Goal: Book appointment/travel/reservation

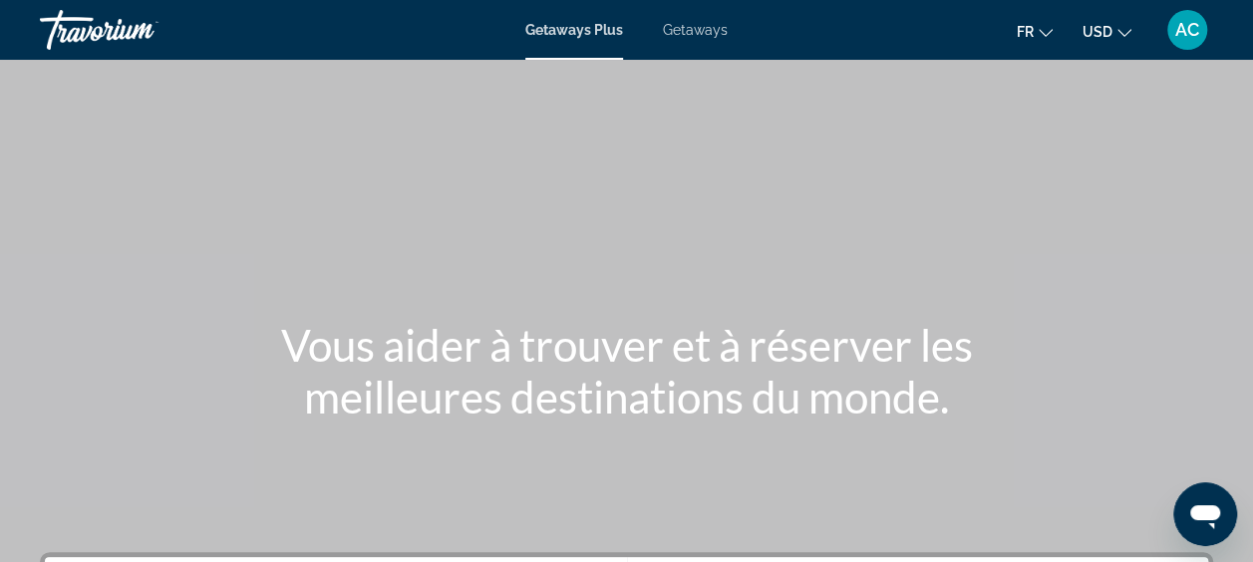
click at [709, 28] on span "Getaways" at bounding box center [695, 30] width 65 height 16
click at [1122, 32] on icon "Change currency" at bounding box center [1124, 33] width 14 height 14
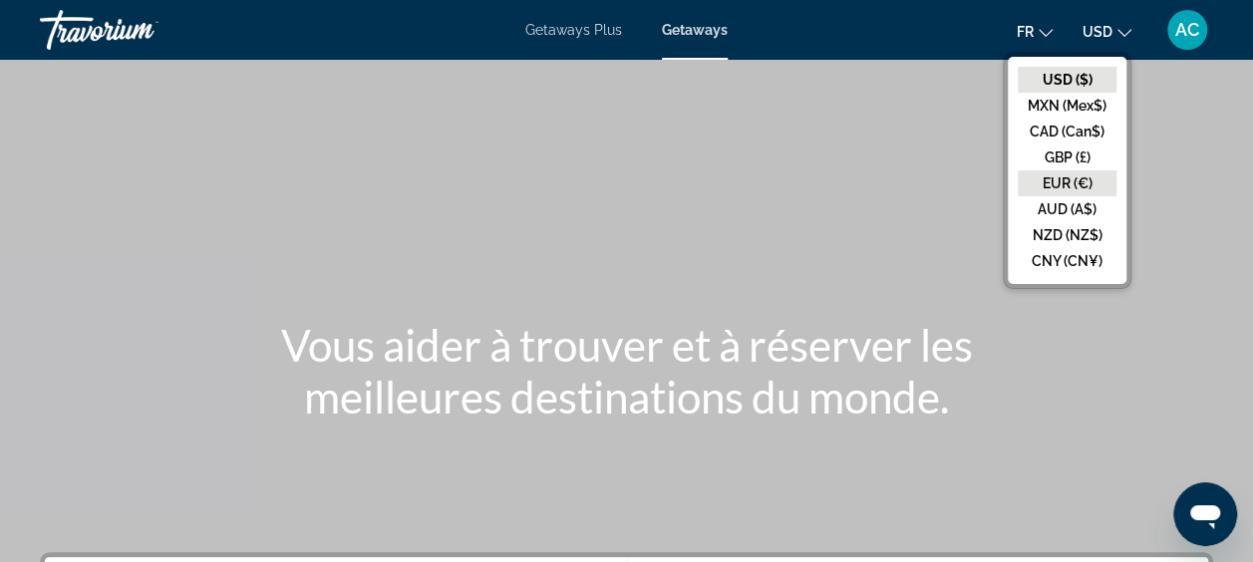
click at [1063, 184] on button "EUR (€)" at bounding box center [1066, 183] width 99 height 26
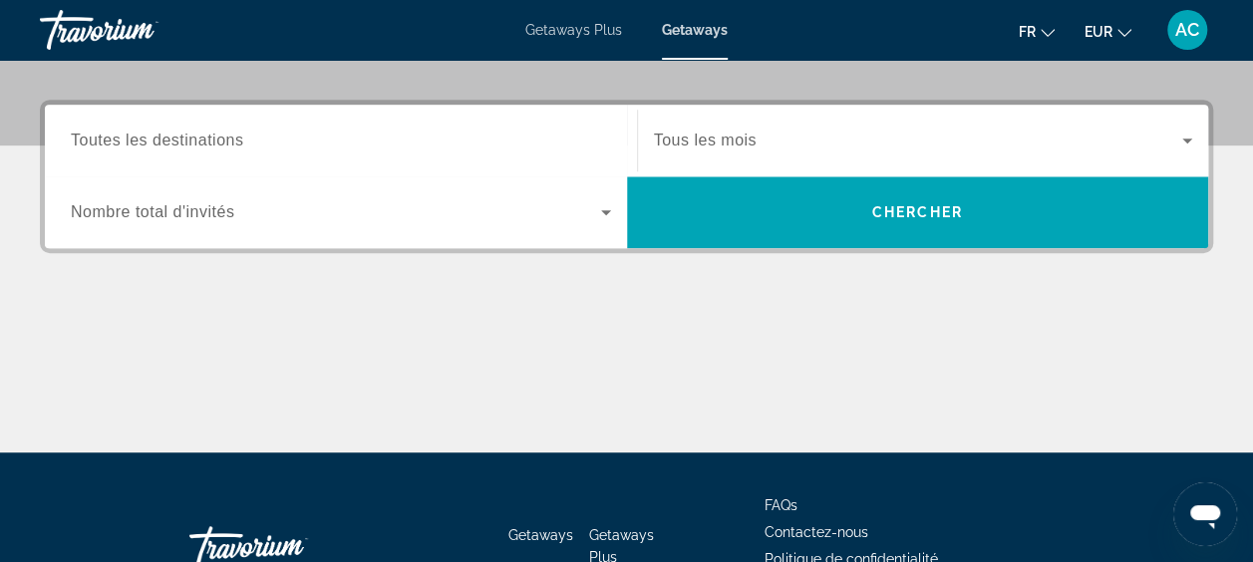
scroll to position [498, 0]
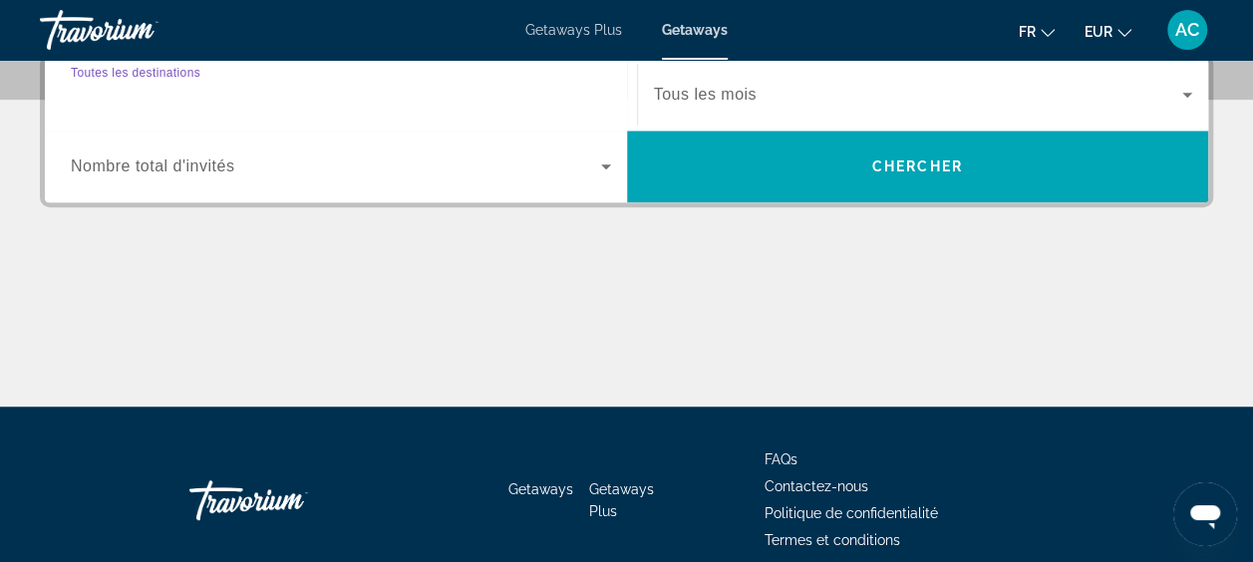
click at [430, 93] on input "Destination Toutes les destinations" at bounding box center [341, 96] width 540 height 24
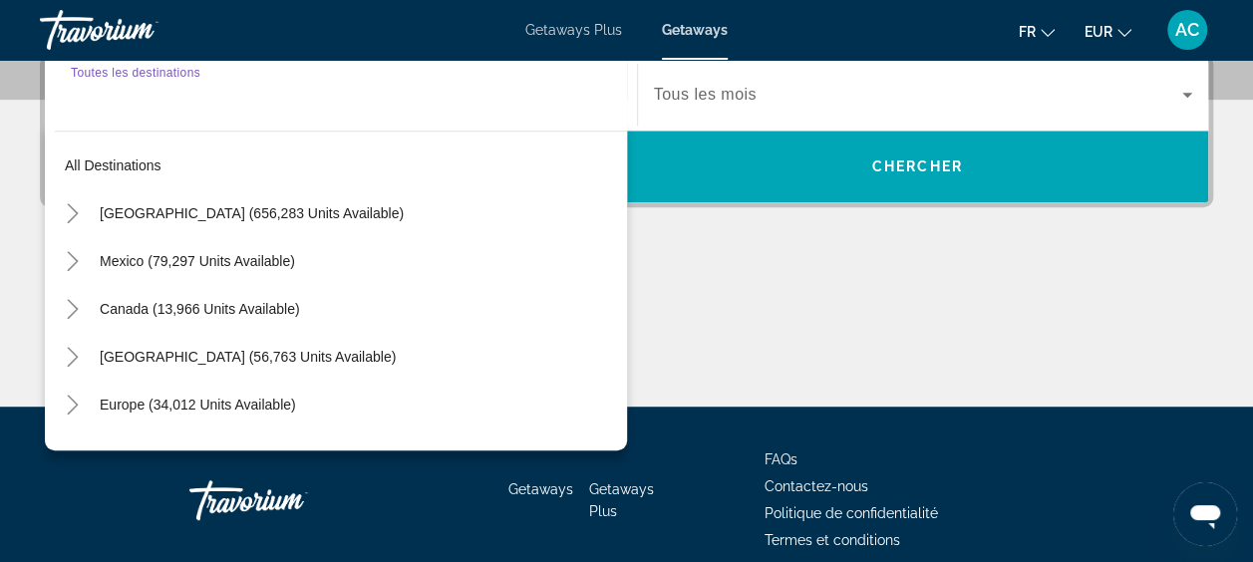
scroll to position [486, 0]
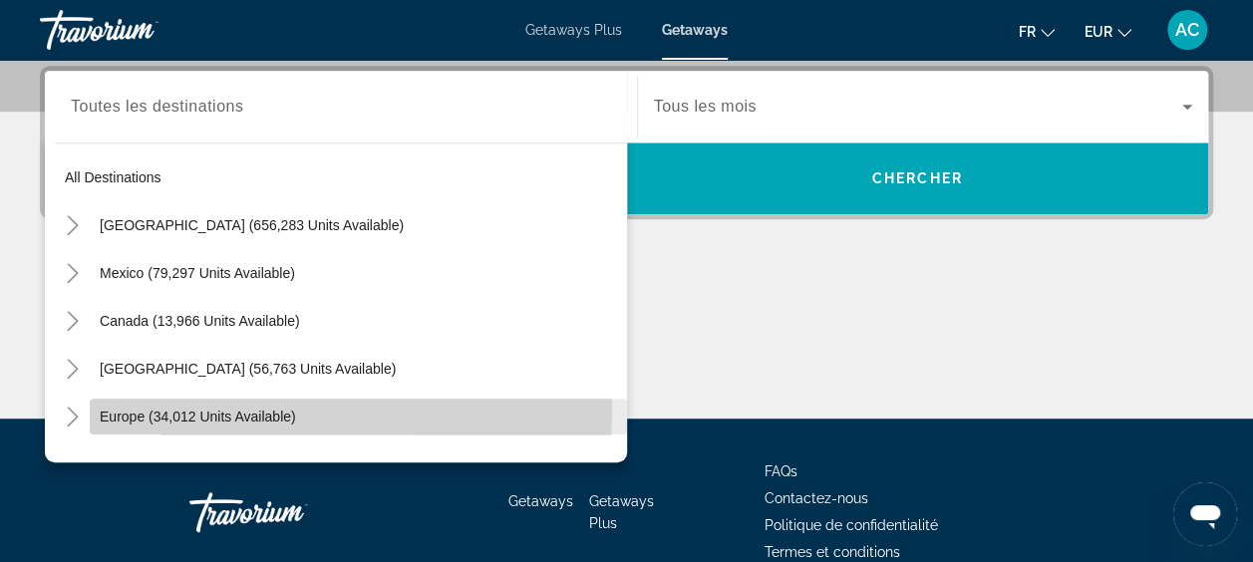
click at [133, 406] on span "Search widget" at bounding box center [358, 417] width 537 height 48
type input "**********"
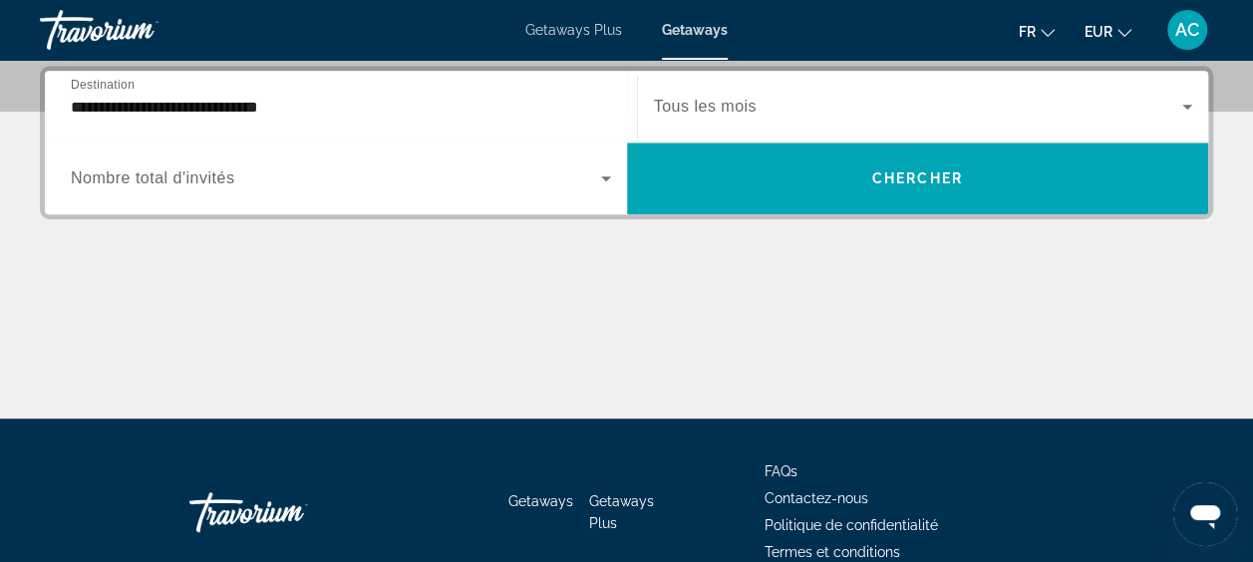
click at [742, 110] on span "Tous les mois" at bounding box center [705, 106] width 103 height 17
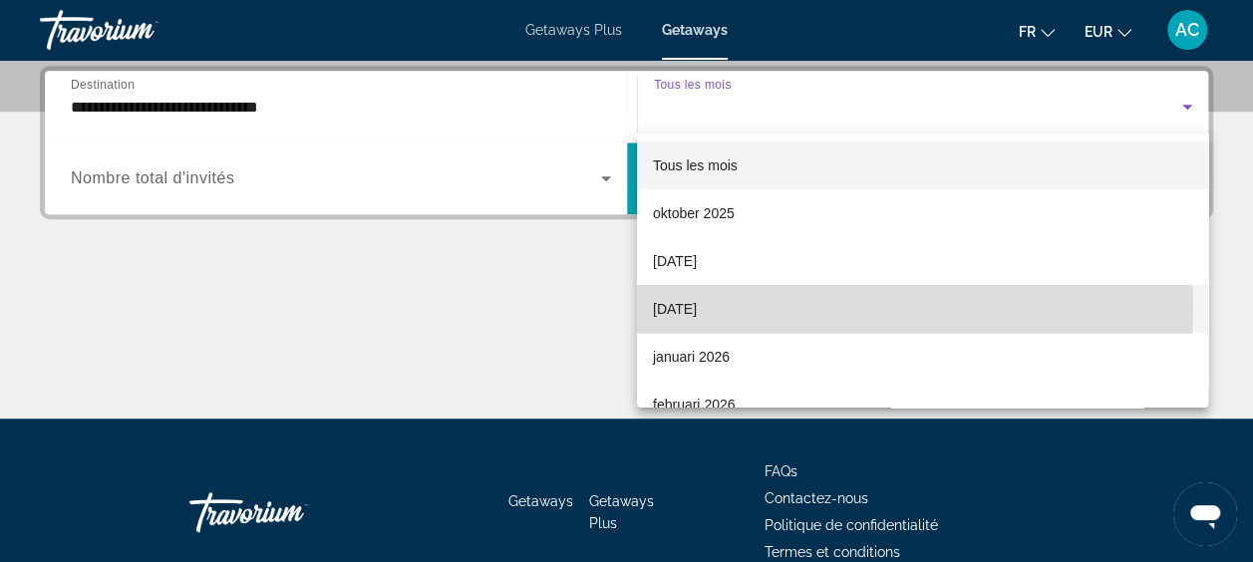
click at [697, 309] on span "[DATE]" at bounding box center [675, 309] width 44 height 24
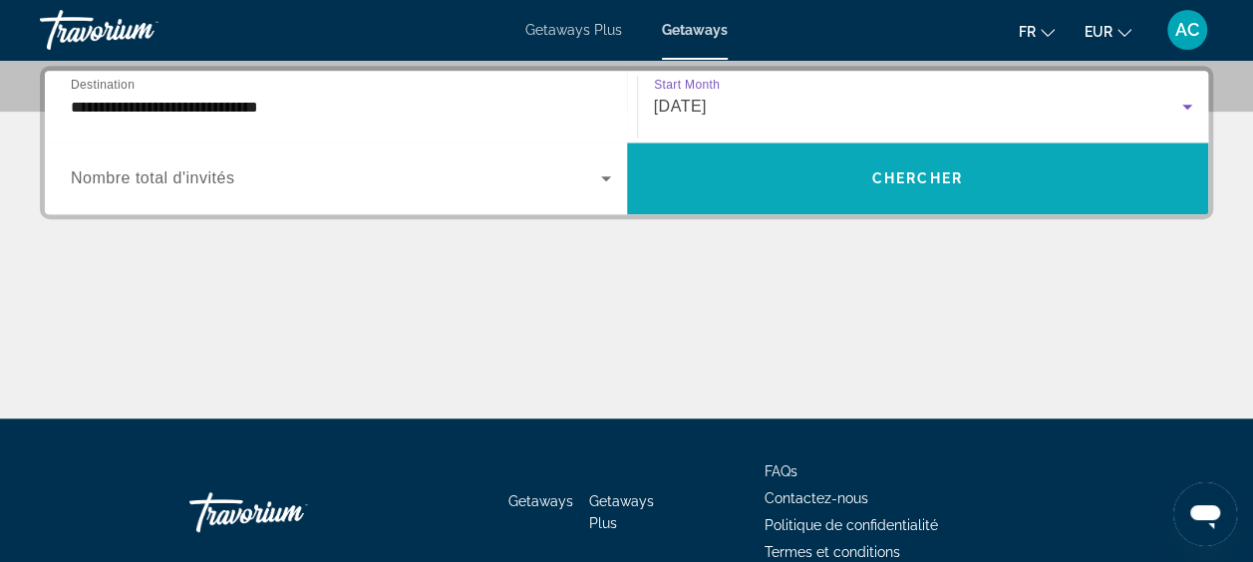
click at [931, 179] on span "Chercher" at bounding box center [917, 178] width 91 height 16
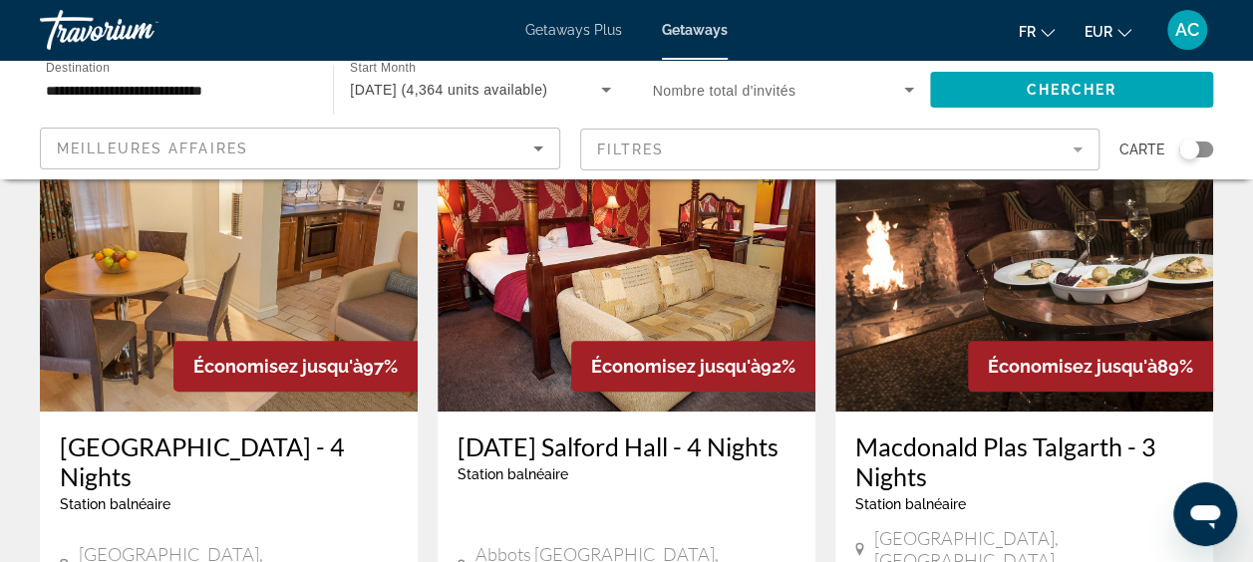
scroll to position [199, 0]
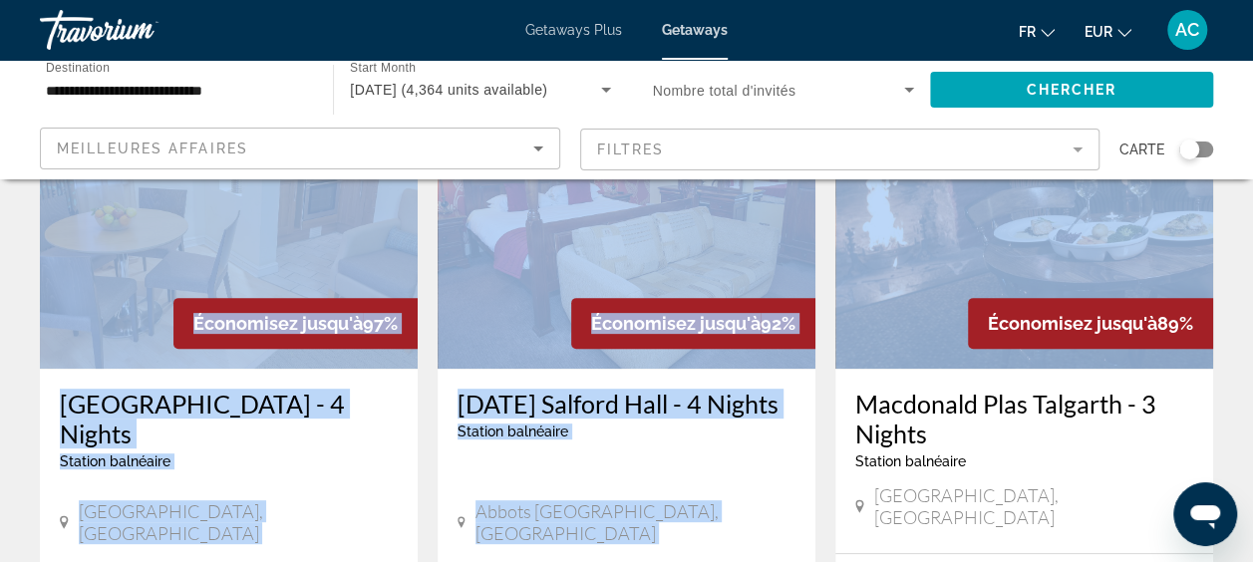
drag, startPoint x: 1186, startPoint y: 146, endPoint x: 1268, endPoint y: 142, distance: 81.9
click at [1253, 142] on html "**********" at bounding box center [626, 82] width 1253 height 562
click at [1192, 149] on div "Search widget" at bounding box center [1189, 150] width 20 height 20
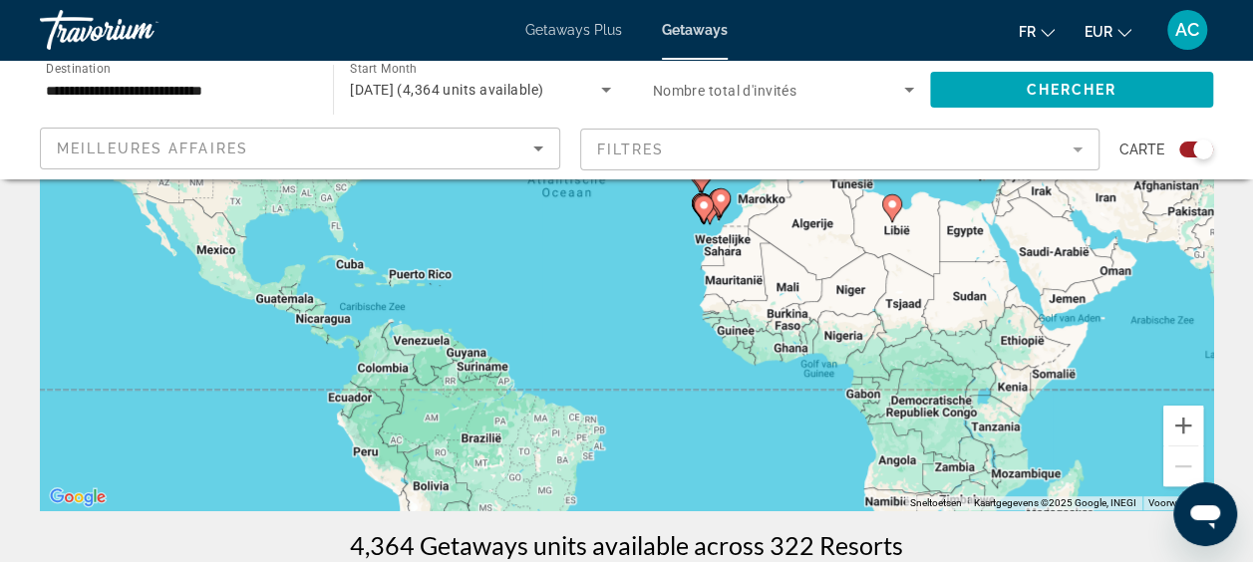
scroll to position [399, 0]
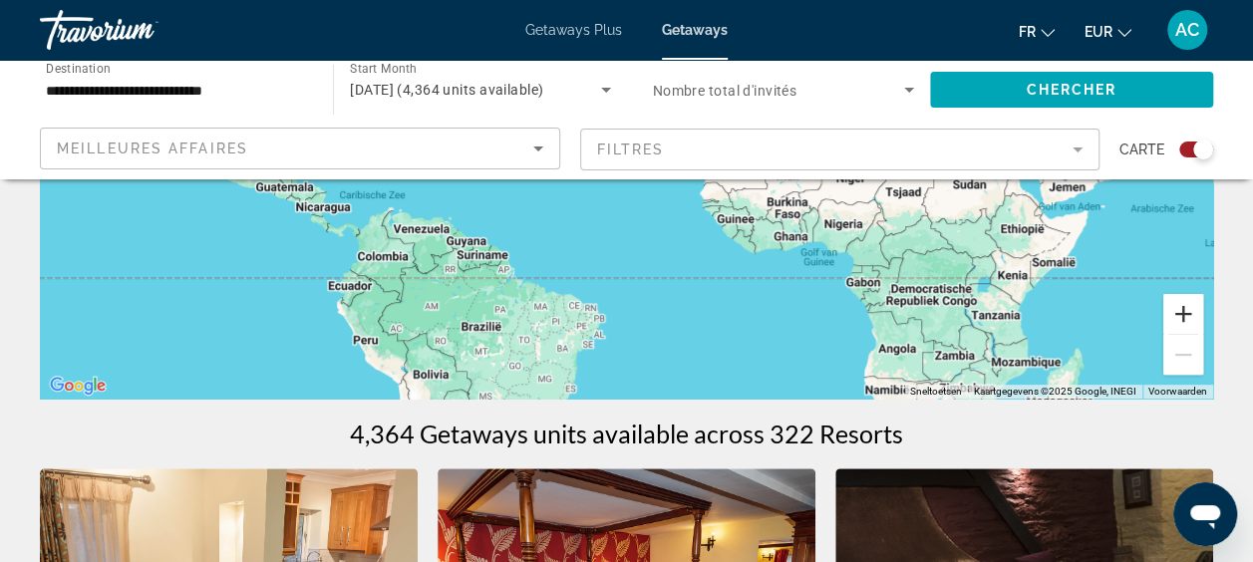
click at [1180, 319] on button "Inzoomen" at bounding box center [1183, 314] width 40 height 40
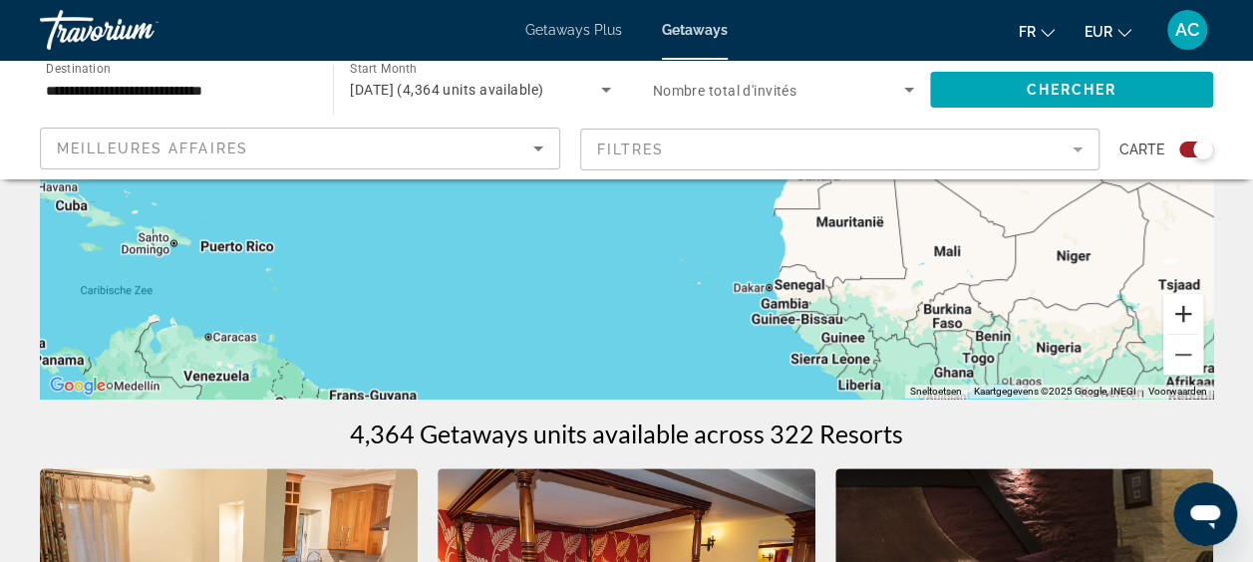
click at [1180, 319] on button "Inzoomen" at bounding box center [1183, 314] width 40 height 40
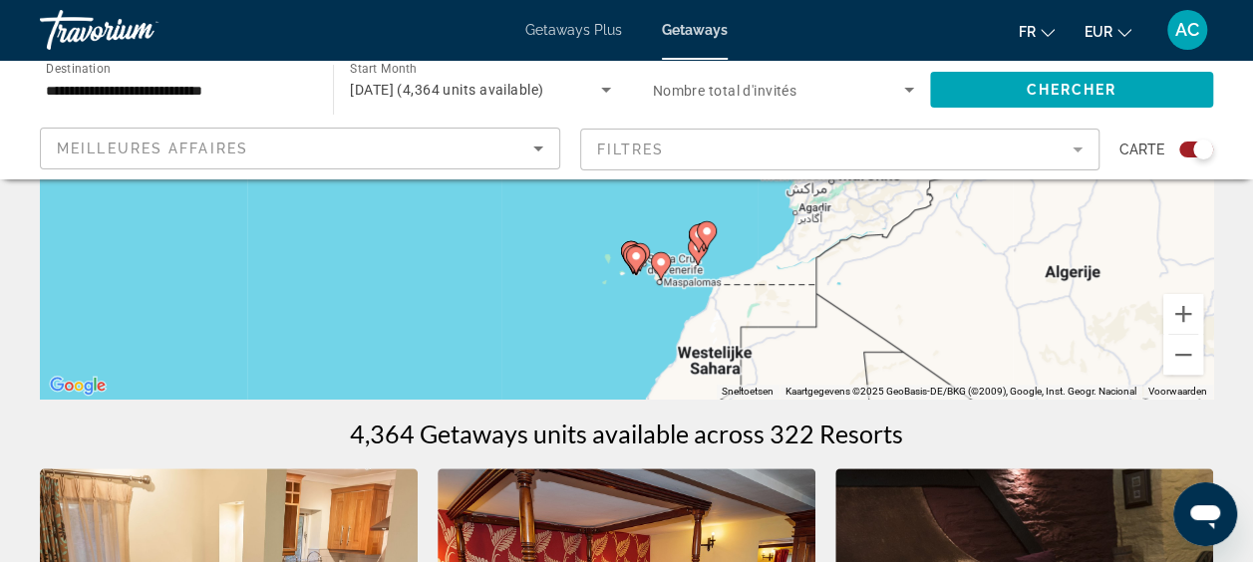
drag, startPoint x: 1016, startPoint y: 261, endPoint x: 714, endPoint y: 391, distance: 329.5
click at [713, 395] on div "Druk op Alt + Enter om te slepen met het toetsenbord. Gebruik dan de pijltoetse…" at bounding box center [626, 100] width 1173 height 598
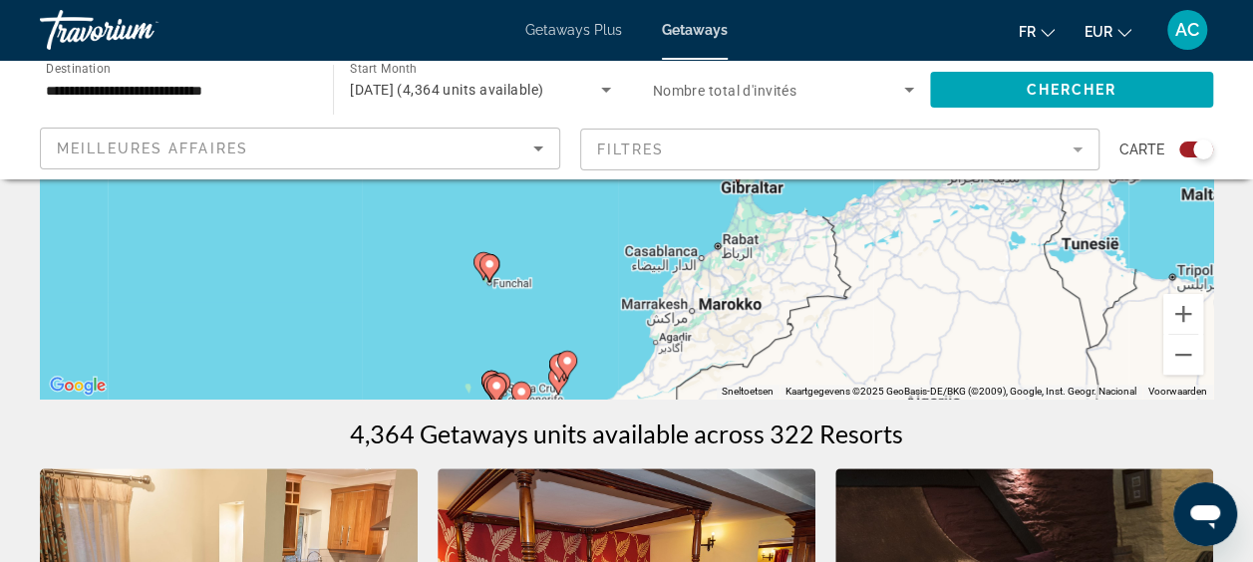
drag, startPoint x: 921, startPoint y: 264, endPoint x: 801, endPoint y: 358, distance: 151.9
click at [786, 391] on div "Druk op Alt + Enter om te slepen met het toetsenbord. Gebruik dan de pijltoetse…" at bounding box center [626, 100] width 1173 height 598
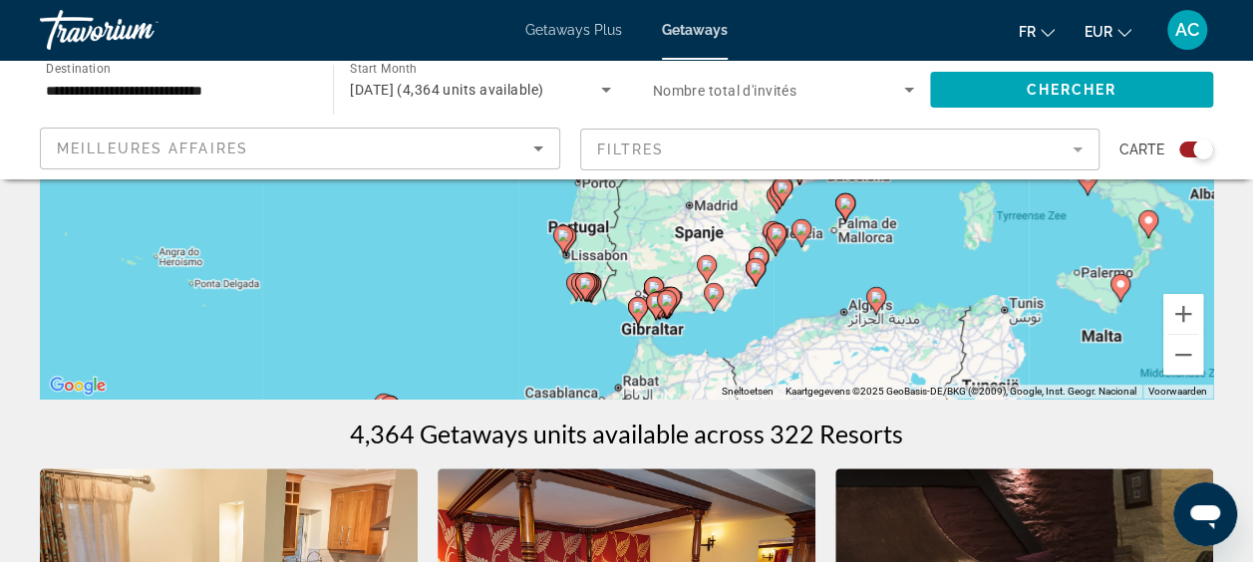
drag, startPoint x: 891, startPoint y: 236, endPoint x: 795, endPoint y: 385, distance: 176.6
click at [795, 385] on div "Druk op Alt + Enter om te slepen met het toetsenbord. Gebruik dan de pijltoetse…" at bounding box center [626, 100] width 1173 height 598
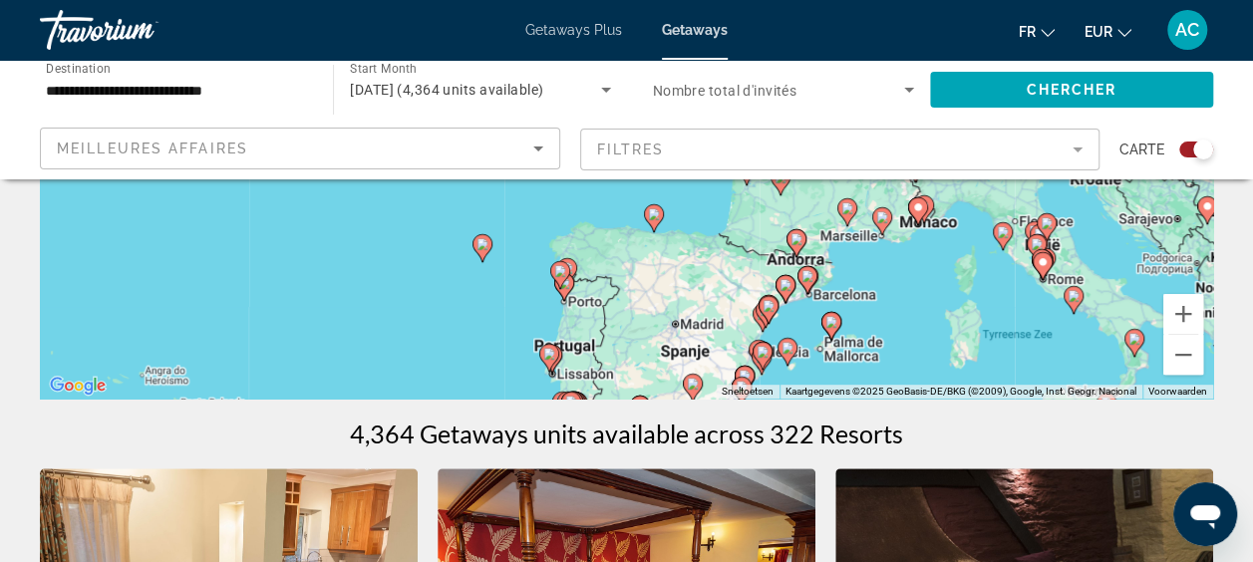
drag, startPoint x: 857, startPoint y: 247, endPoint x: 843, endPoint y: 367, distance: 120.4
click at [843, 367] on div "Druk op Alt + Enter om te slepen met het toetsenbord. Gebruik dan de pijltoetse…" at bounding box center [626, 100] width 1173 height 598
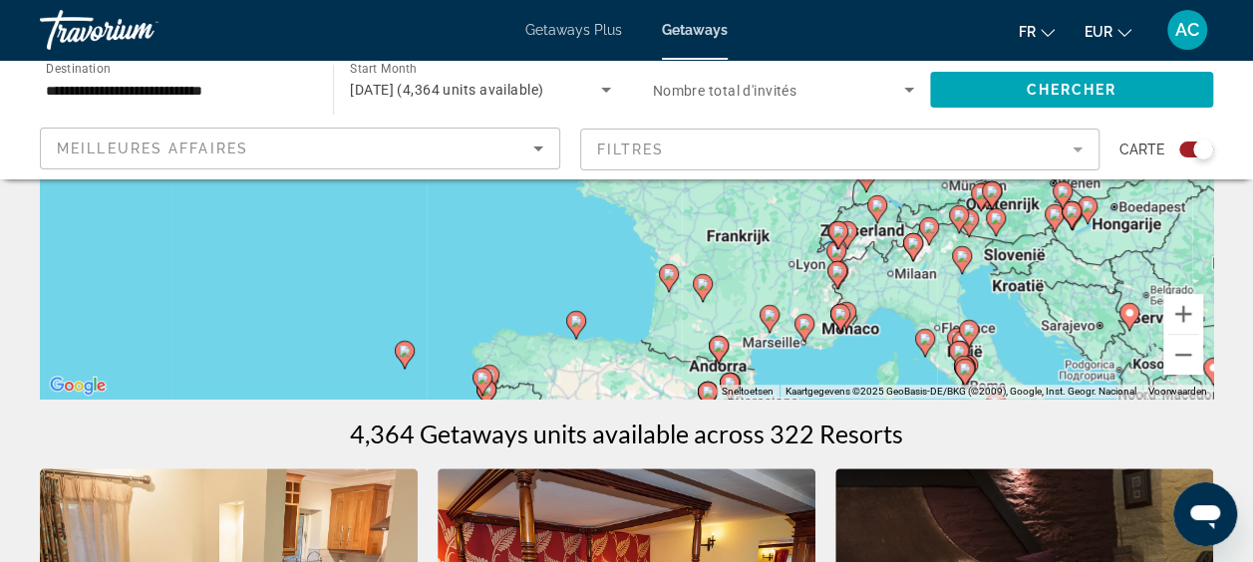
drag, startPoint x: 909, startPoint y: 247, endPoint x: 831, endPoint y: 356, distance: 133.6
click at [831, 356] on div "Druk op Alt + Enter om te slepen met het toetsenbord. Gebruik dan de pijltoetse…" at bounding box center [626, 100] width 1173 height 598
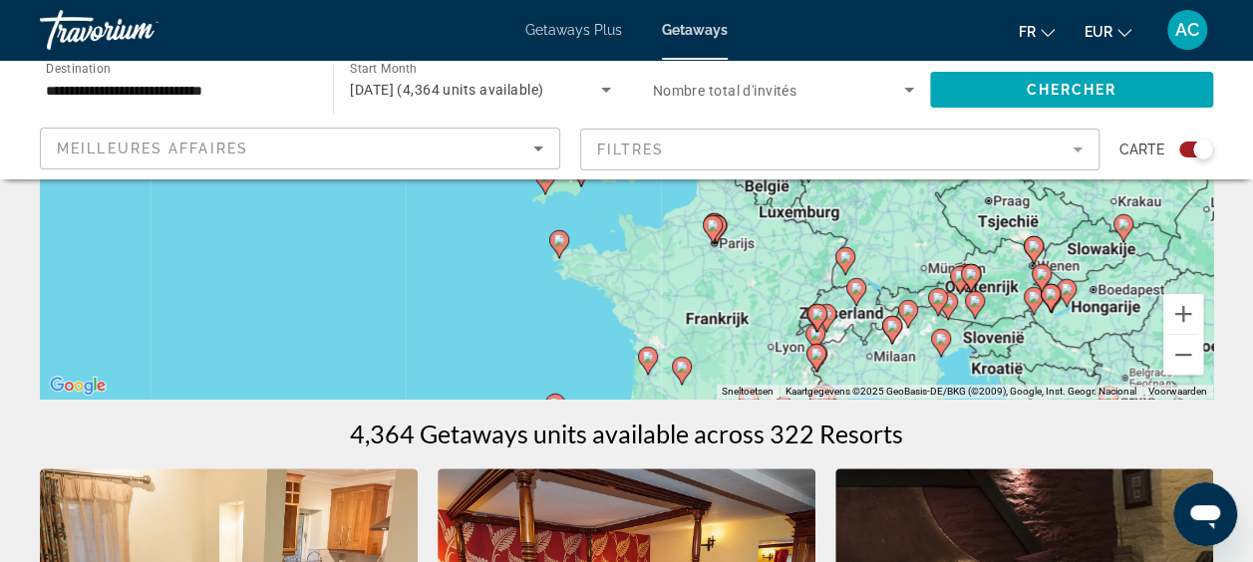
drag, startPoint x: 899, startPoint y: 257, endPoint x: 879, endPoint y: 341, distance: 86.0
click at [879, 341] on div "Druk op Alt + Enter om te slepen met het toetsenbord. Gebruik dan de pijltoetse…" at bounding box center [626, 100] width 1173 height 598
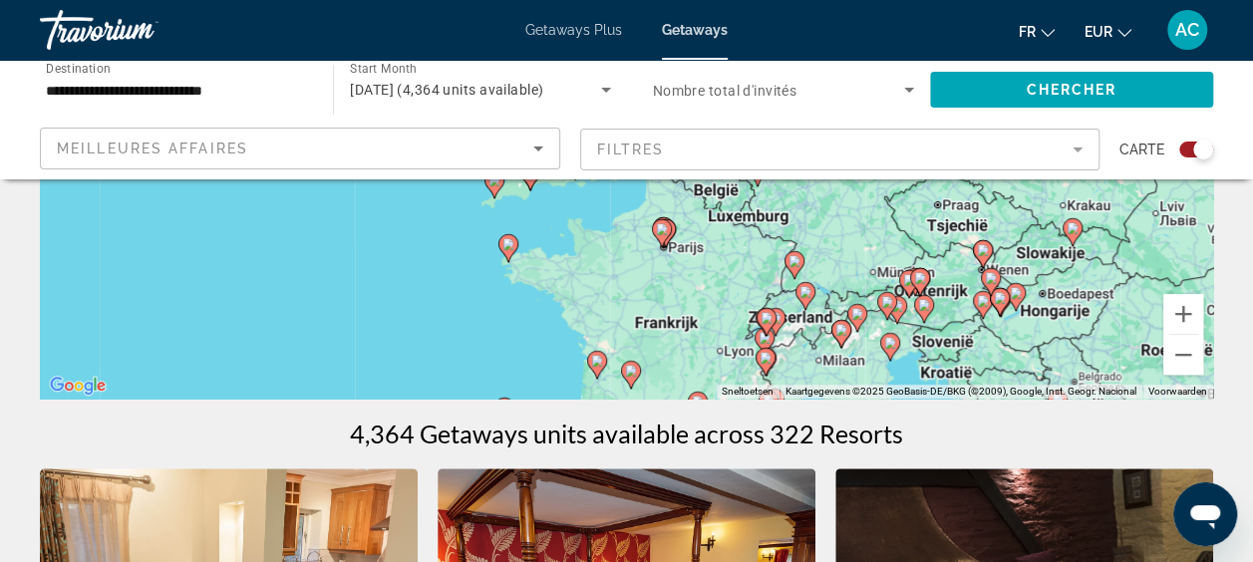
drag, startPoint x: 916, startPoint y: 237, endPoint x: 864, endPoint y: 243, distance: 52.2
click at [864, 243] on div "Druk op Alt + Enter om te slepen met het toetsenbord. Gebruik dan de pijltoetse…" at bounding box center [626, 100] width 1173 height 598
click at [1192, 311] on button "Inzoomen" at bounding box center [1183, 314] width 40 height 40
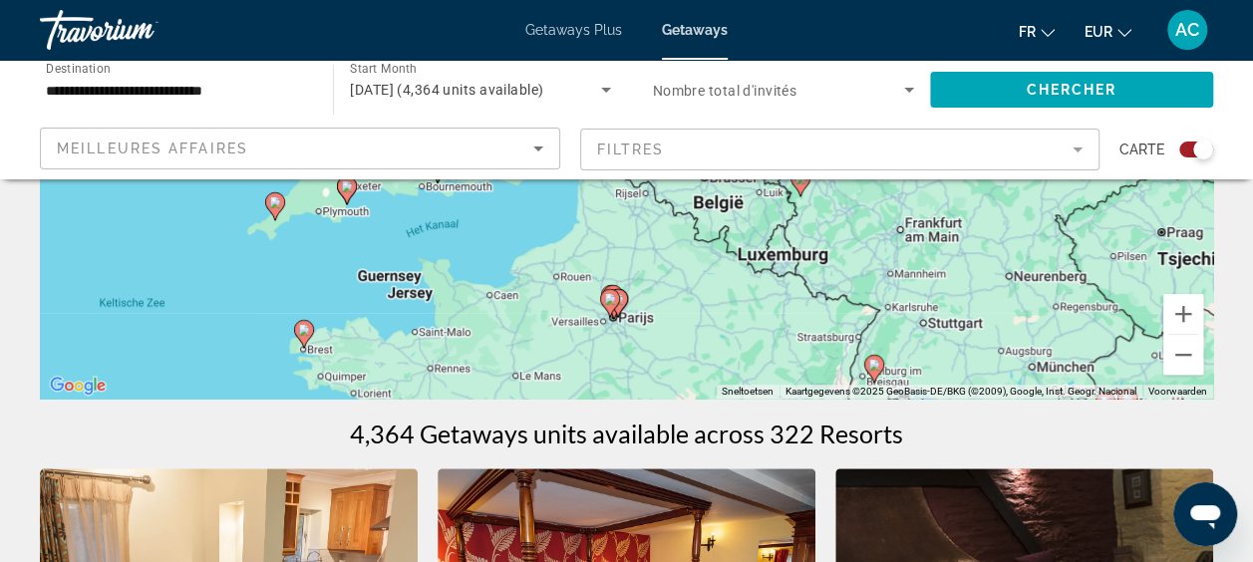
drag, startPoint x: 1081, startPoint y: 333, endPoint x: 990, endPoint y: 255, distance: 120.2
click at [990, 255] on div "Druk op Alt + Enter om te slepen met het toetsenbord. Gebruik dan de pijltoetse…" at bounding box center [626, 100] width 1173 height 598
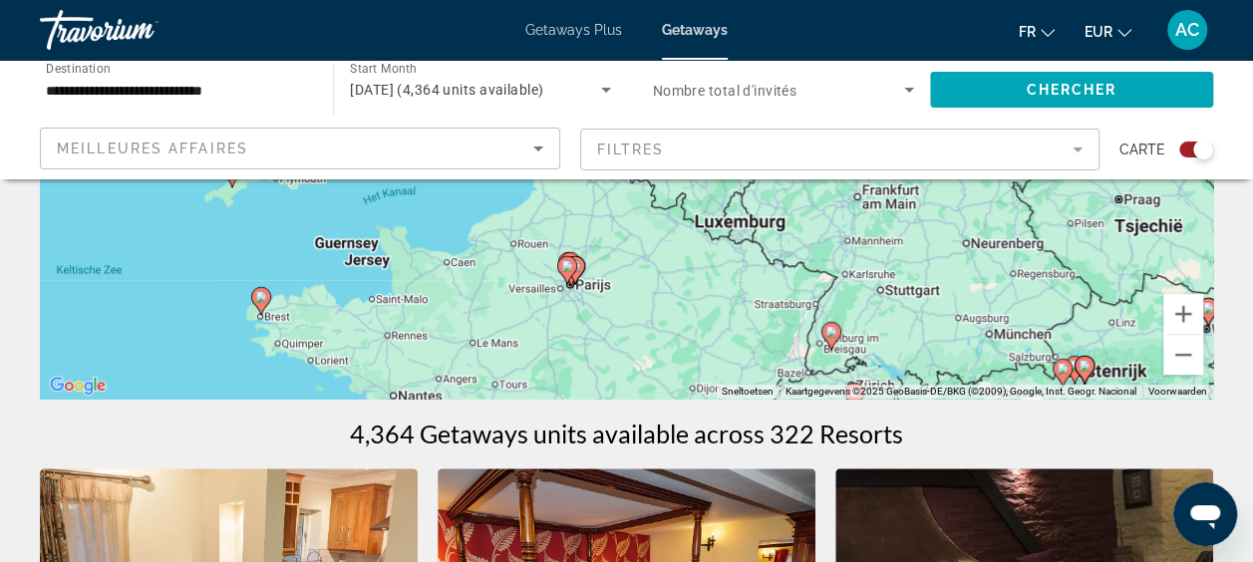
drag, startPoint x: 975, startPoint y: 359, endPoint x: 900, endPoint y: 317, distance: 85.7
click at [944, 331] on div "Druk op Alt + Enter om te slepen met het toetsenbord. Gebruik dan de pijltoetse…" at bounding box center [626, 100] width 1173 height 598
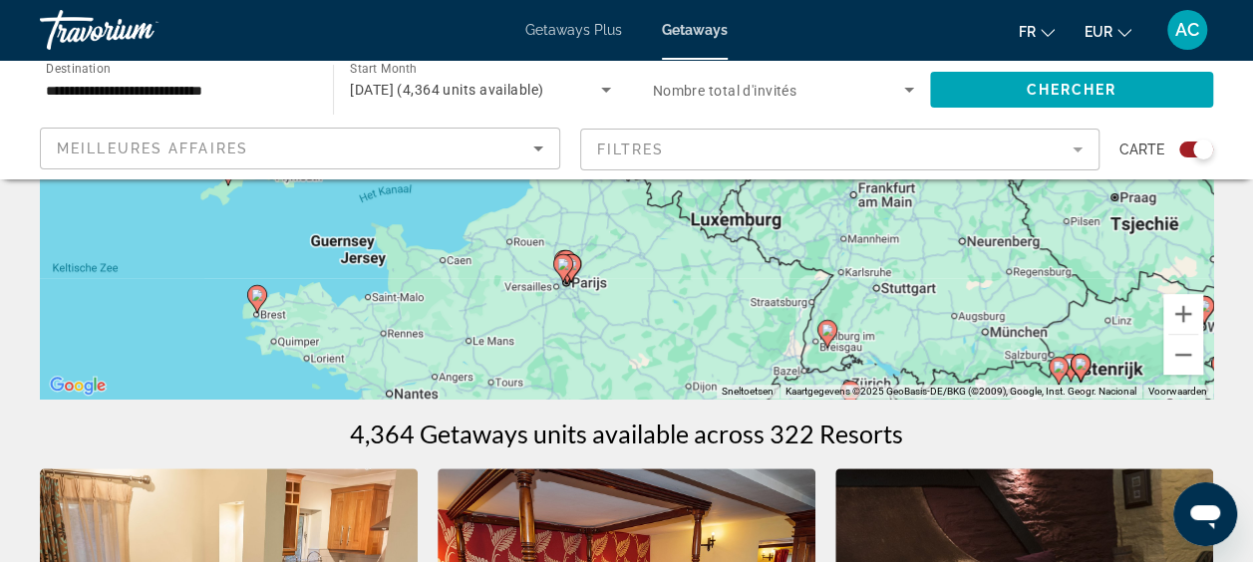
click at [831, 333] on image "Main content" at bounding box center [827, 330] width 12 height 12
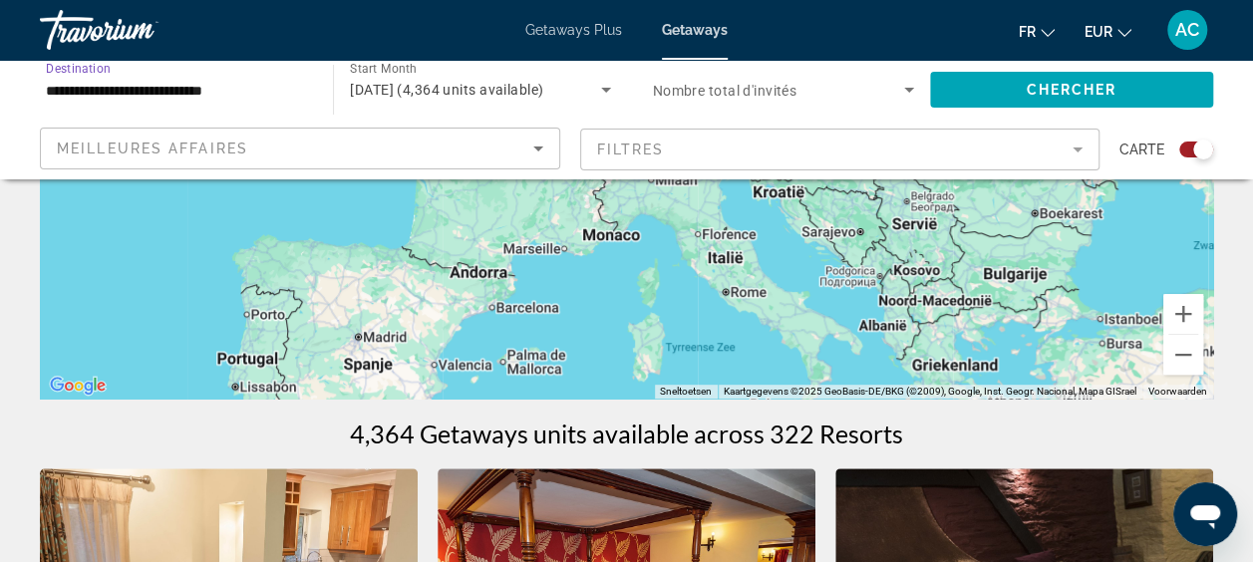
click at [235, 89] on input "**********" at bounding box center [176, 91] width 261 height 24
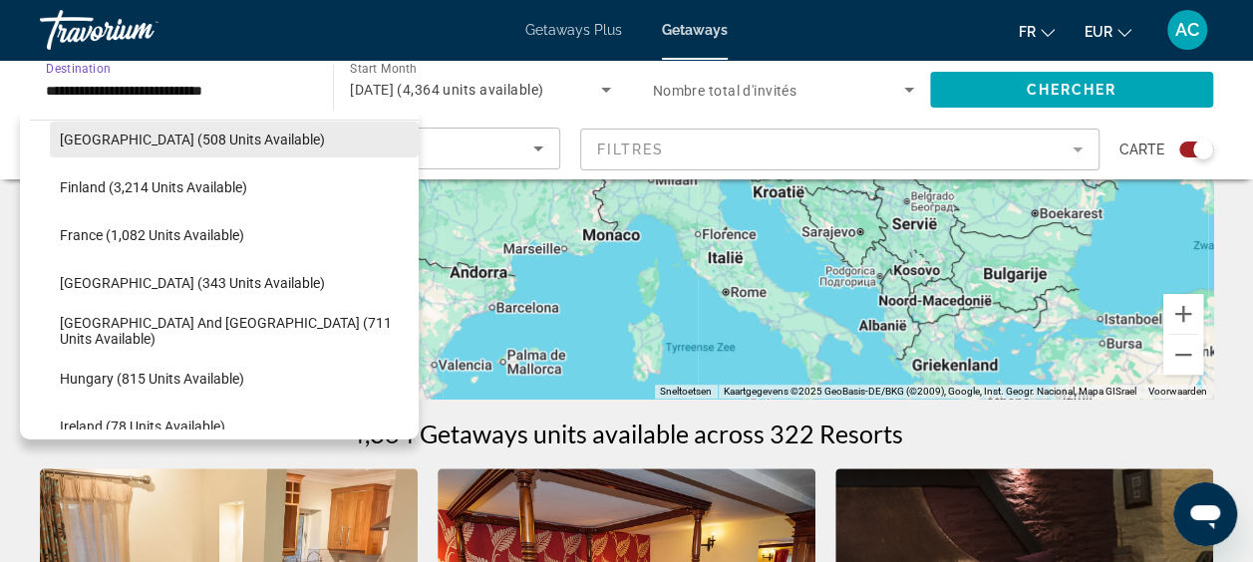
scroll to position [517, 0]
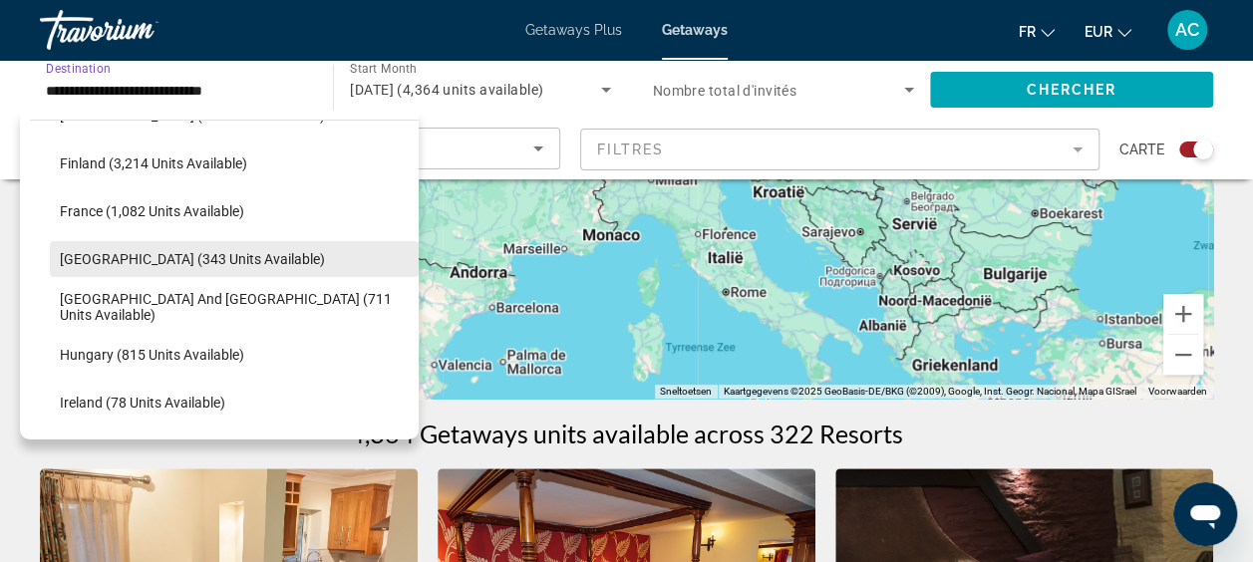
click at [78, 265] on span "[GEOGRAPHIC_DATA] (343 units available)" at bounding box center [192, 259] width 265 height 16
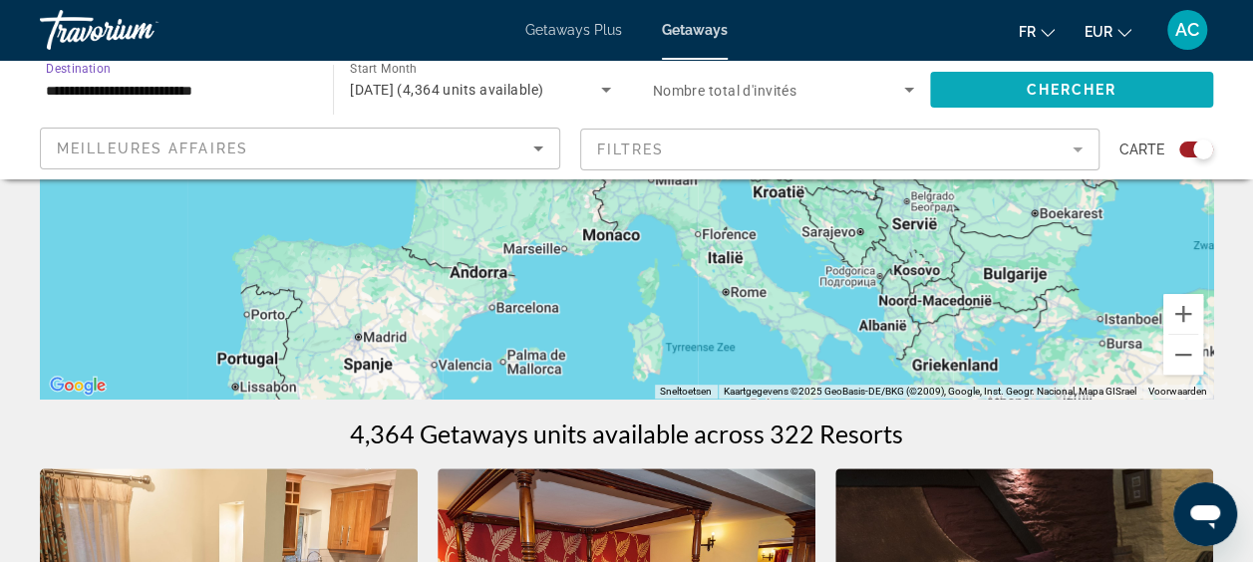
click at [1032, 96] on span "Chercher" at bounding box center [1070, 90] width 91 height 16
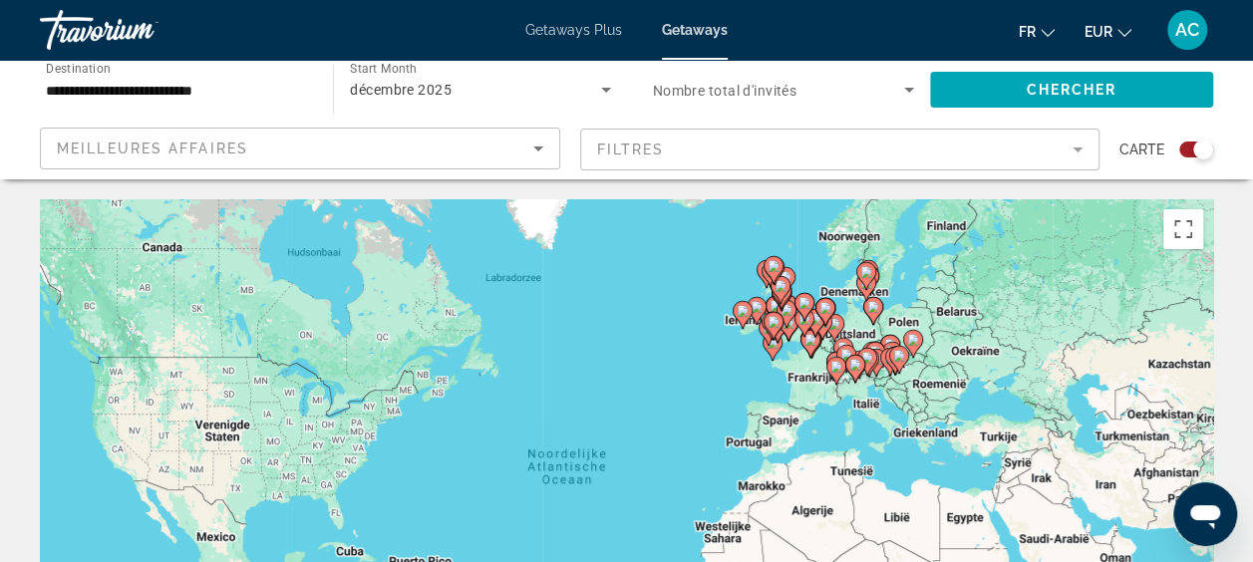
click at [1189, 151] on div "Search widget" at bounding box center [1196, 150] width 34 height 16
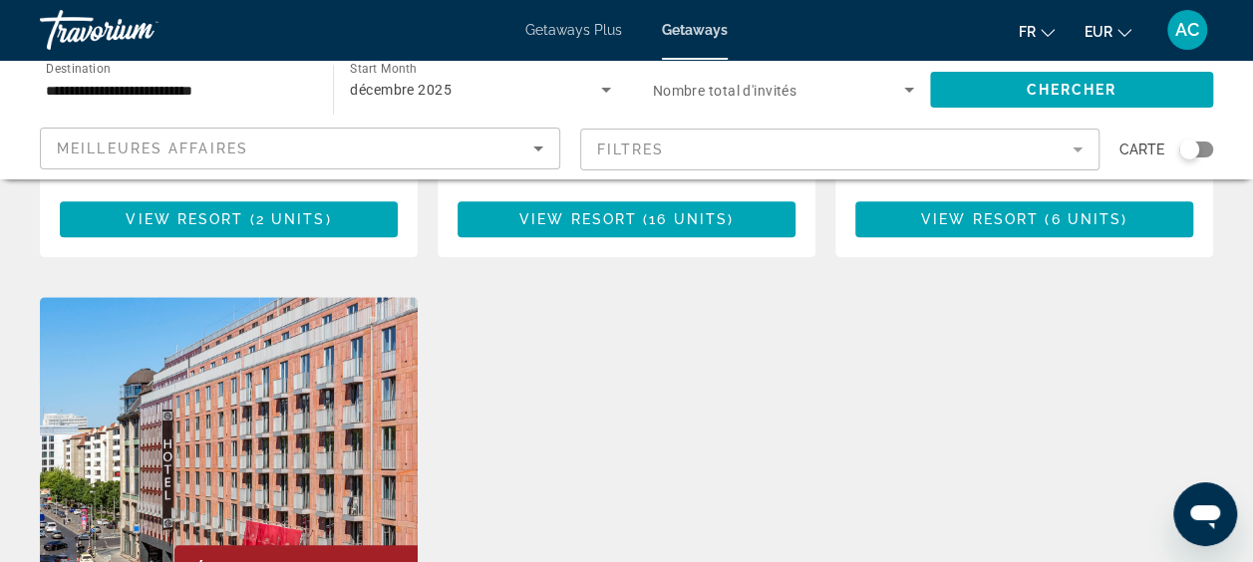
scroll to position [498, 0]
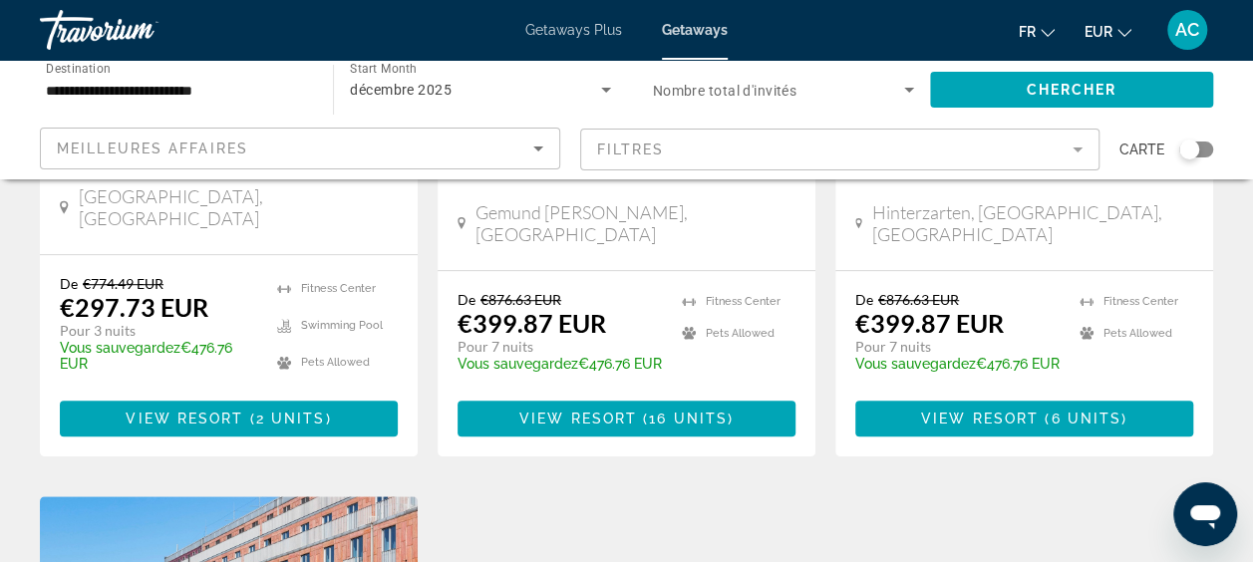
click at [247, 82] on input "**********" at bounding box center [176, 91] width 261 height 24
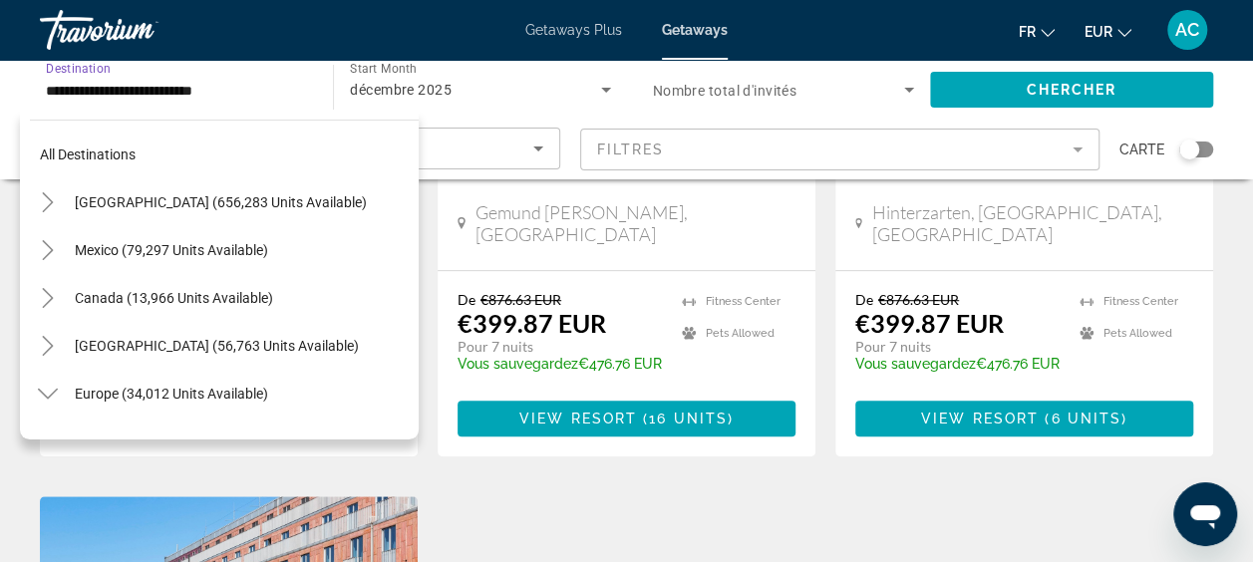
scroll to position [501, 0]
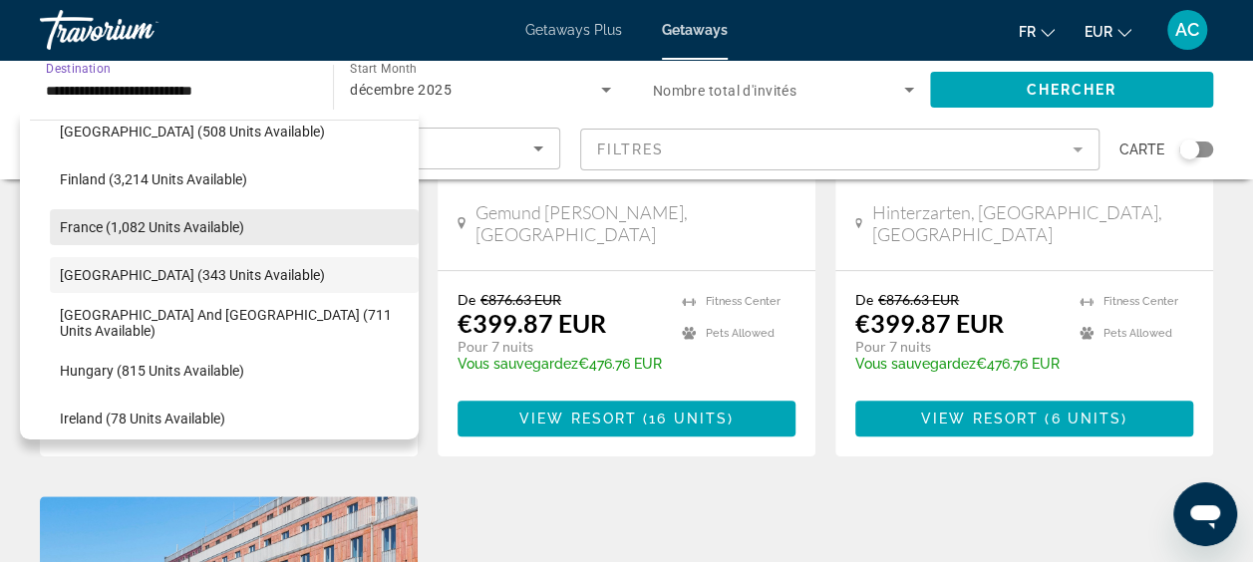
click at [293, 233] on span "Search widget" at bounding box center [234, 227] width 369 height 48
type input "**********"
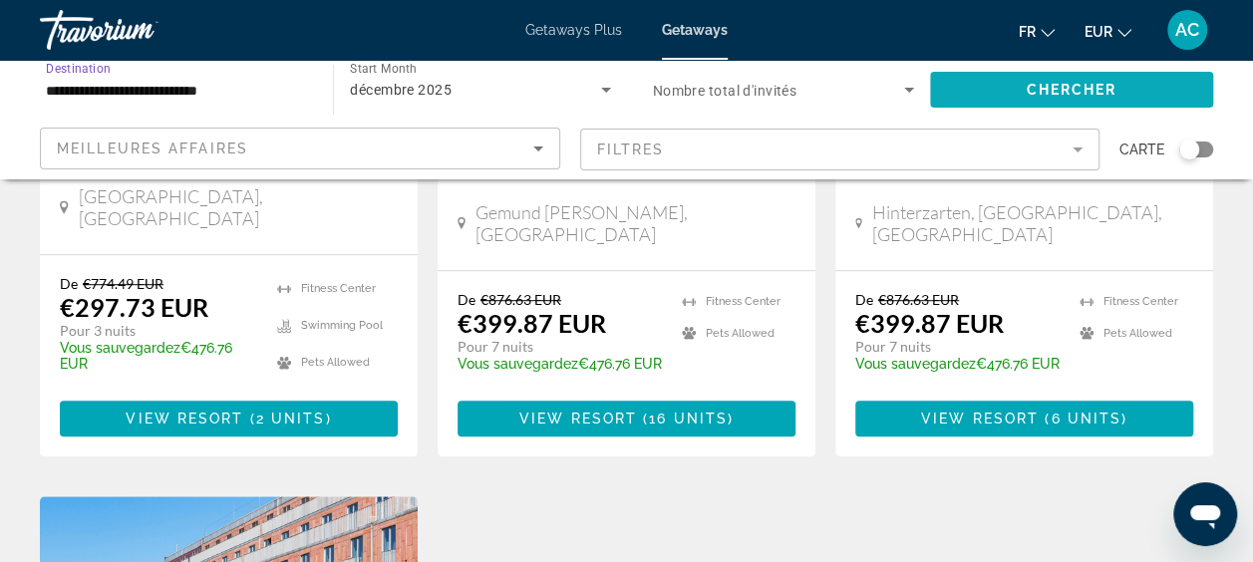
click at [981, 84] on span "Search widget" at bounding box center [1071, 90] width 283 height 48
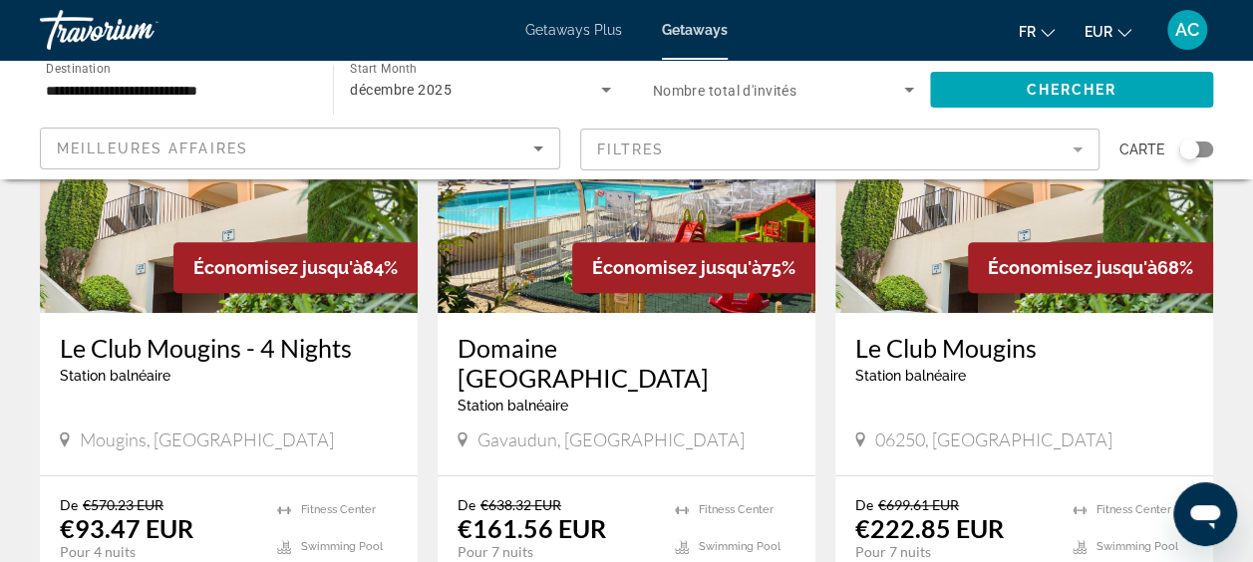
scroll to position [299, 0]
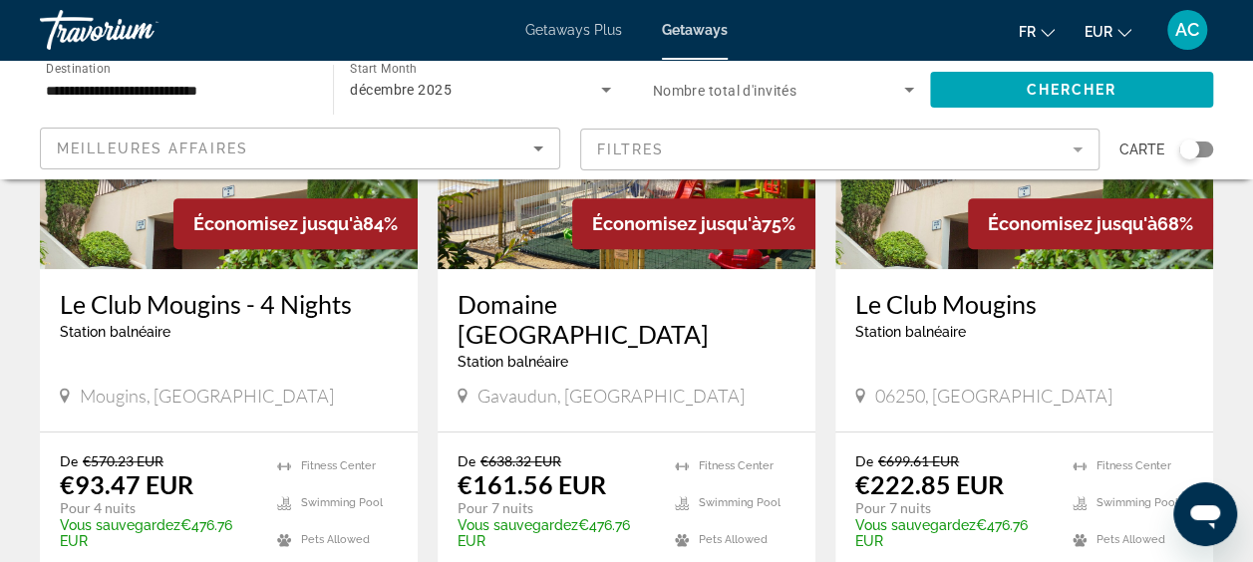
click at [291, 385] on div "Mougins, [GEOGRAPHIC_DATA]" at bounding box center [229, 396] width 338 height 22
click at [83, 218] on img "Main content" at bounding box center [229, 109] width 378 height 319
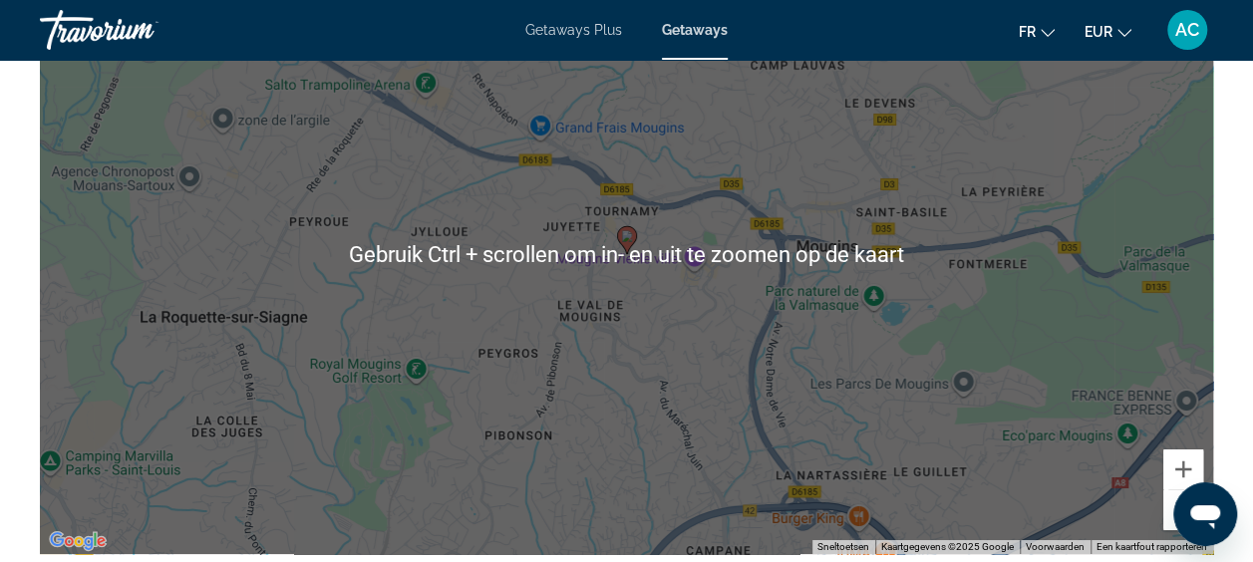
scroll to position [3488, 0]
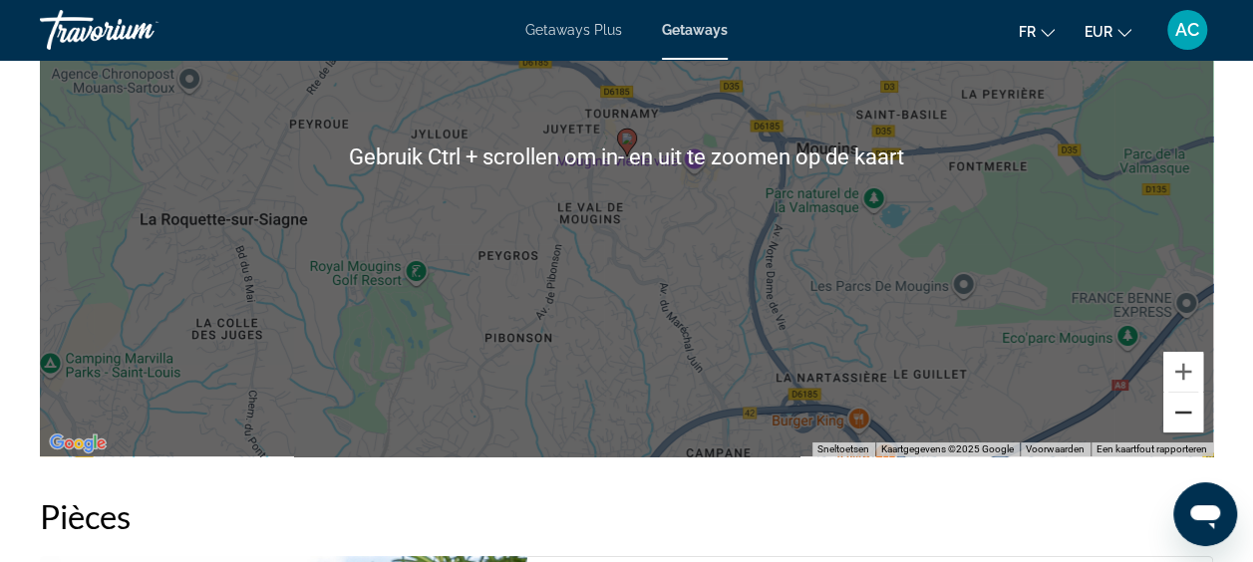
click at [1194, 394] on button "Uitzoomen" at bounding box center [1183, 413] width 40 height 40
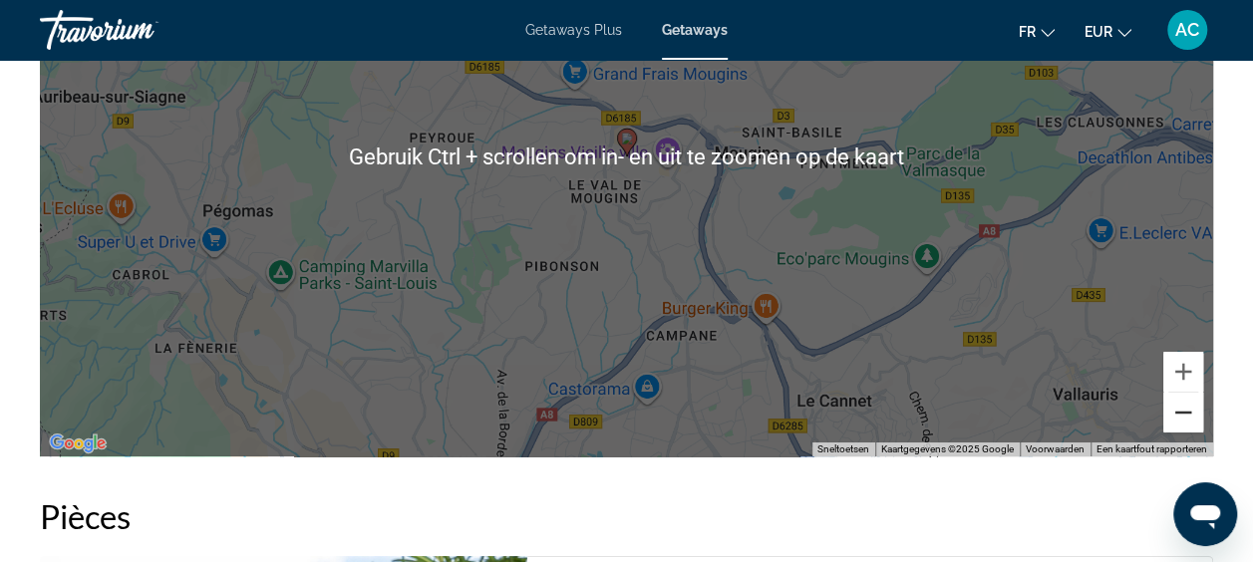
click at [1194, 394] on button "Uitzoomen" at bounding box center [1183, 413] width 40 height 40
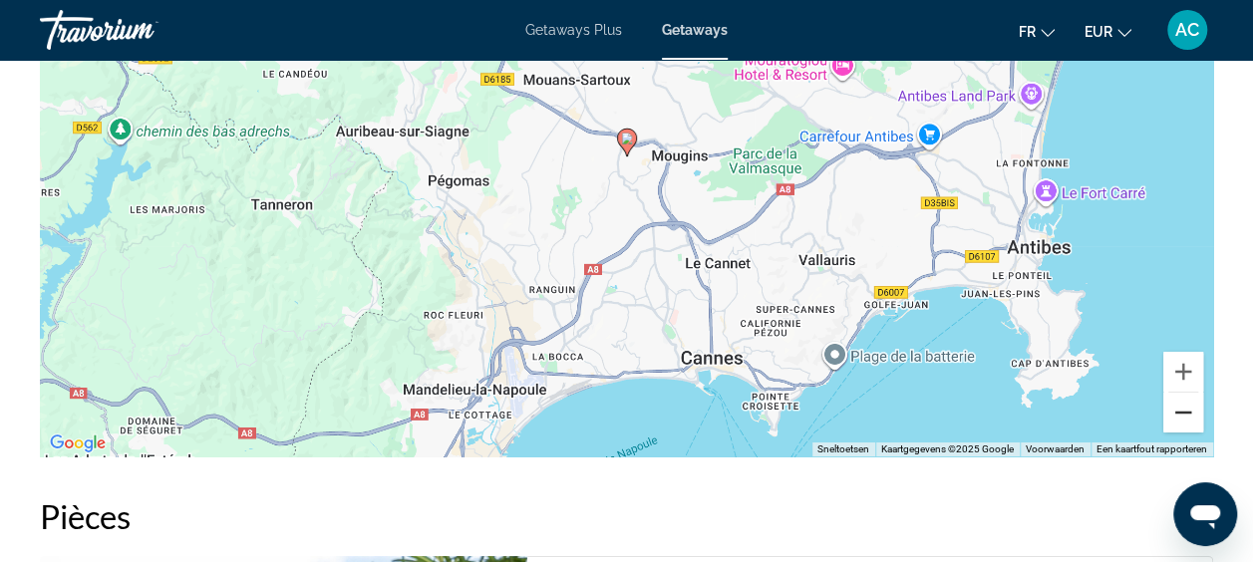
click at [1194, 394] on button "Uitzoomen" at bounding box center [1183, 413] width 40 height 40
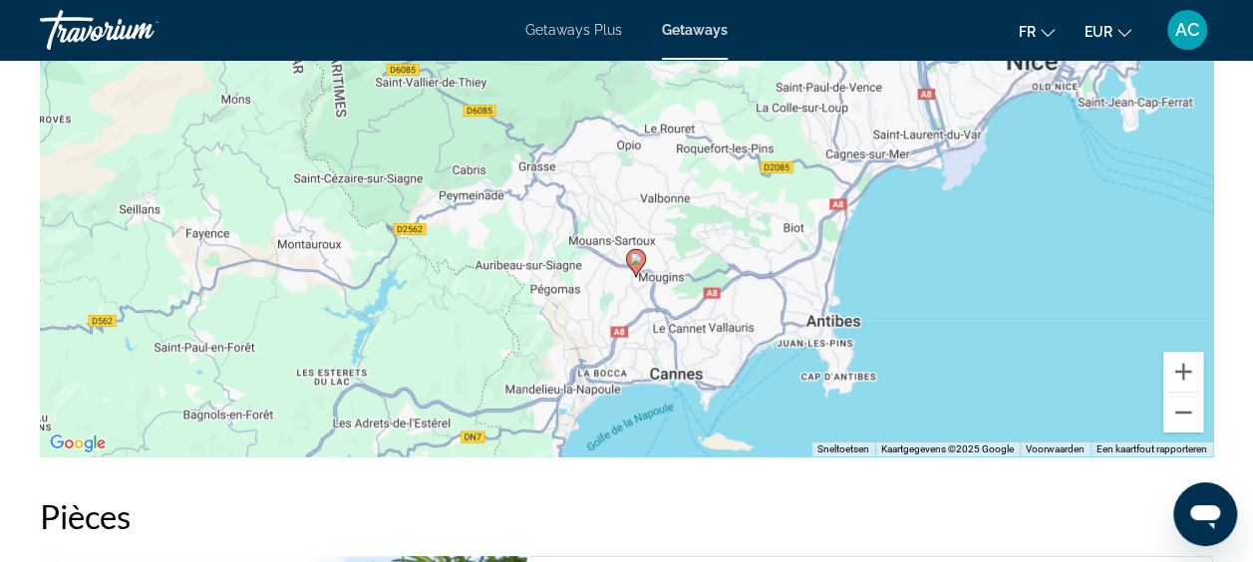
drag, startPoint x: 973, startPoint y: 243, endPoint x: 982, endPoint y: 377, distance: 133.8
click at [982, 377] on div "Druk op Alt + Enter om te slepen met het toetsenbord. Gebruik dan de pijltoetse…" at bounding box center [626, 157] width 1173 height 598
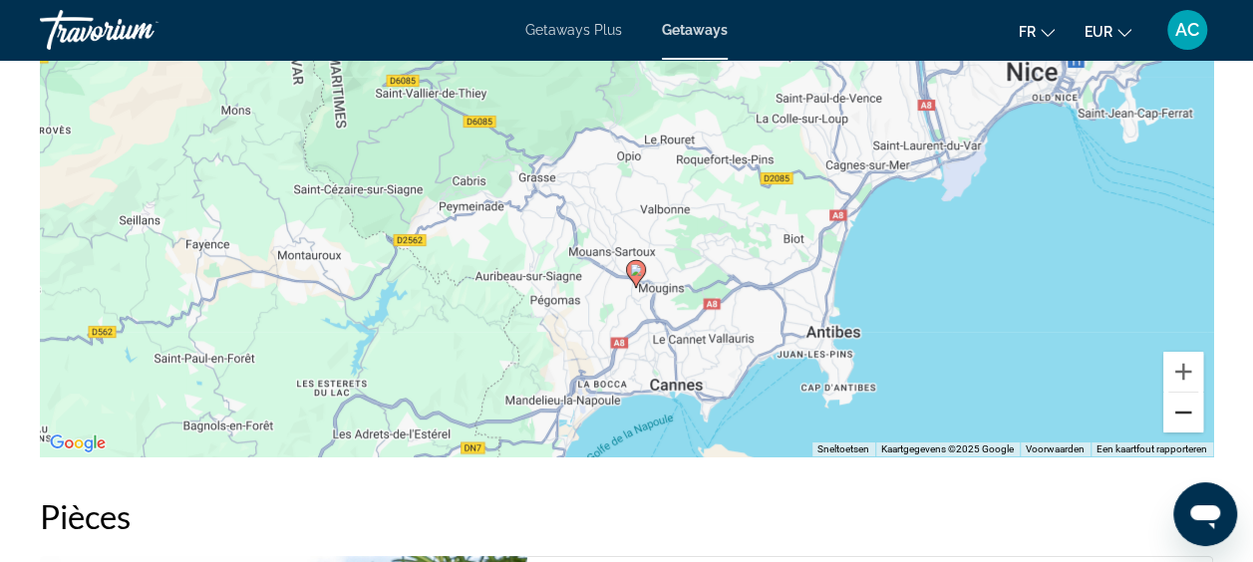
click at [1176, 403] on button "Uitzoomen" at bounding box center [1183, 413] width 40 height 40
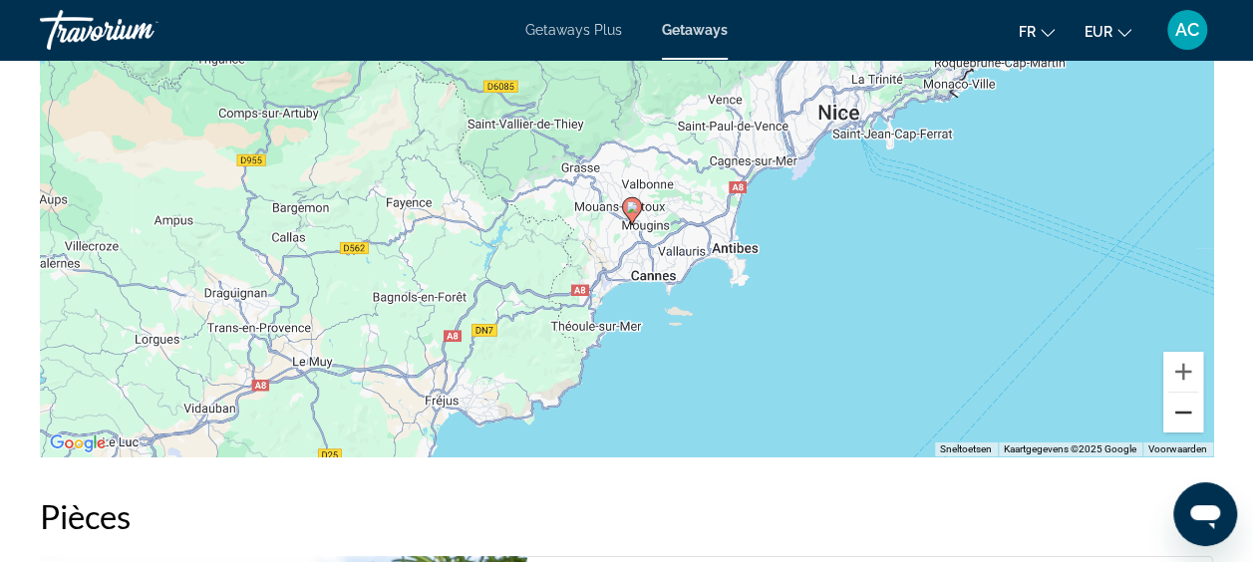
click at [1176, 403] on button "Uitzoomen" at bounding box center [1183, 413] width 40 height 40
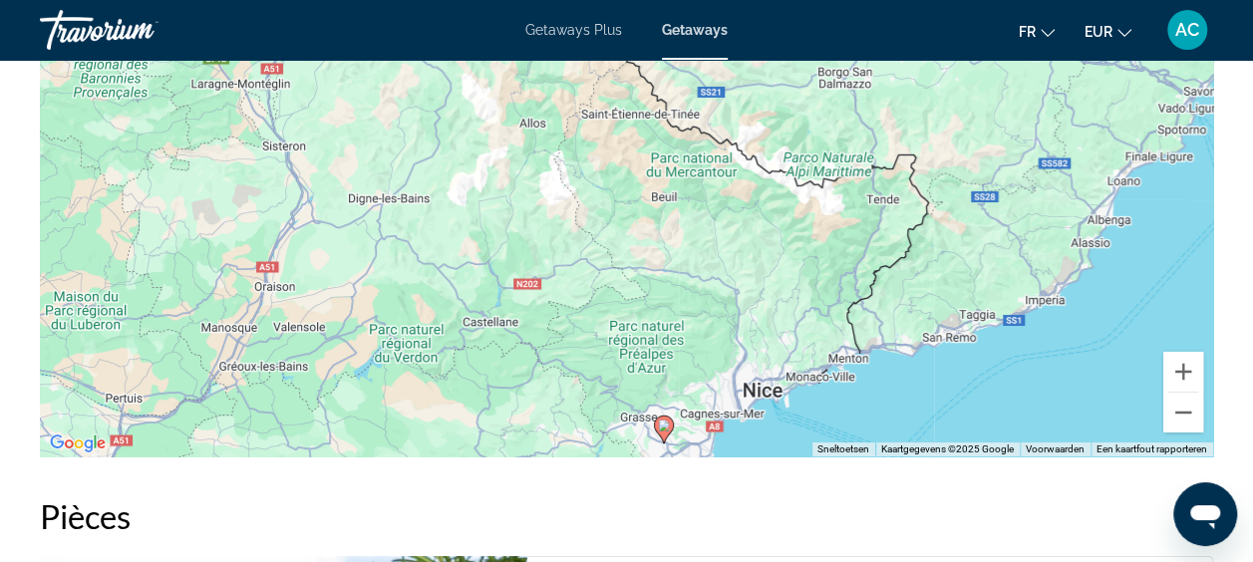
drag, startPoint x: 950, startPoint y: 269, endPoint x: 964, endPoint y: 435, distance: 167.0
click at [964, 435] on div "Druk op Alt + Enter om te slepen met het toetsenbord. Gebruik dan de pijltoetse…" at bounding box center [626, 157] width 1173 height 598
click at [1176, 401] on button "Uitzoomen" at bounding box center [1183, 413] width 40 height 40
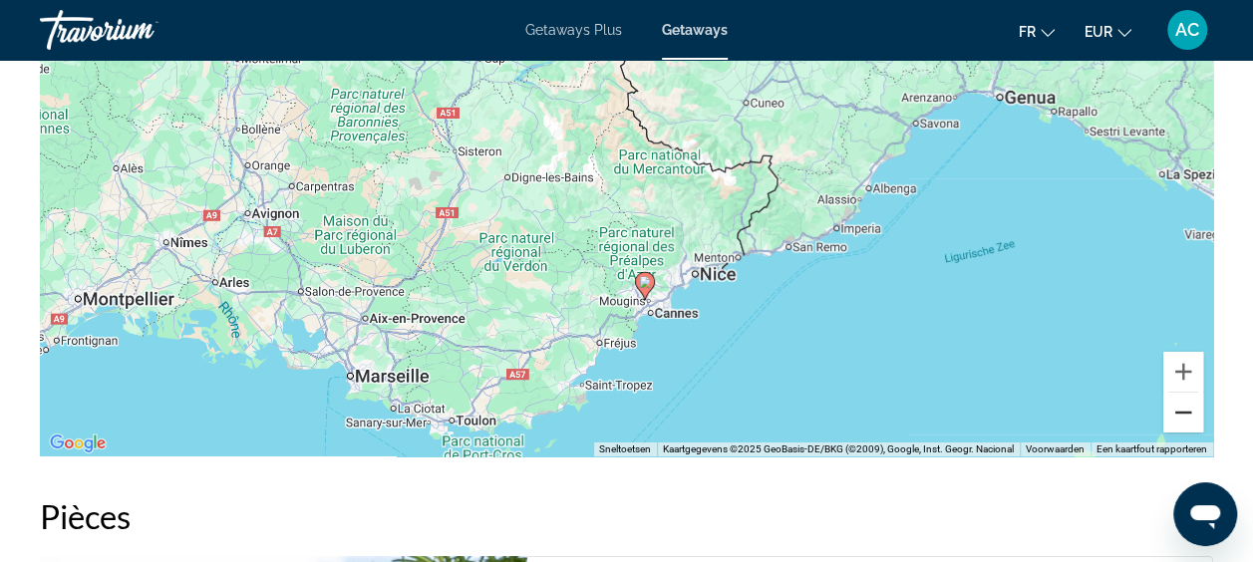
click at [1176, 401] on button "Uitzoomen" at bounding box center [1183, 413] width 40 height 40
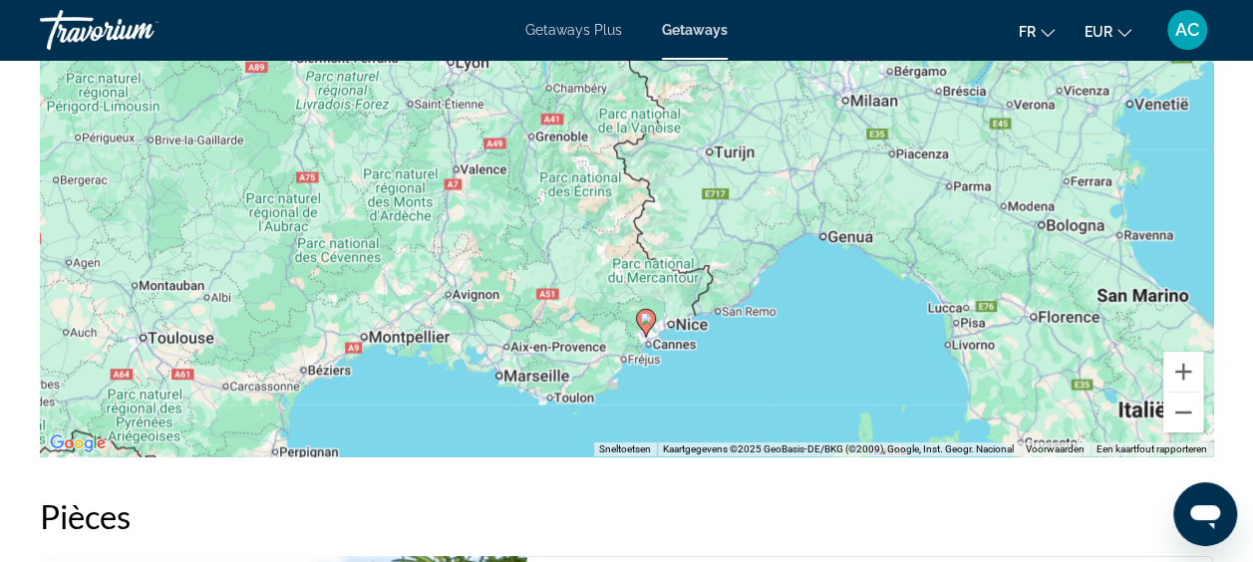
drag, startPoint x: 827, startPoint y: 313, endPoint x: 830, endPoint y: 337, distance: 24.1
click at [830, 337] on div "Druk op Alt + Enter om te slepen met het toetsenbord. Gebruik dan de pijltoetse…" at bounding box center [626, 157] width 1173 height 598
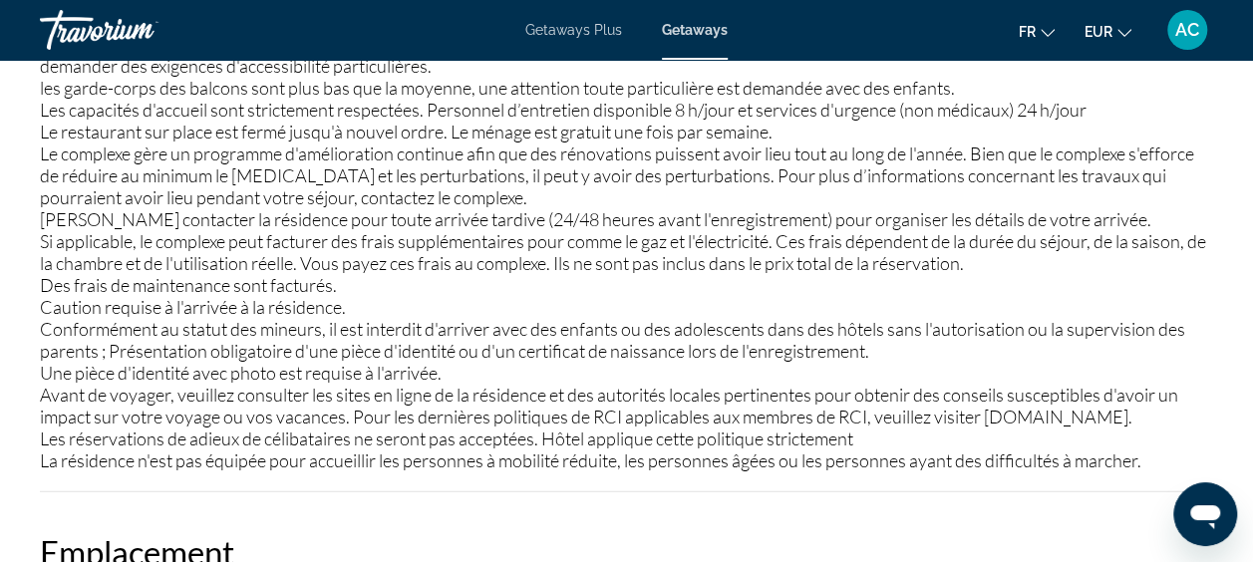
scroll to position [2609, 0]
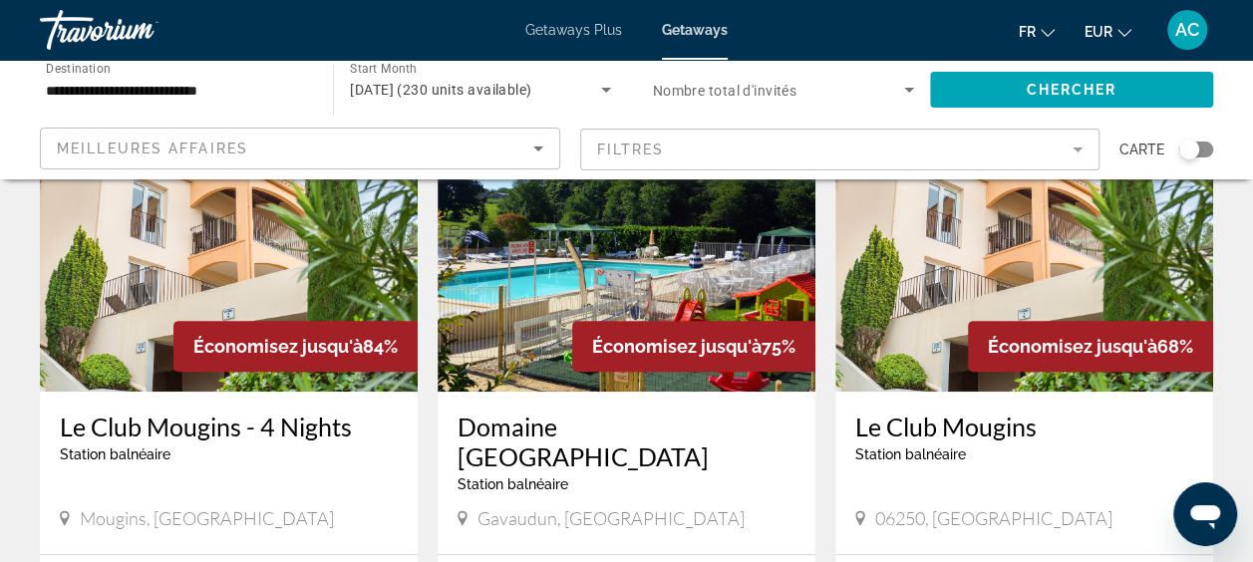
scroll to position [299, 0]
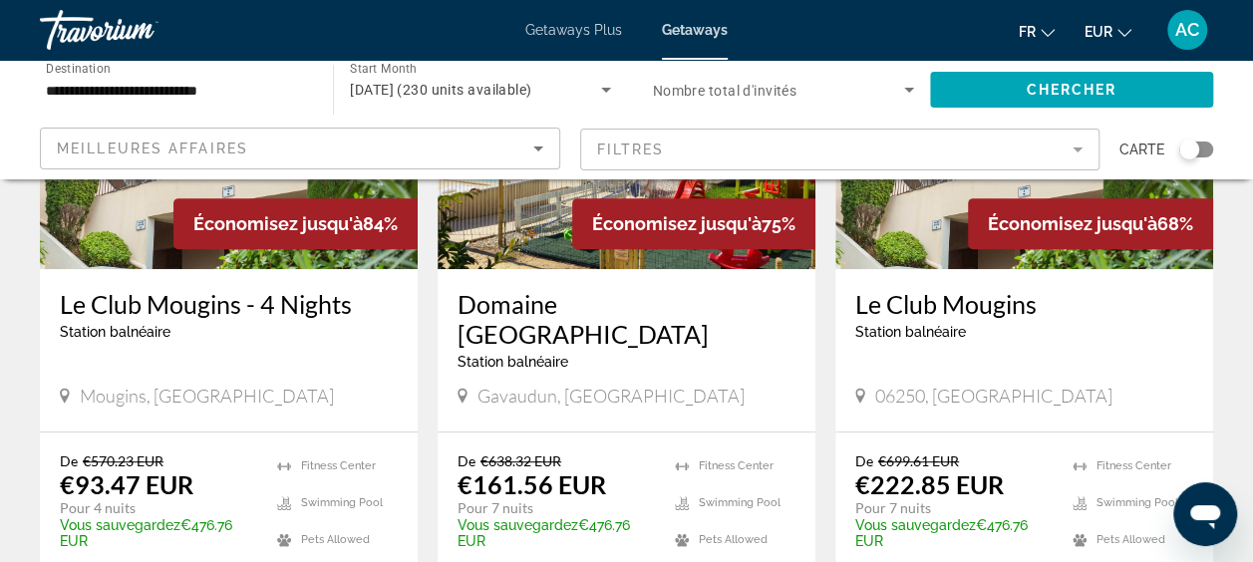
click at [1201, 146] on div "Search widget" at bounding box center [1196, 150] width 34 height 16
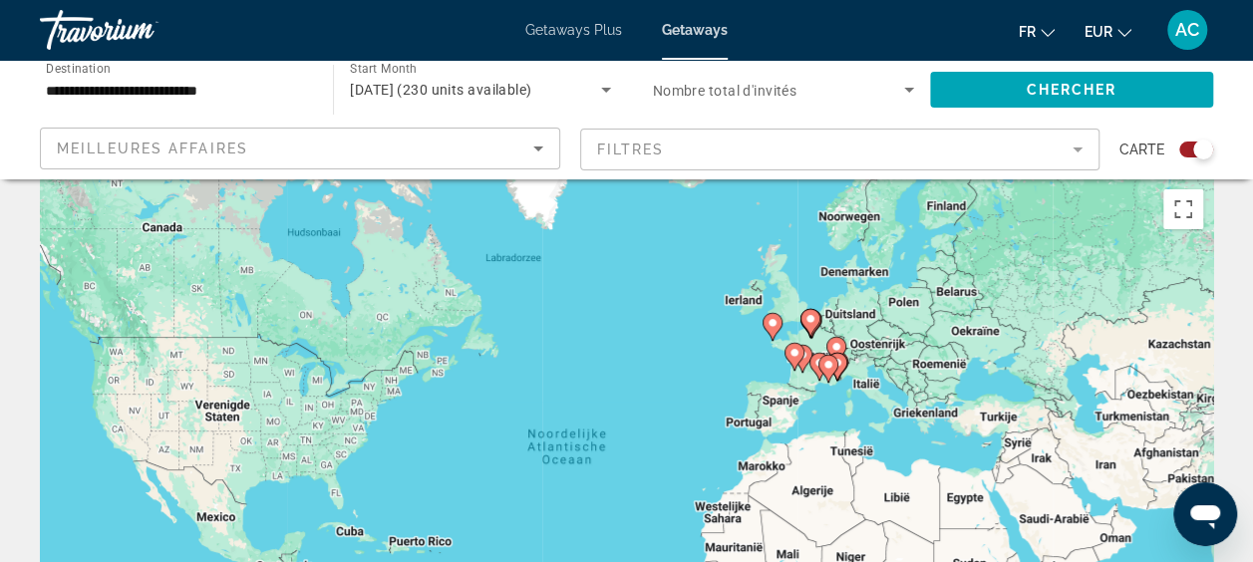
scroll to position [219, 0]
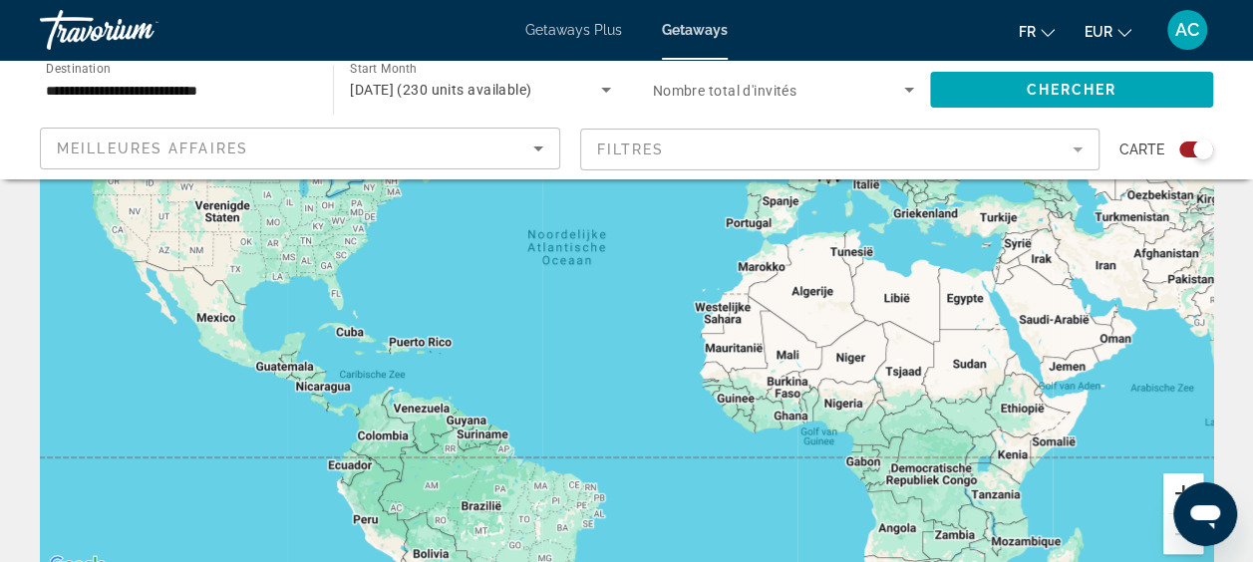
click at [1169, 483] on button "Inzoomen" at bounding box center [1183, 493] width 40 height 40
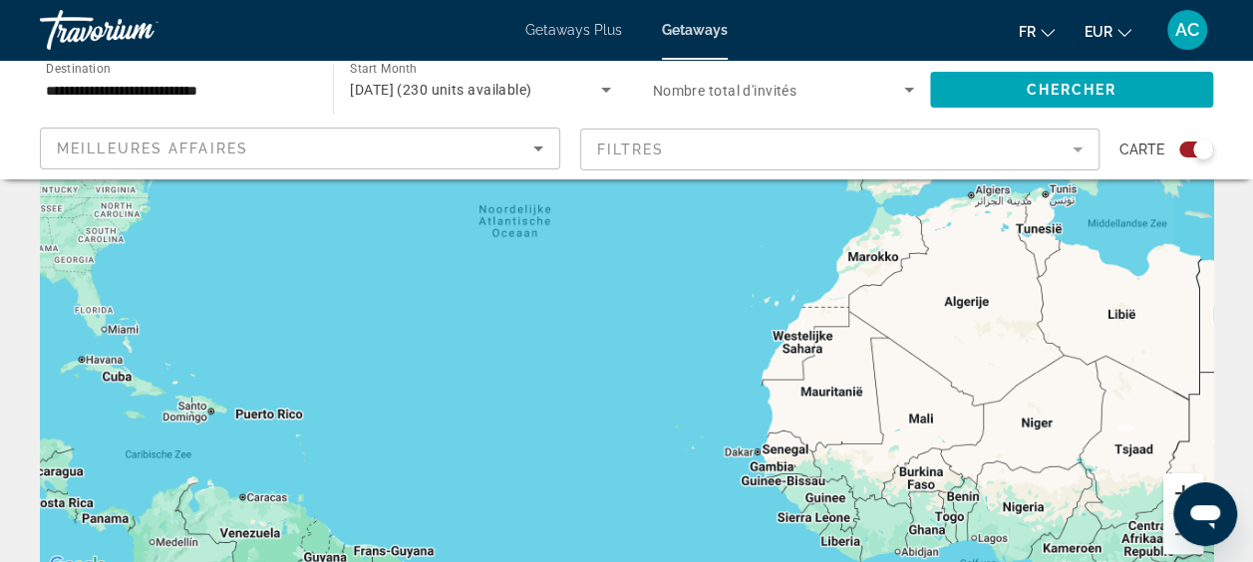
click at [1169, 483] on button "Inzoomen" at bounding box center [1183, 493] width 40 height 40
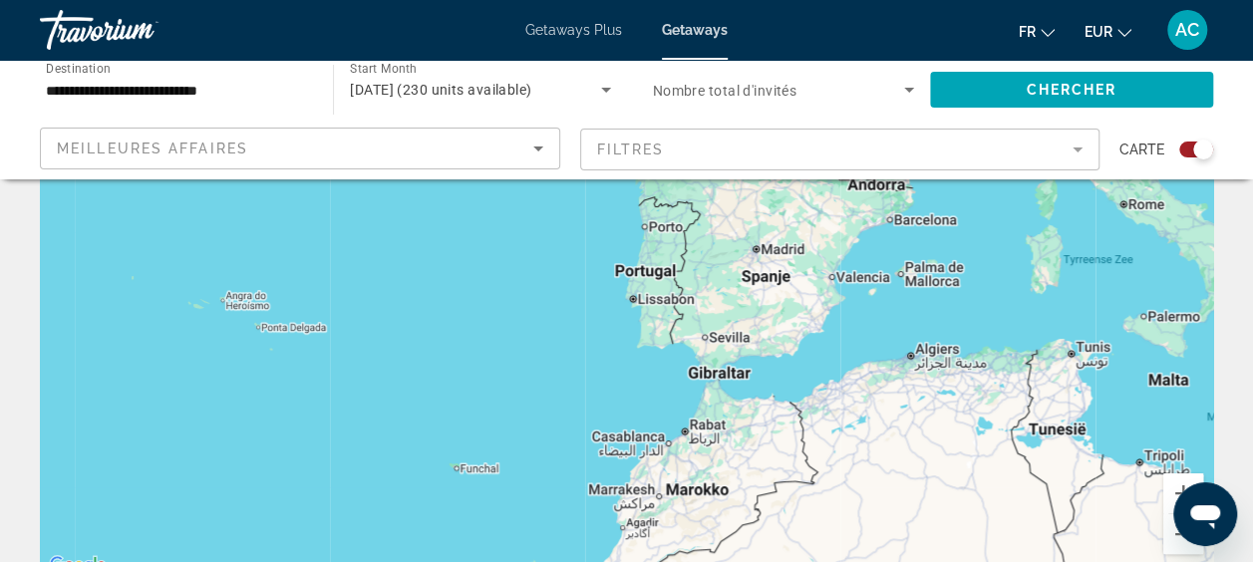
drag, startPoint x: 1064, startPoint y: 288, endPoint x: 580, endPoint y: 516, distance: 535.4
click at [572, 343] on html "**********" at bounding box center [626, 62] width 1253 height 562
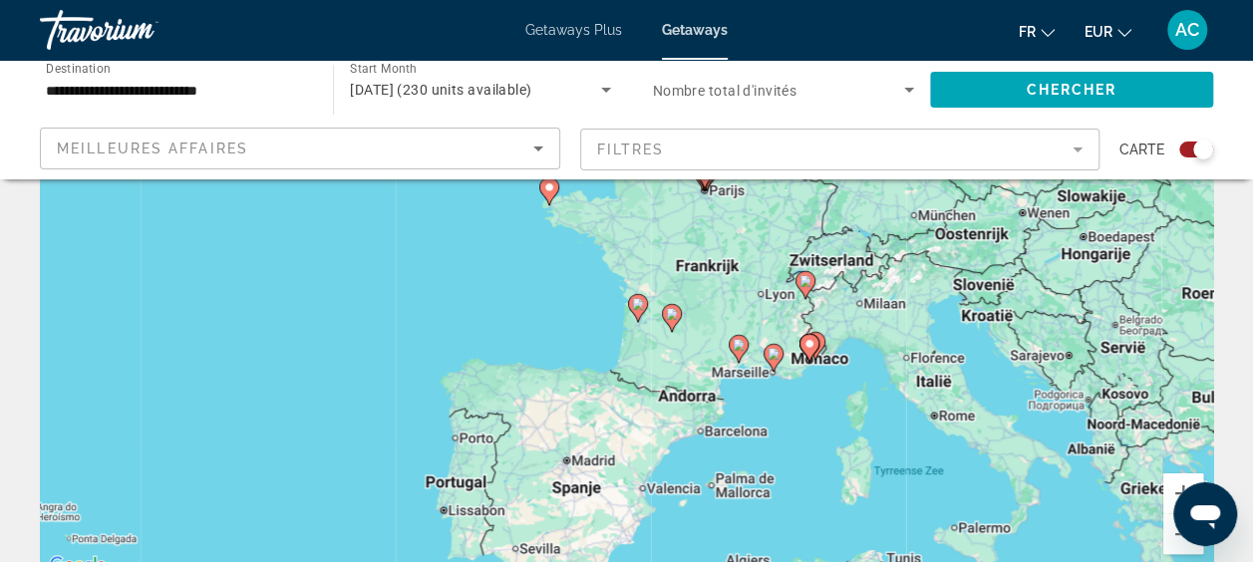
drag, startPoint x: 919, startPoint y: 276, endPoint x: 716, endPoint y: 527, distance: 323.1
click at [716, 527] on div "Druk op Alt + Enter om te slepen met het toetsenbord. Gebruik dan de pijltoetse…" at bounding box center [626, 279] width 1173 height 598
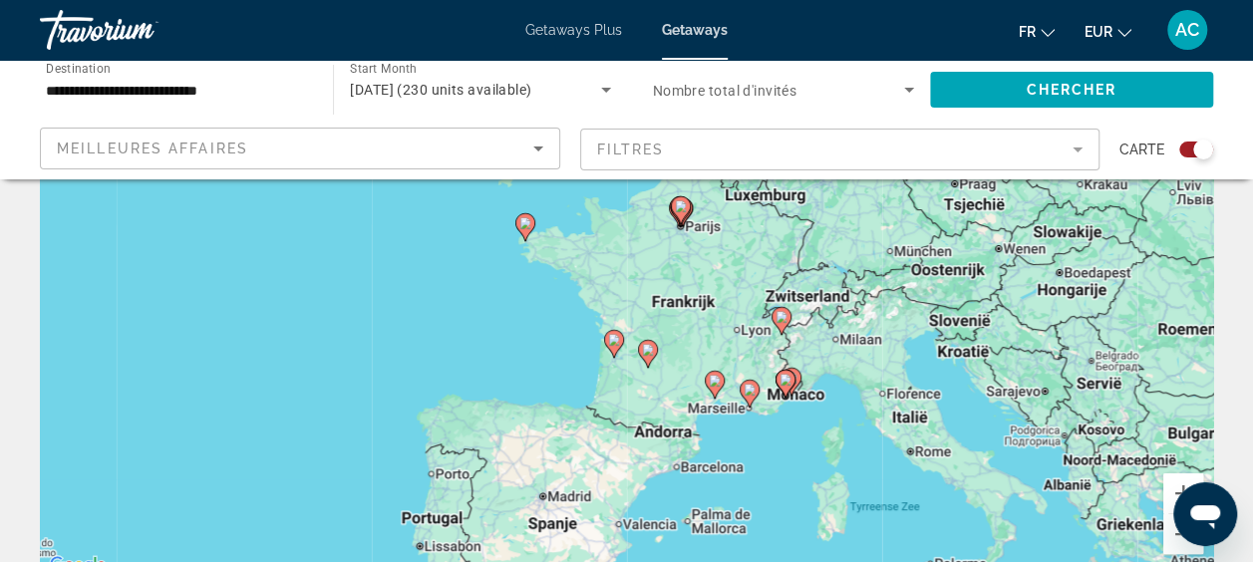
click at [524, 216] on icon "Main content" at bounding box center [524, 227] width 18 height 26
type input "**********"
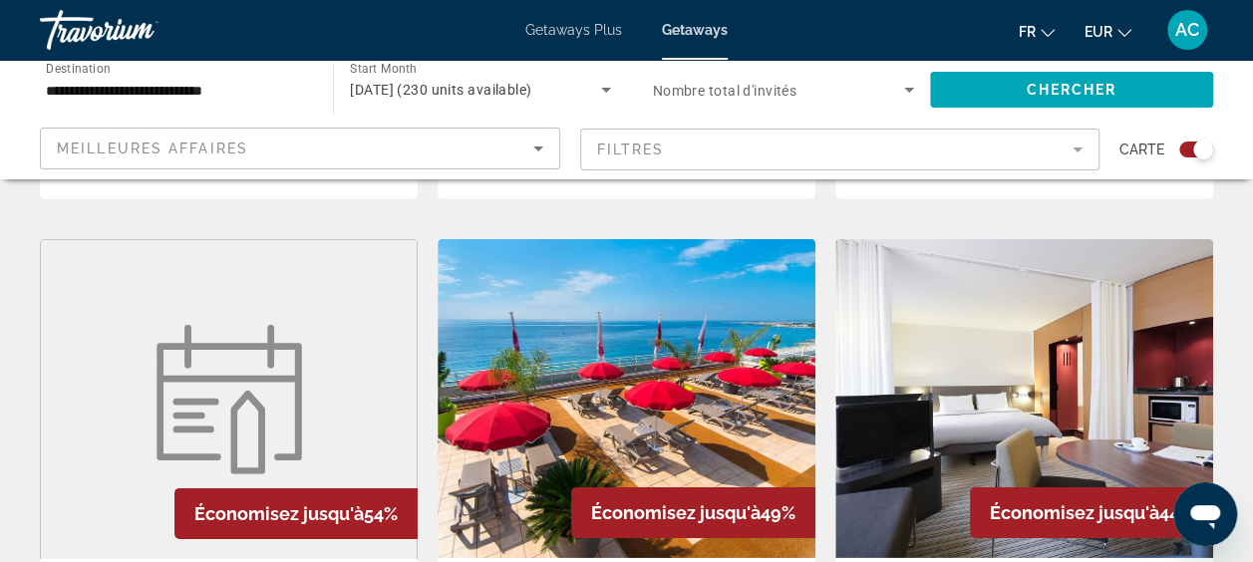
scroll to position [2910, 0]
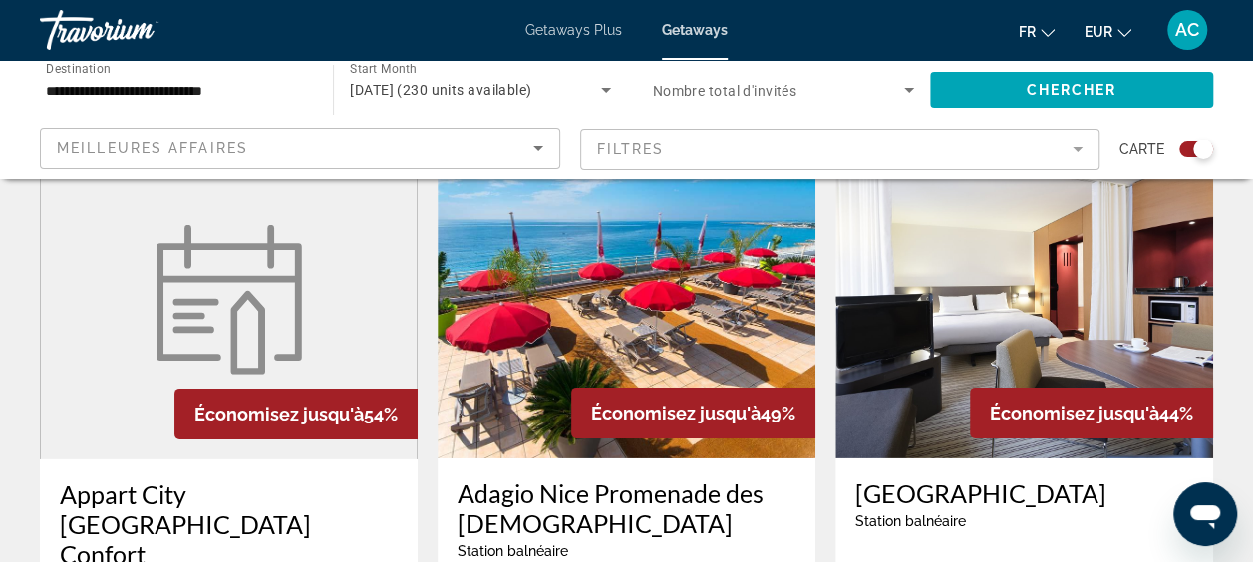
click at [125, 379] on figure "Main content" at bounding box center [229, 300] width 376 height 319
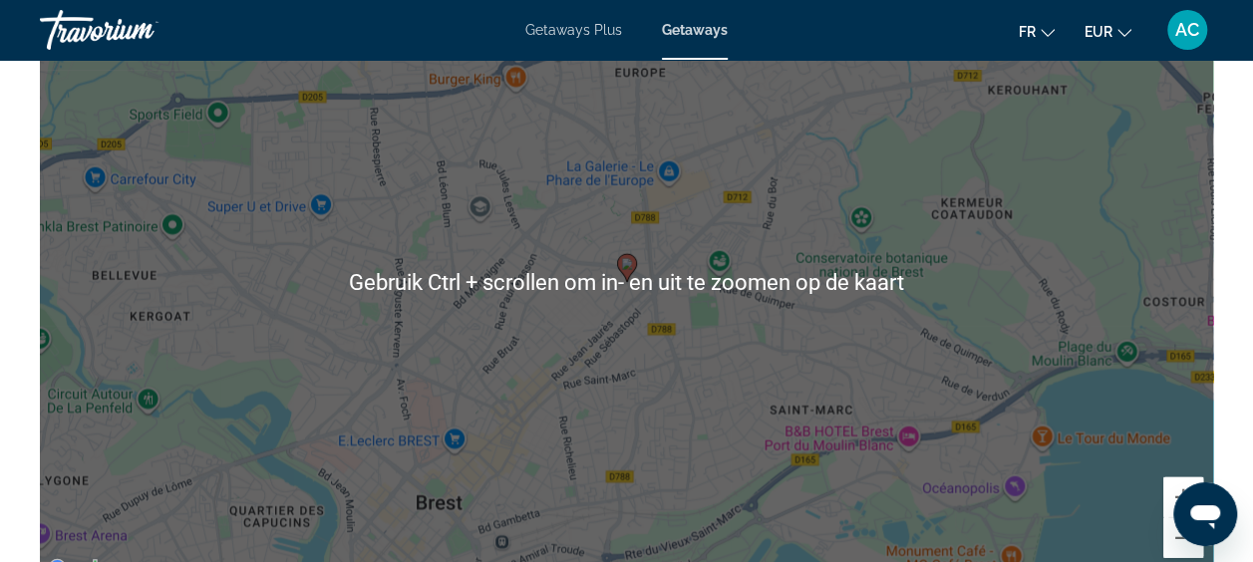
scroll to position [2691, 0]
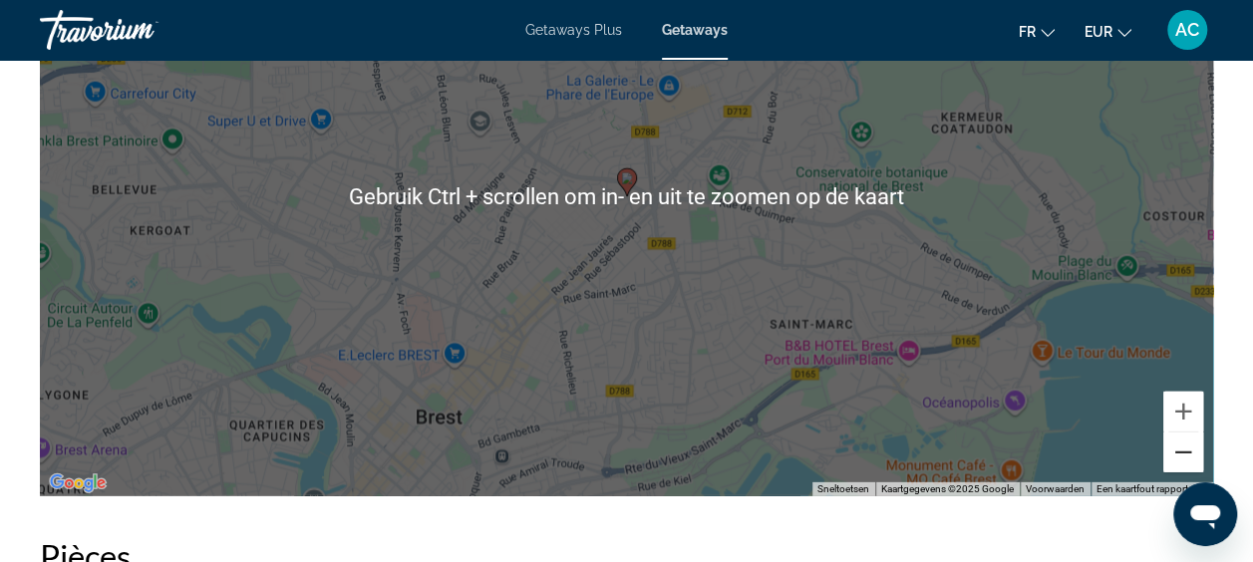
click at [1187, 438] on button "Uitzoomen" at bounding box center [1183, 452] width 40 height 40
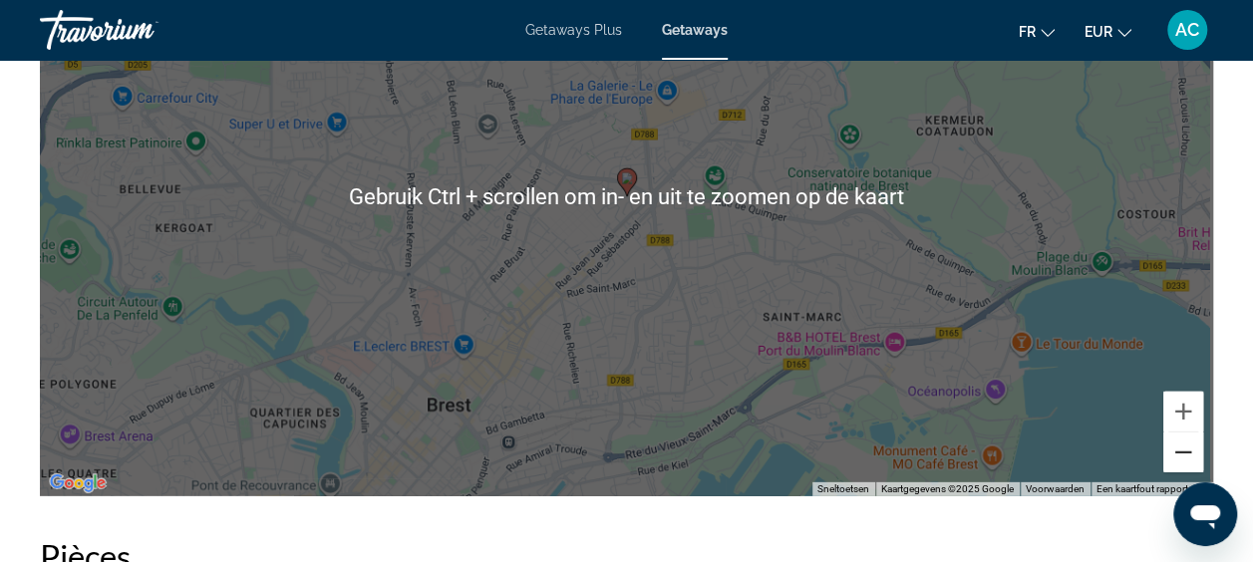
click at [1187, 438] on button "Uitzoomen" at bounding box center [1183, 452] width 40 height 40
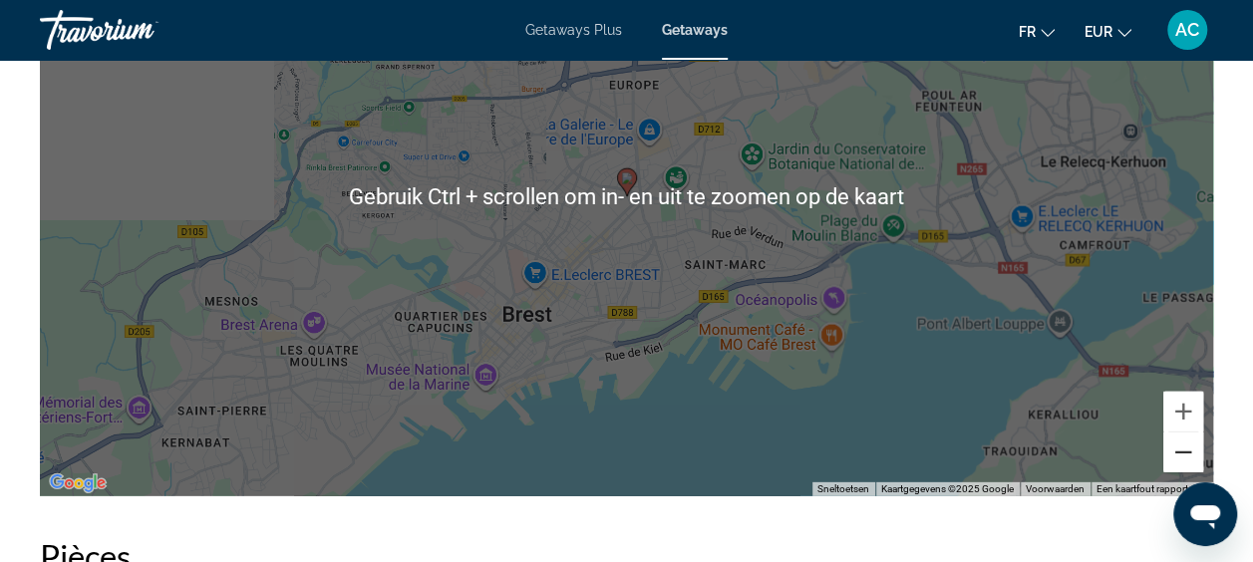
click at [1187, 438] on button "Uitzoomen" at bounding box center [1183, 452] width 40 height 40
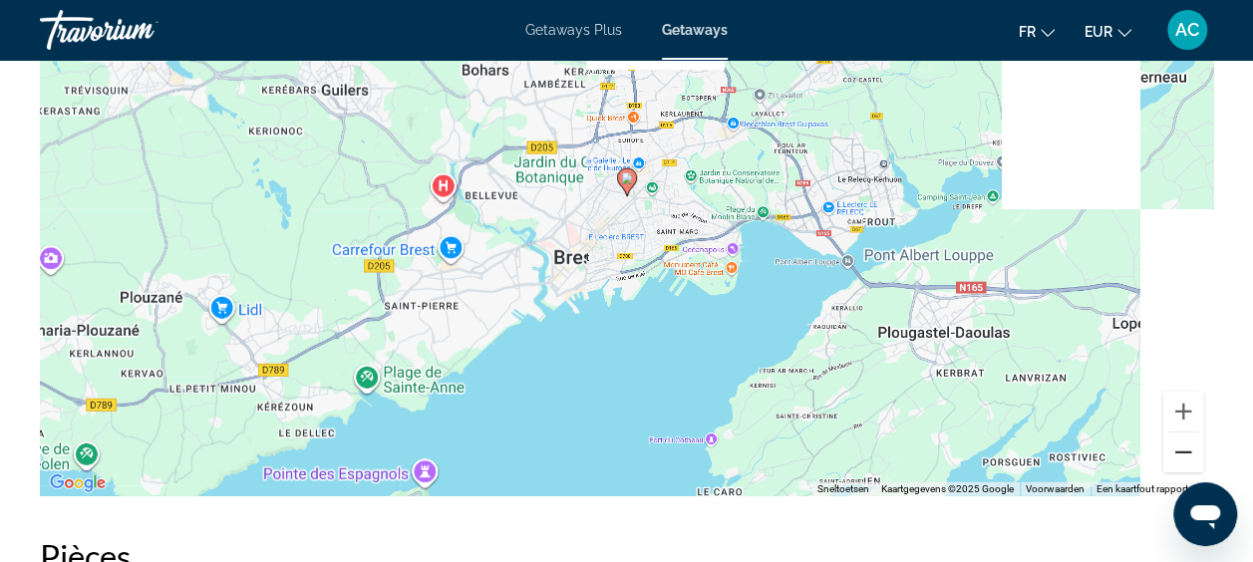
click at [1187, 438] on button "Uitzoomen" at bounding box center [1183, 452] width 40 height 40
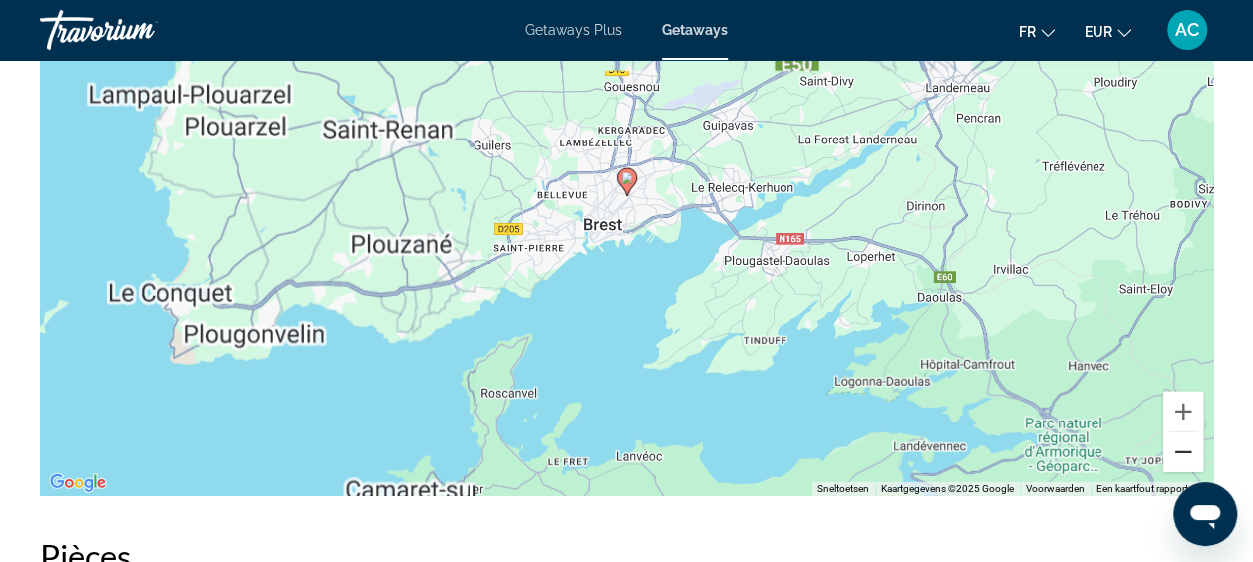
click at [1187, 438] on button "Uitzoomen" at bounding box center [1183, 452] width 40 height 40
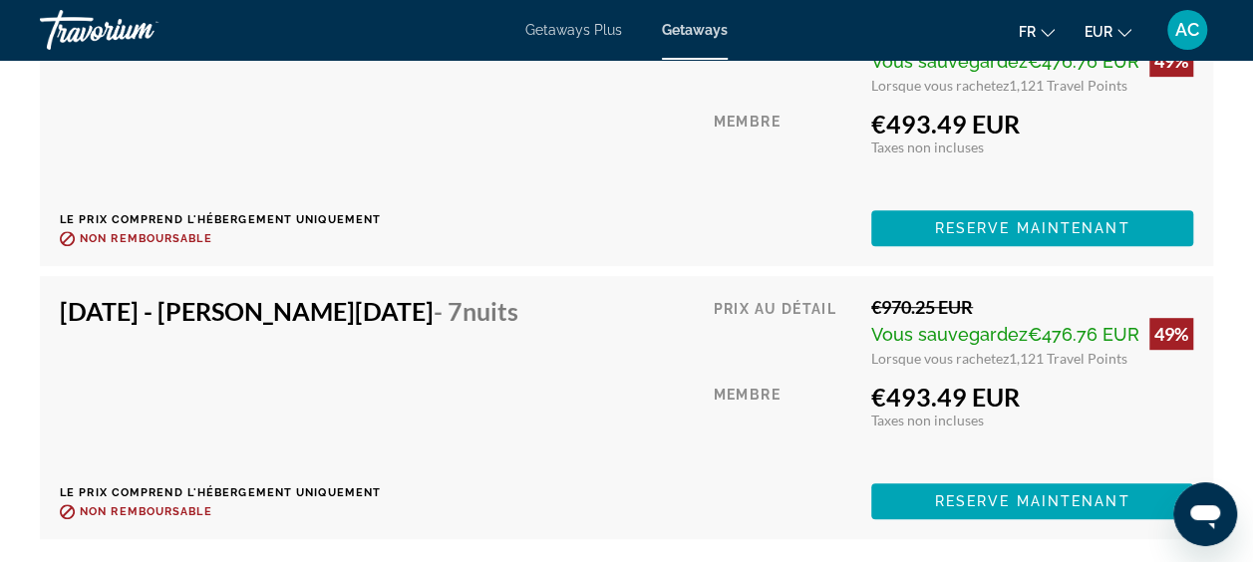
scroll to position [4185, 0]
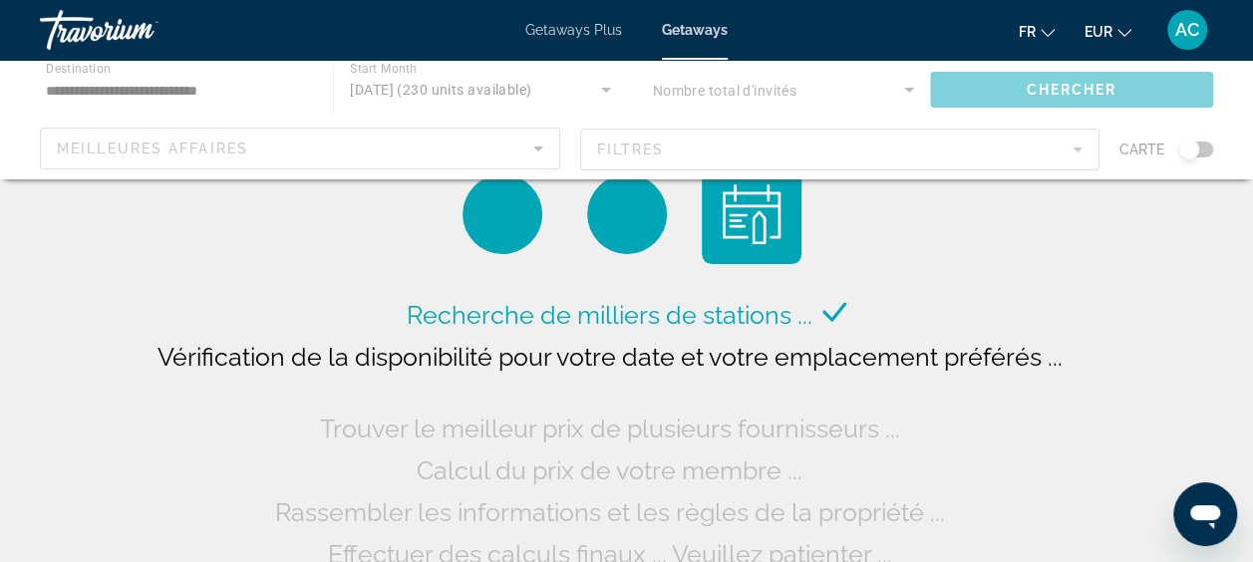
click at [182, 86] on div "Main content" at bounding box center [626, 120] width 1253 height 120
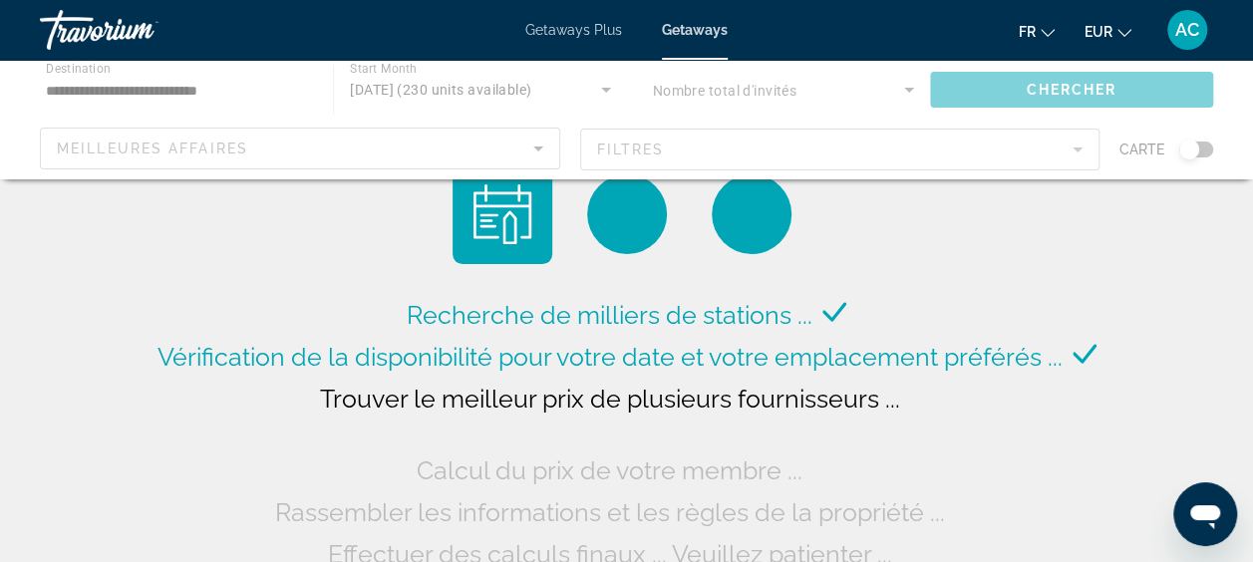
click at [247, 96] on div "Main content" at bounding box center [626, 120] width 1253 height 120
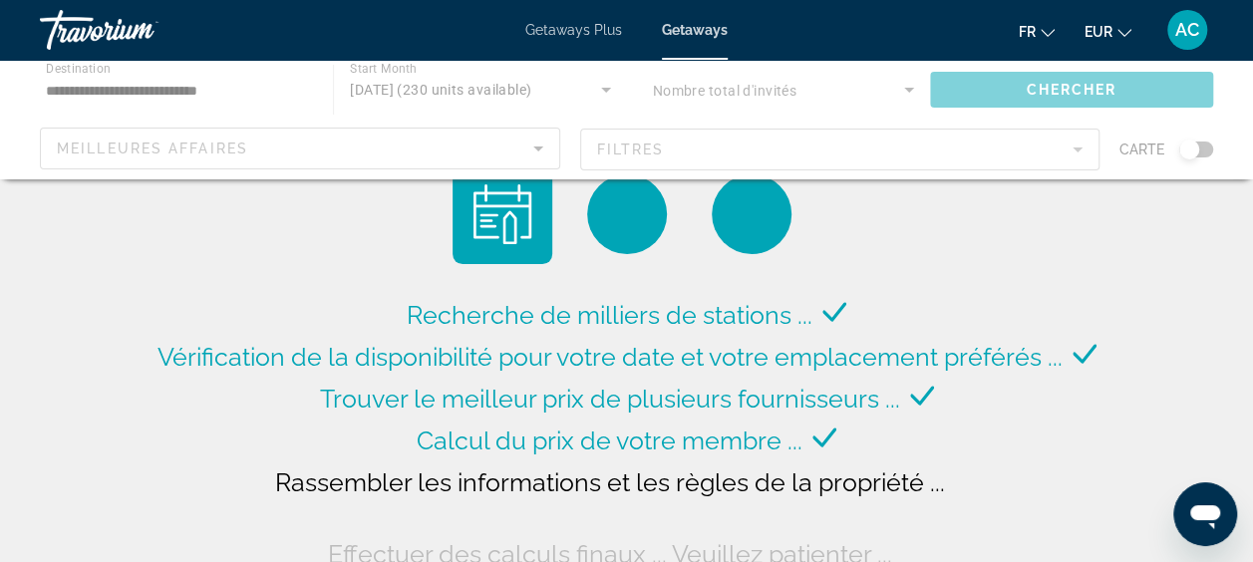
click at [123, 82] on div "Main content" at bounding box center [626, 120] width 1253 height 120
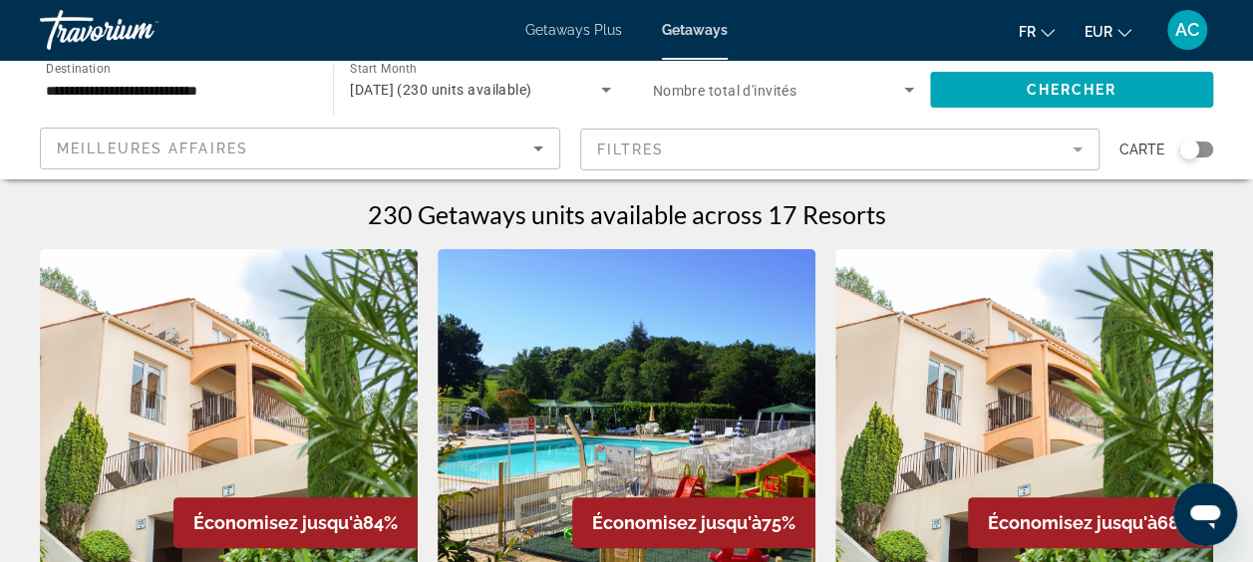
click at [144, 82] on input "**********" at bounding box center [176, 91] width 261 height 24
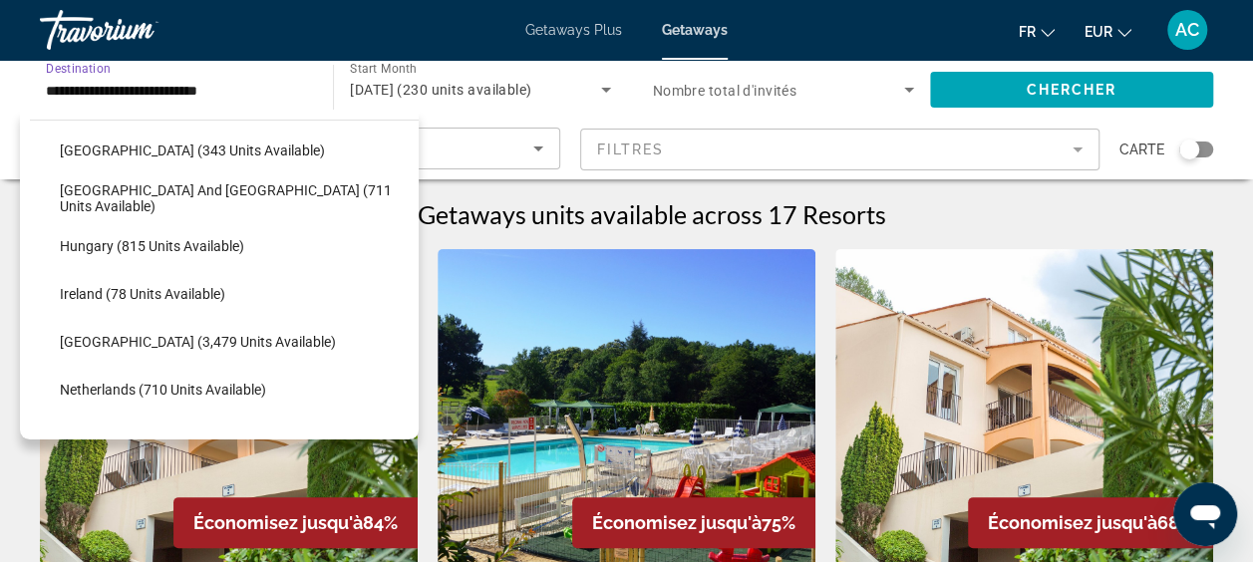
scroll to position [653, 0]
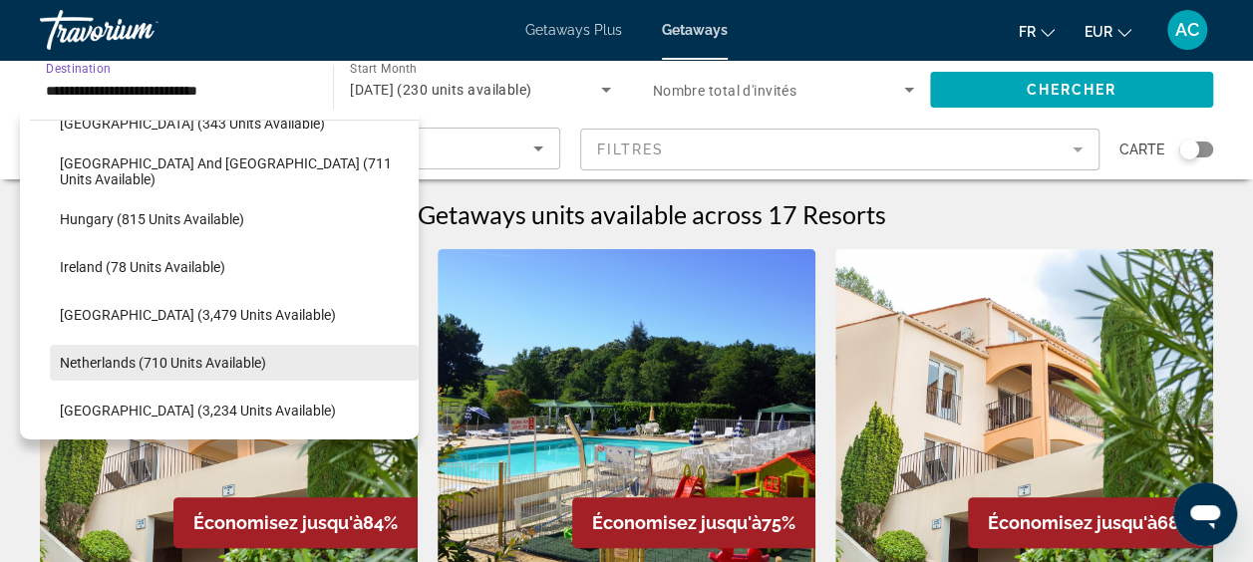
click at [175, 358] on span "Netherlands (710 units available)" at bounding box center [163, 363] width 206 height 16
type input "**********"
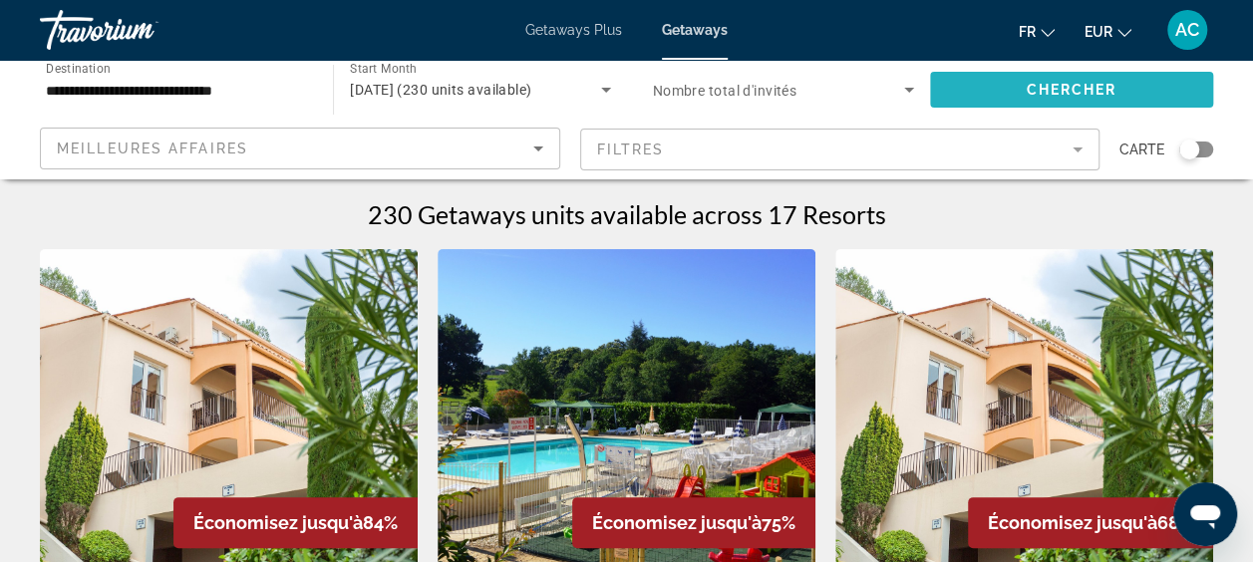
click at [1072, 87] on span "Chercher" at bounding box center [1070, 90] width 91 height 16
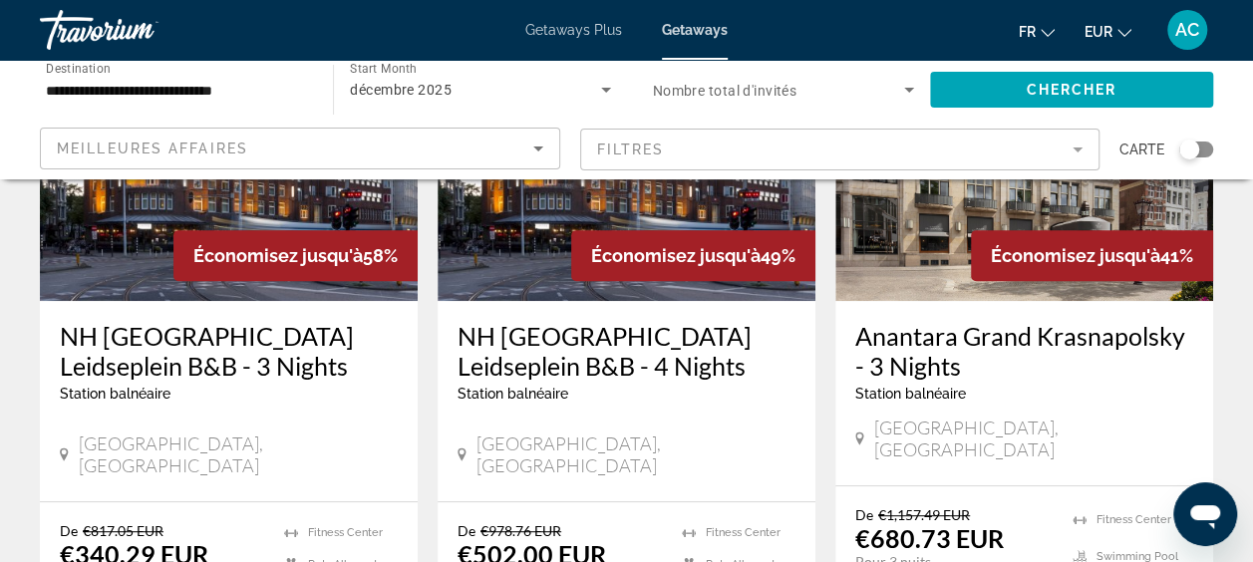
scroll to position [299, 0]
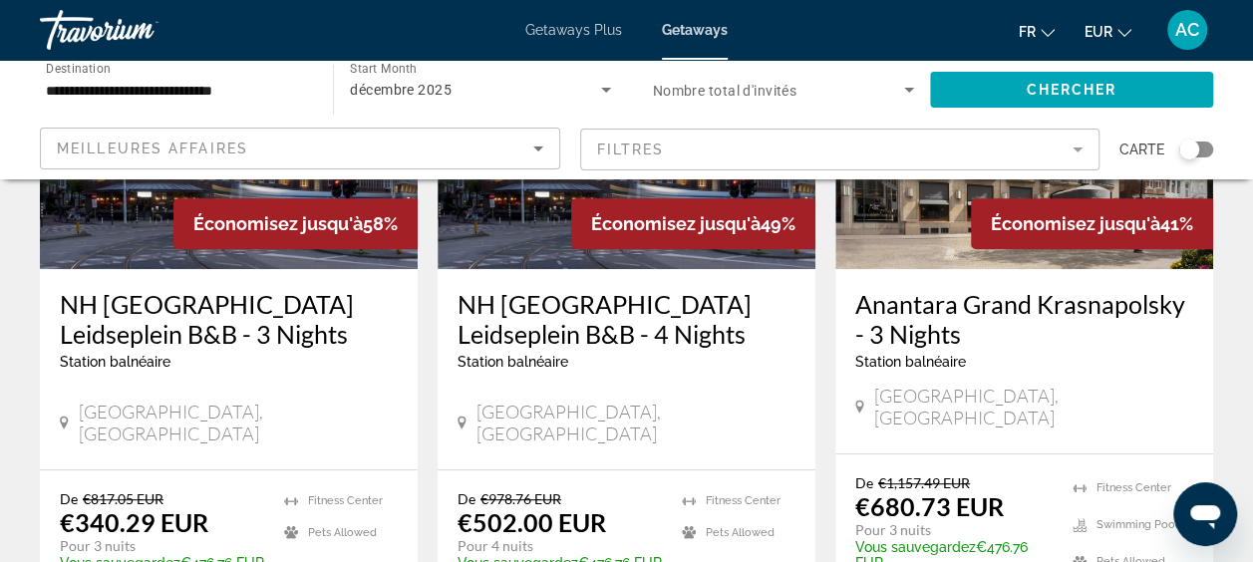
click at [102, 247] on img "Main content" at bounding box center [229, 109] width 378 height 319
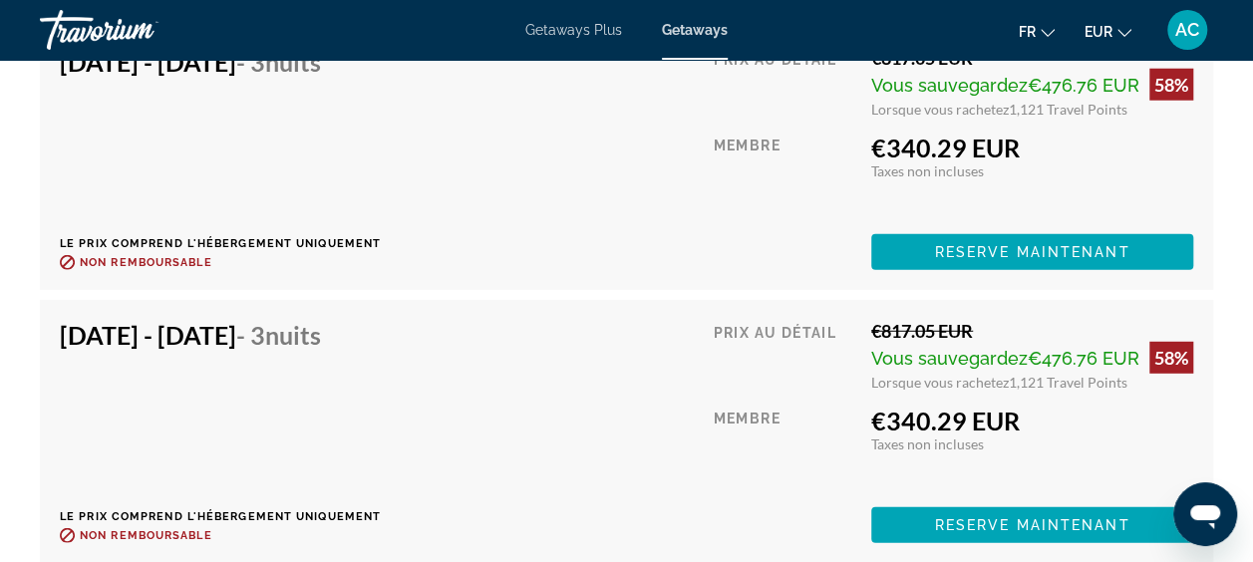
scroll to position [6053, 0]
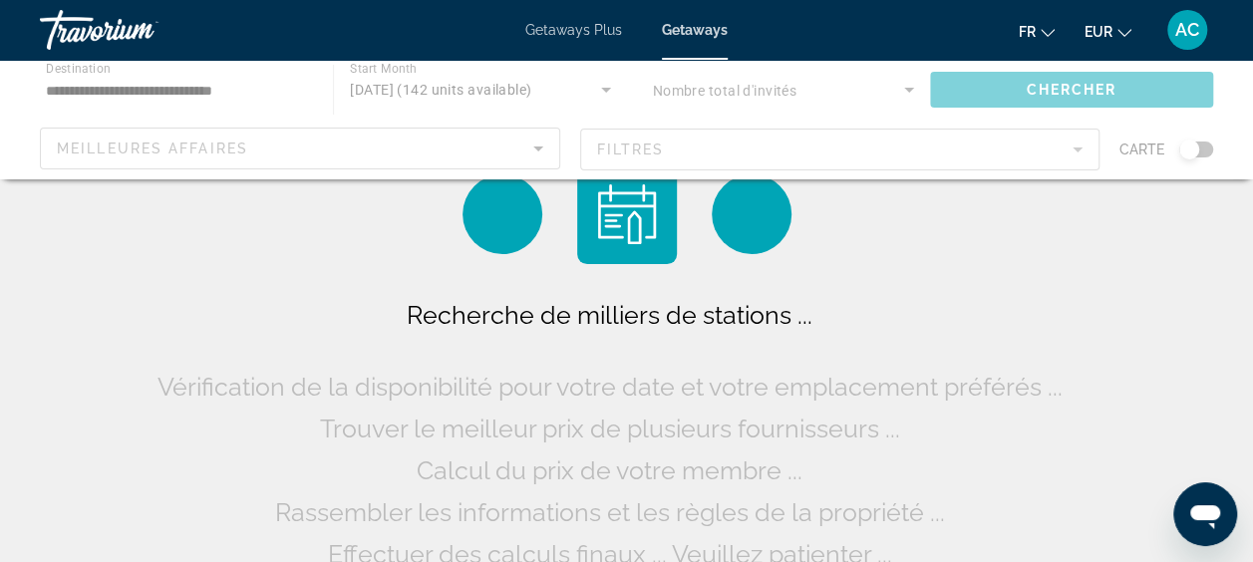
click at [120, 85] on div "Main content" at bounding box center [626, 120] width 1253 height 120
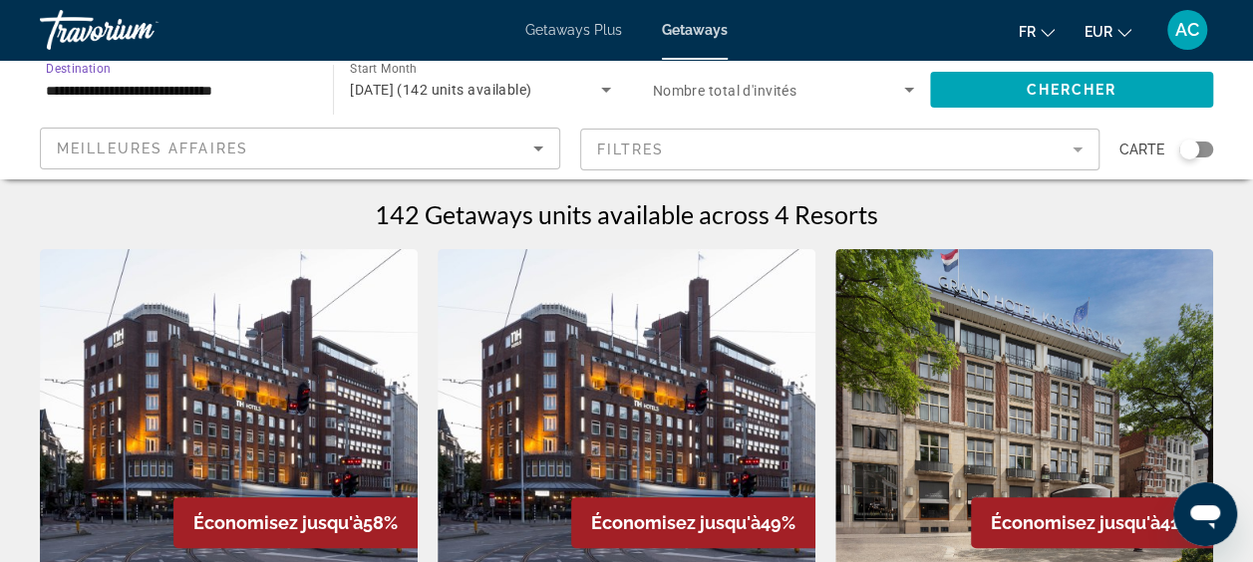
click at [136, 87] on input "**********" at bounding box center [176, 91] width 261 height 24
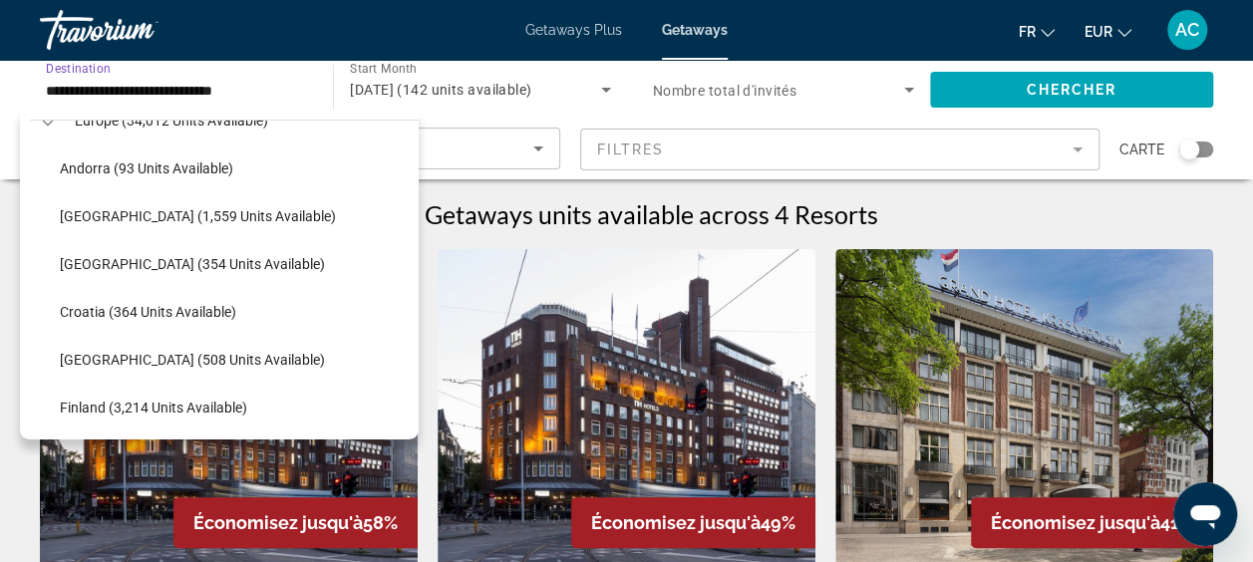
scroll to position [242, 0]
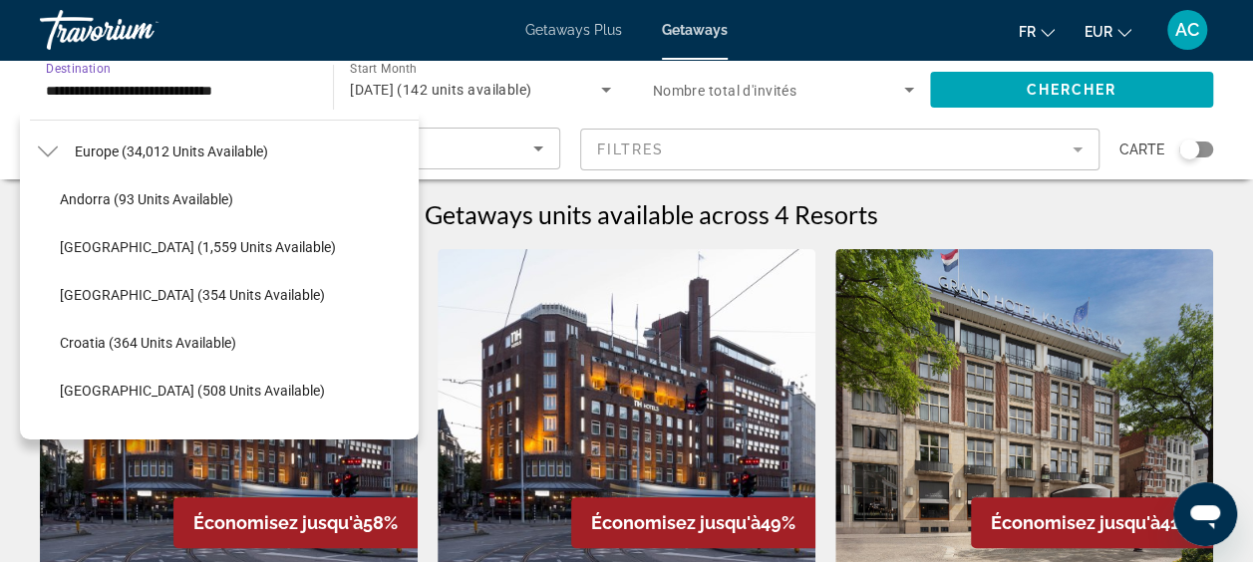
click at [216, 287] on span "[GEOGRAPHIC_DATA] (354 units available)" at bounding box center [192, 295] width 265 height 16
type input "**********"
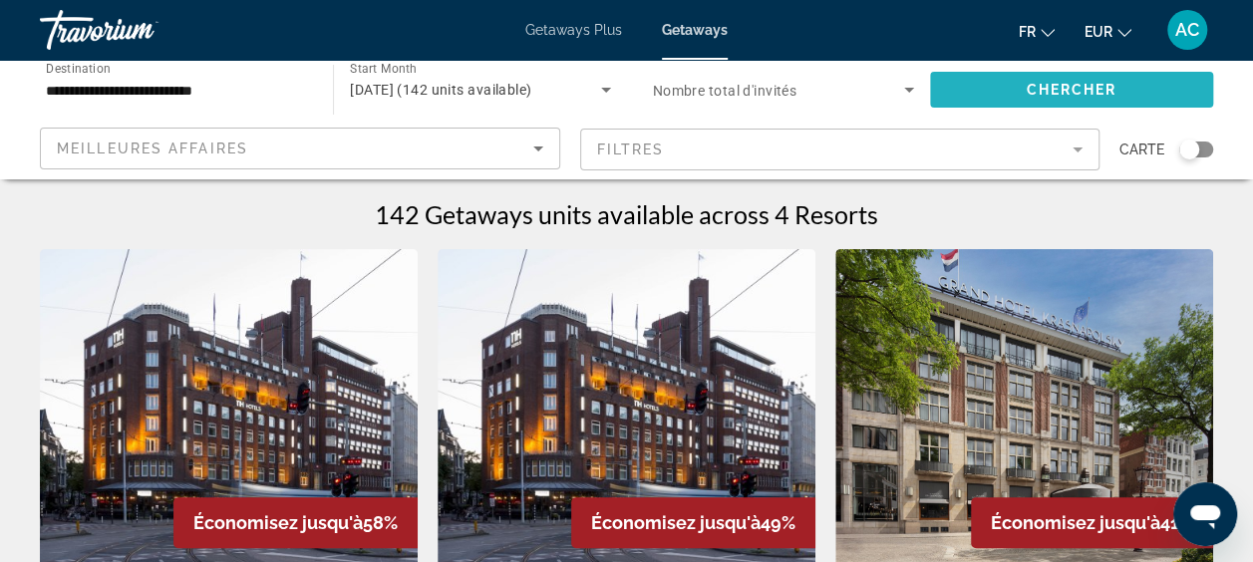
click at [1110, 88] on span "Chercher" at bounding box center [1070, 90] width 91 height 16
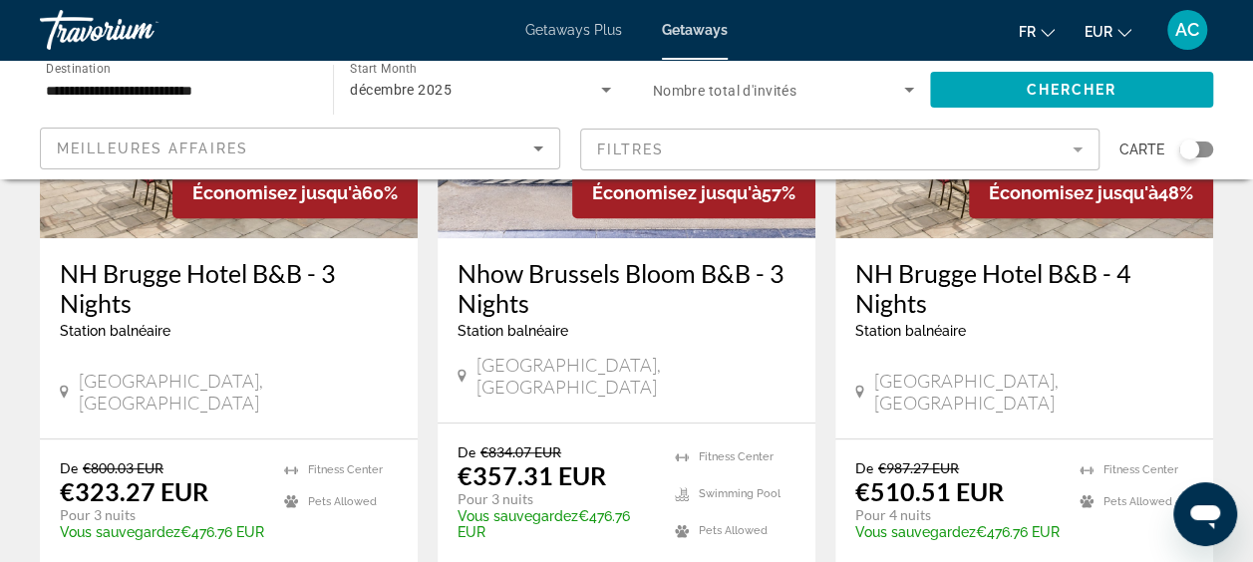
scroll to position [299, 0]
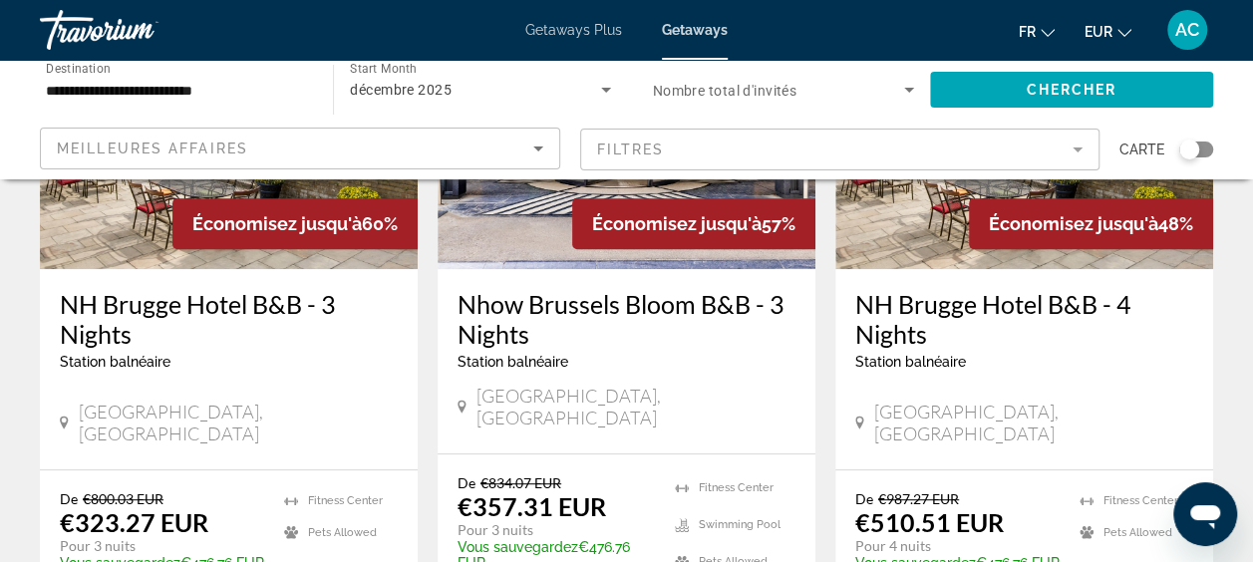
click at [233, 341] on h3 "NH Brugge Hotel B&B - 3 Nights" at bounding box center [229, 319] width 338 height 60
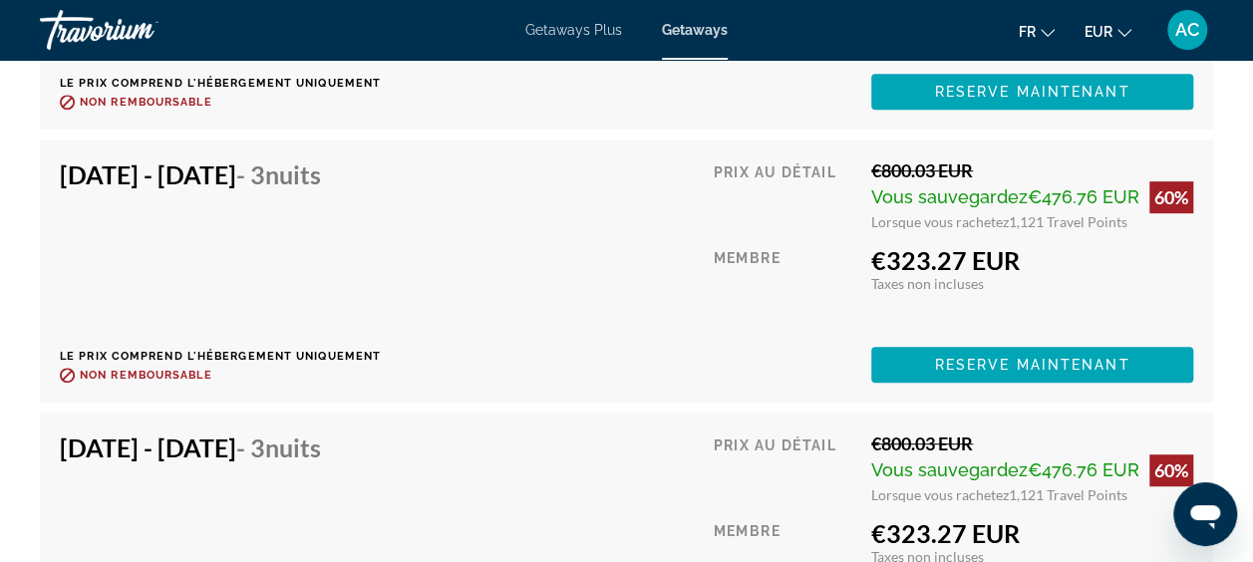
scroll to position [4484, 0]
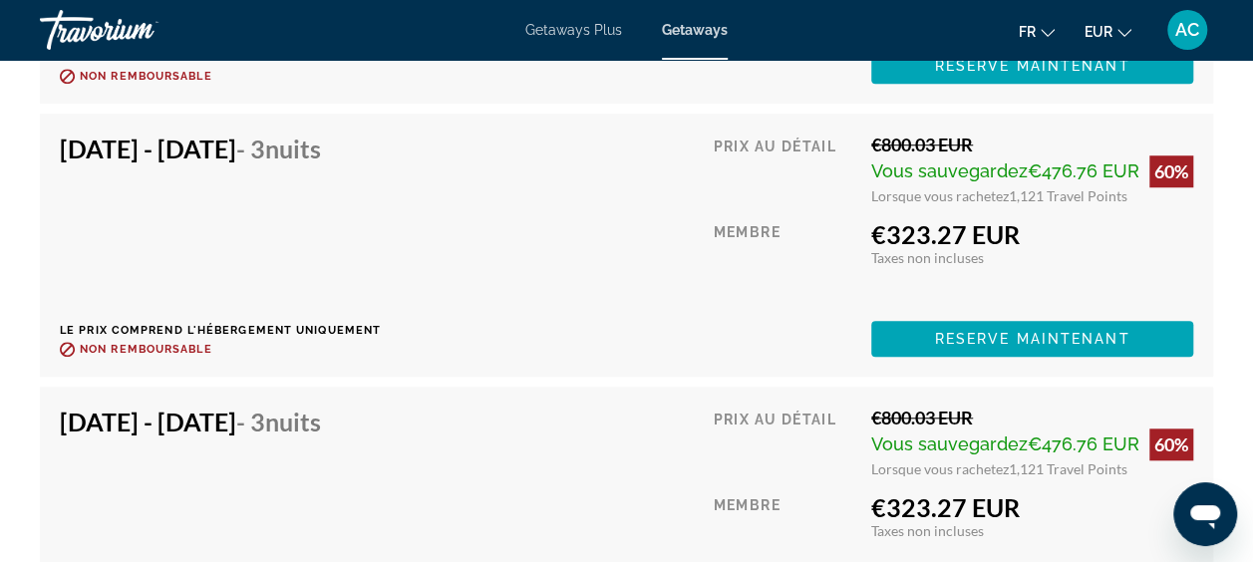
click at [708, 30] on span "Getaways" at bounding box center [695, 30] width 66 height 16
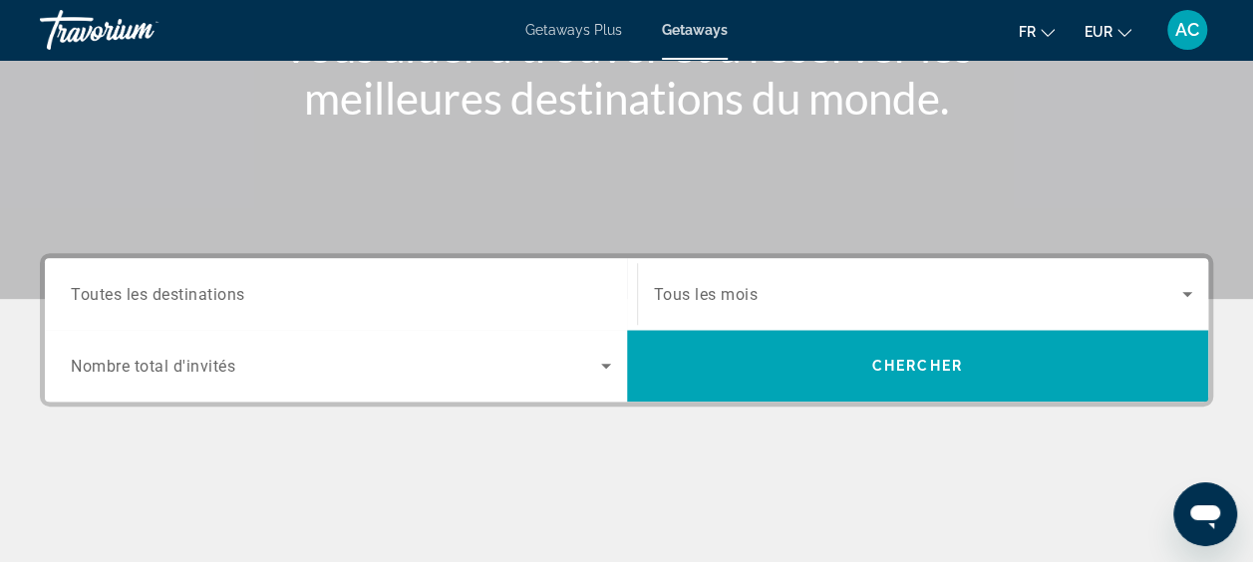
click at [225, 288] on span "Toutes les destinations" at bounding box center [158, 293] width 174 height 19
click at [225, 288] on input "Destination Toutes les destinations" at bounding box center [341, 295] width 540 height 24
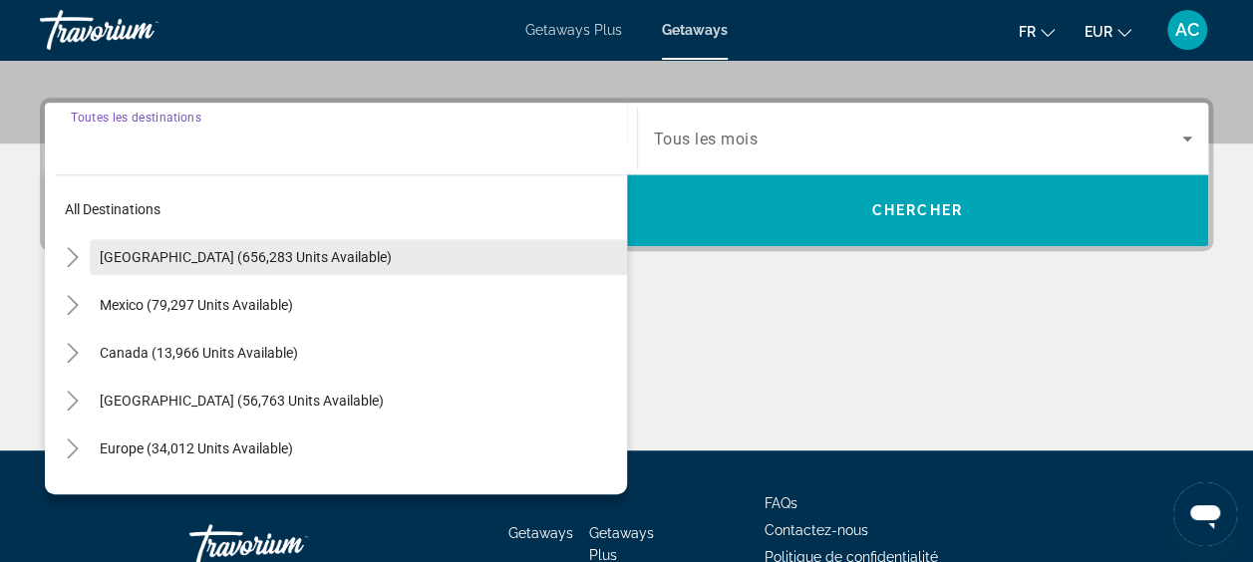
scroll to position [486, 0]
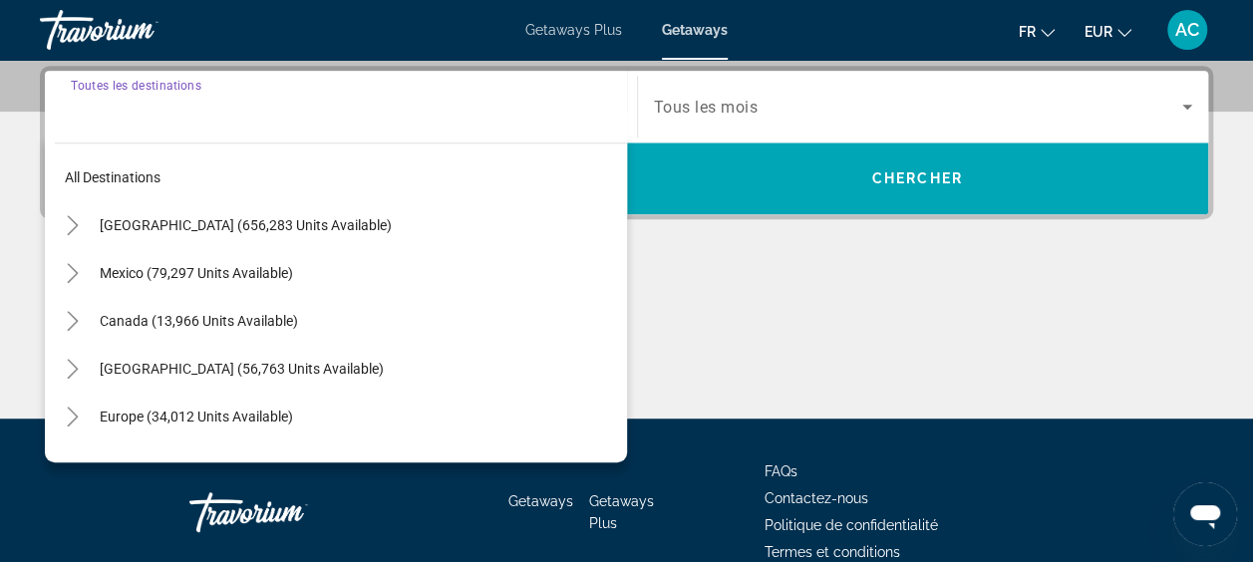
click at [739, 100] on span "Tous les mois" at bounding box center [706, 107] width 105 height 19
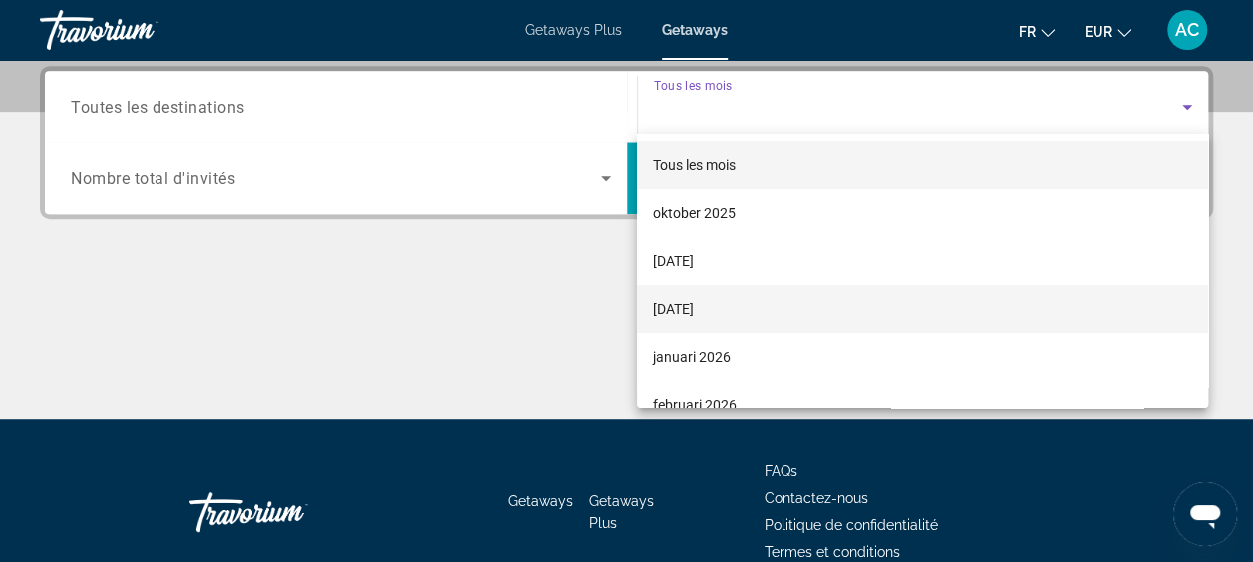
click at [694, 309] on span "[DATE]" at bounding box center [673, 309] width 41 height 24
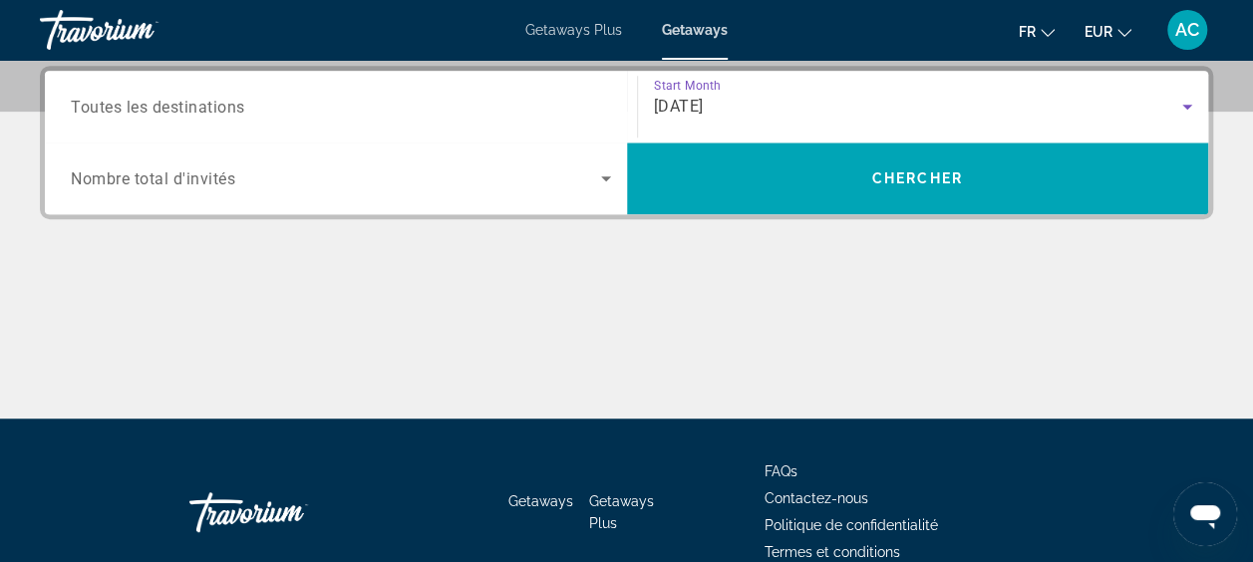
click at [751, 91] on div "[DATE]" at bounding box center [923, 107] width 539 height 56
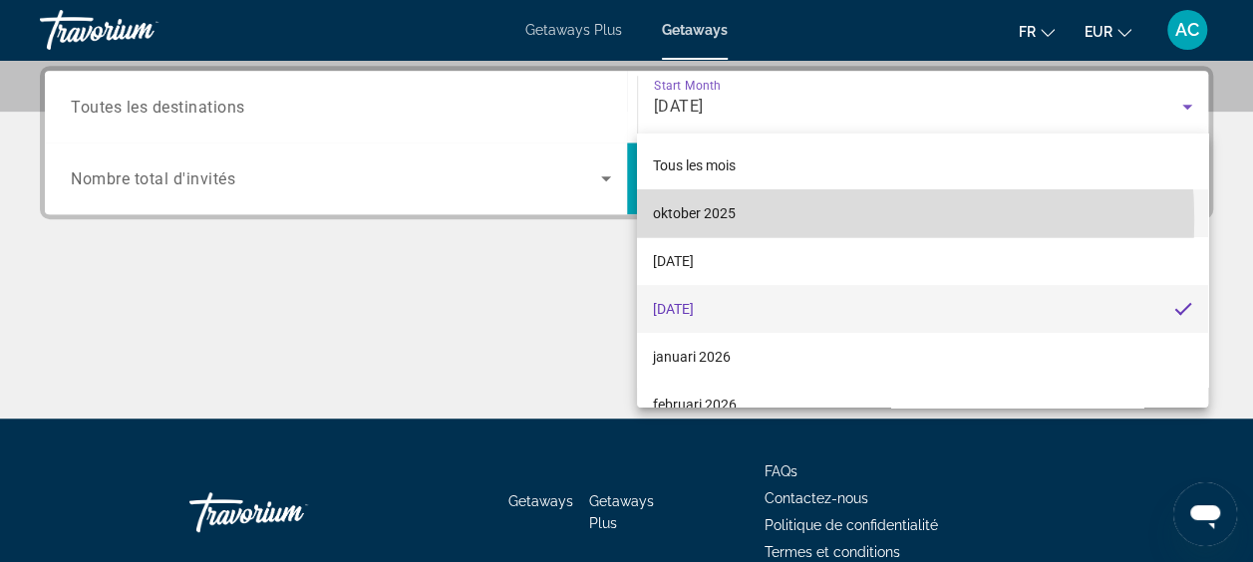
click at [744, 220] on mat-option "oktober 2025" at bounding box center [922, 213] width 571 height 48
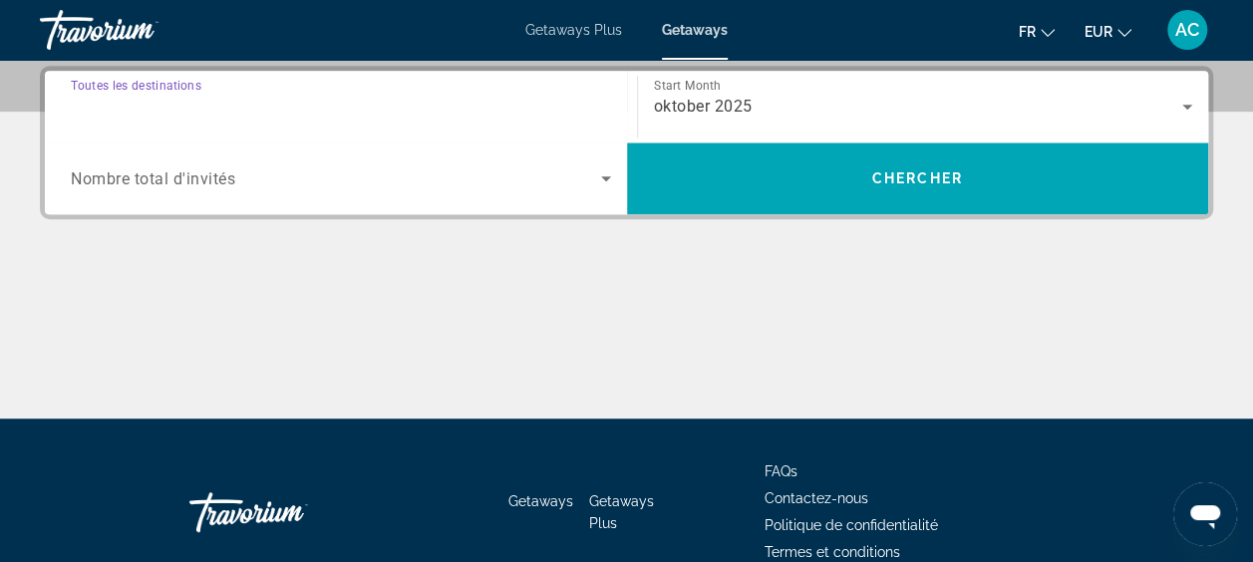
click at [480, 105] on input "Destination Toutes les destinations" at bounding box center [341, 108] width 540 height 24
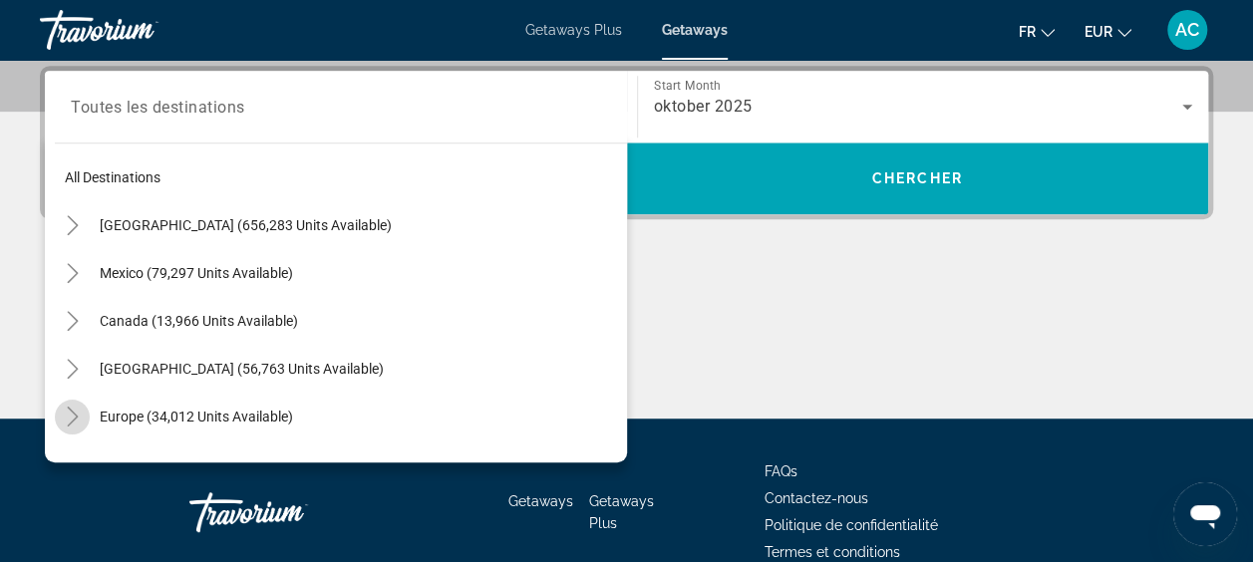
click at [72, 419] on icon "Toggle Europe (34,012 units available)" at bounding box center [73, 417] width 20 height 20
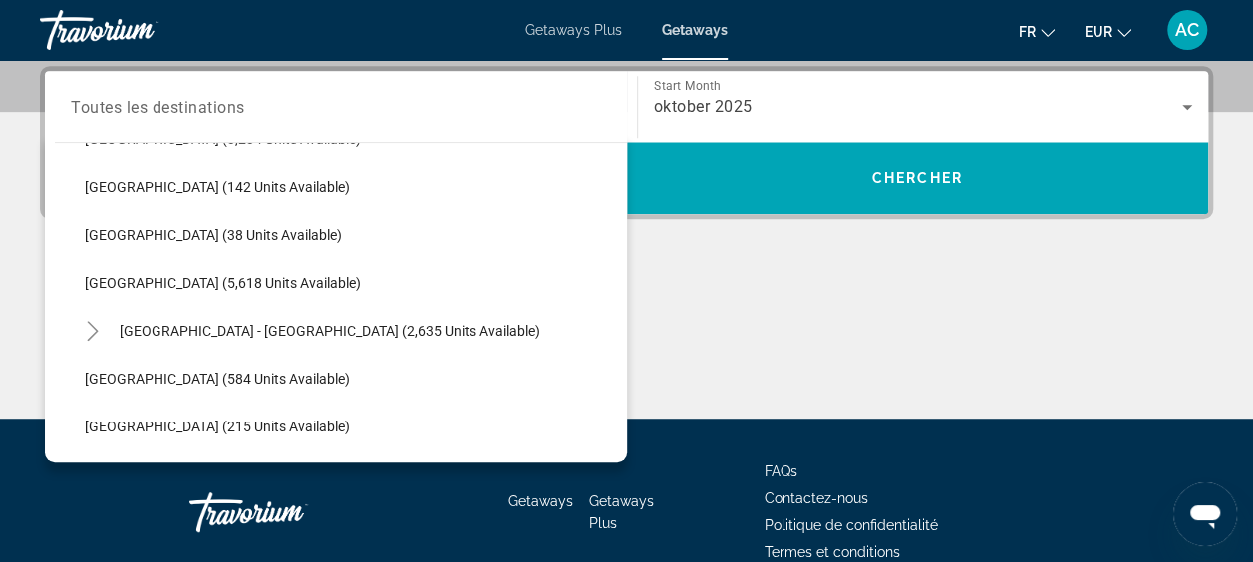
scroll to position [1046, 0]
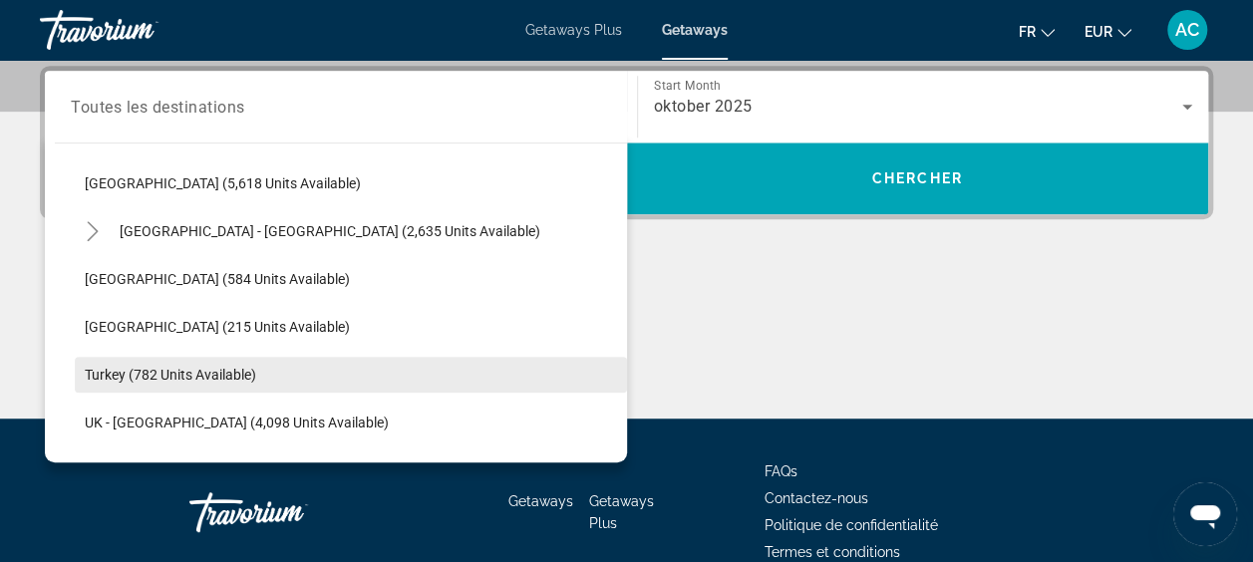
click at [193, 380] on span "Turkey (782 units available)" at bounding box center [170, 375] width 171 height 16
type input "**********"
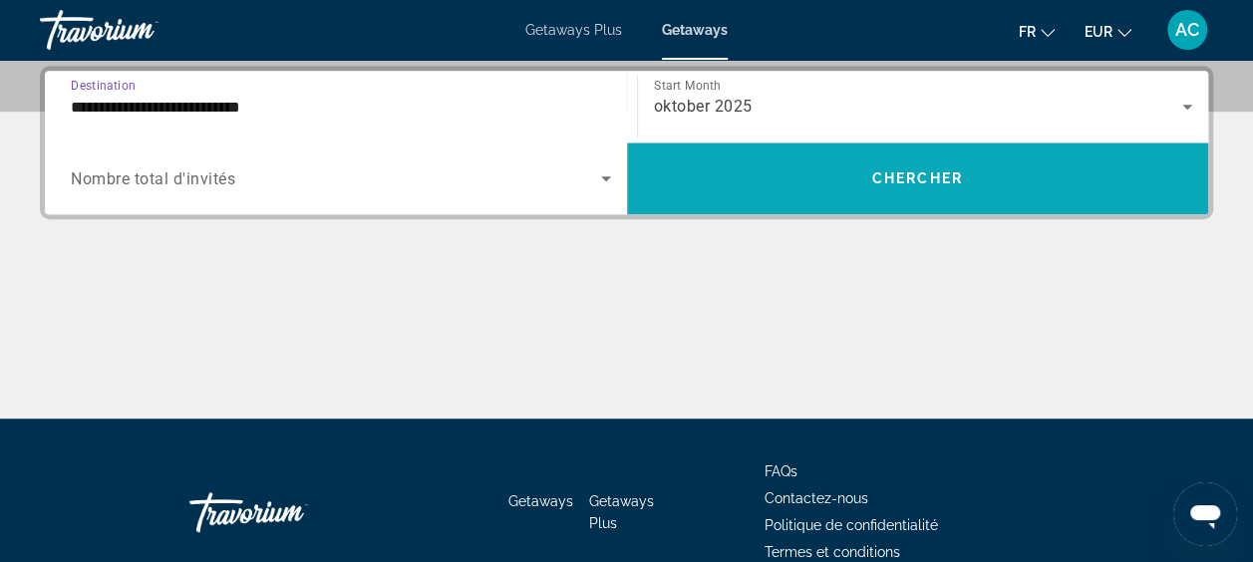
click at [914, 183] on span "Chercher" at bounding box center [917, 178] width 91 height 16
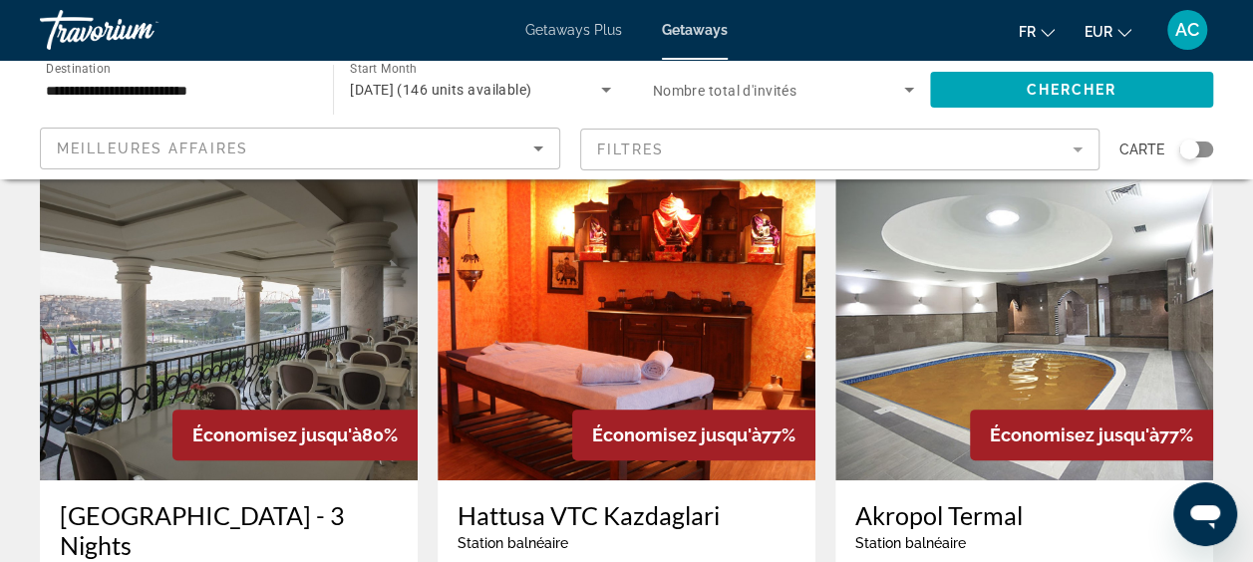
scroll to position [199, 0]
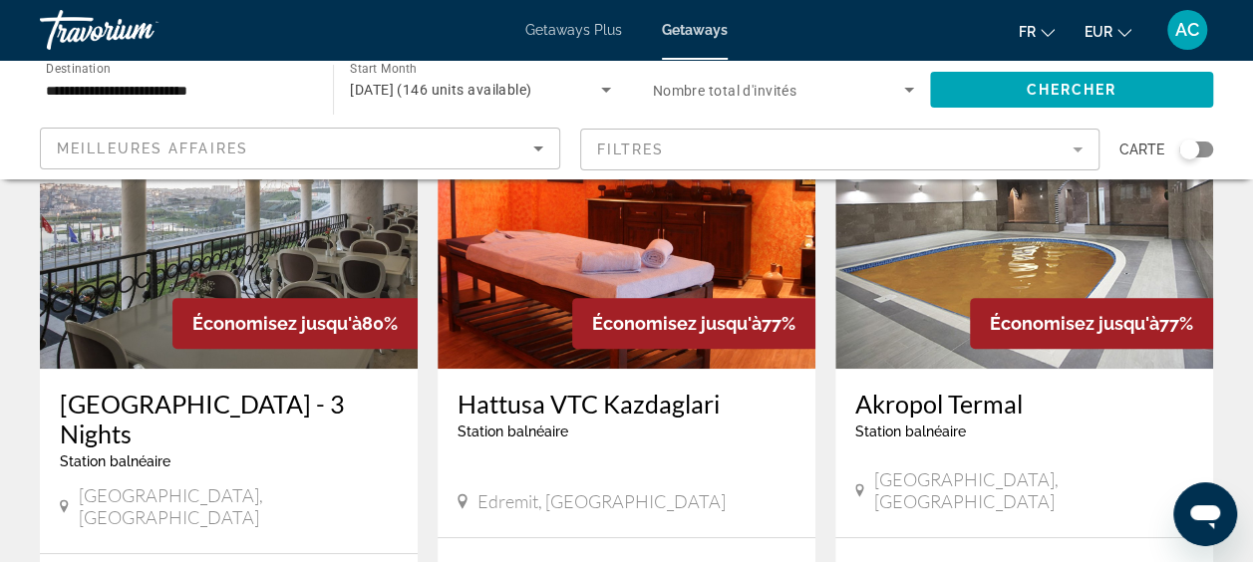
click at [339, 233] on img "Main content" at bounding box center [229, 209] width 378 height 319
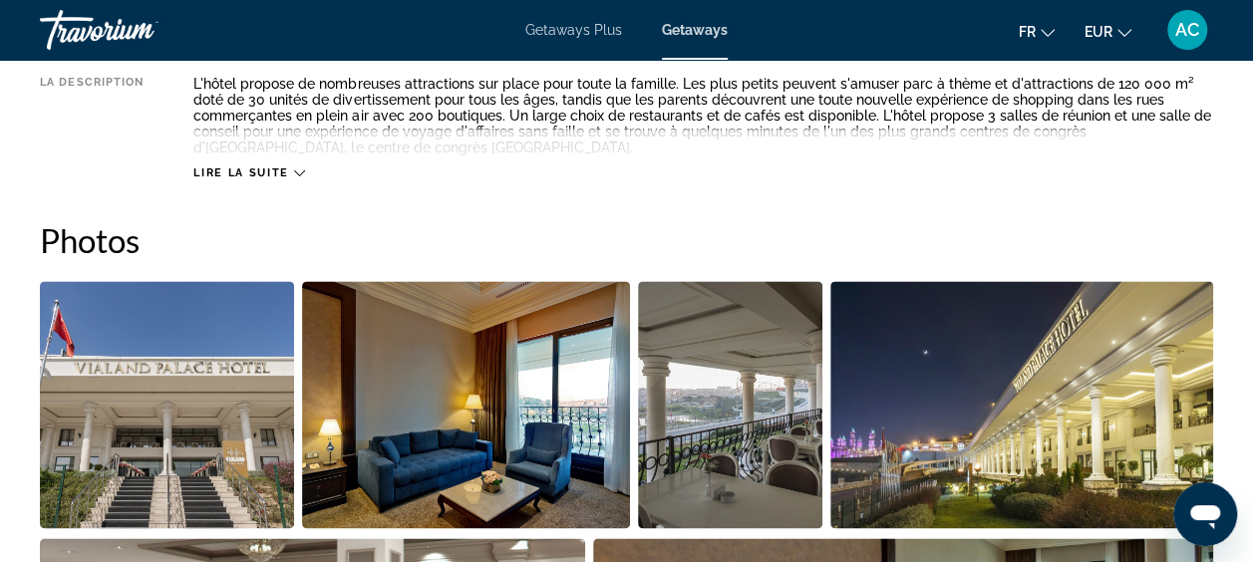
scroll to position [1196, 0]
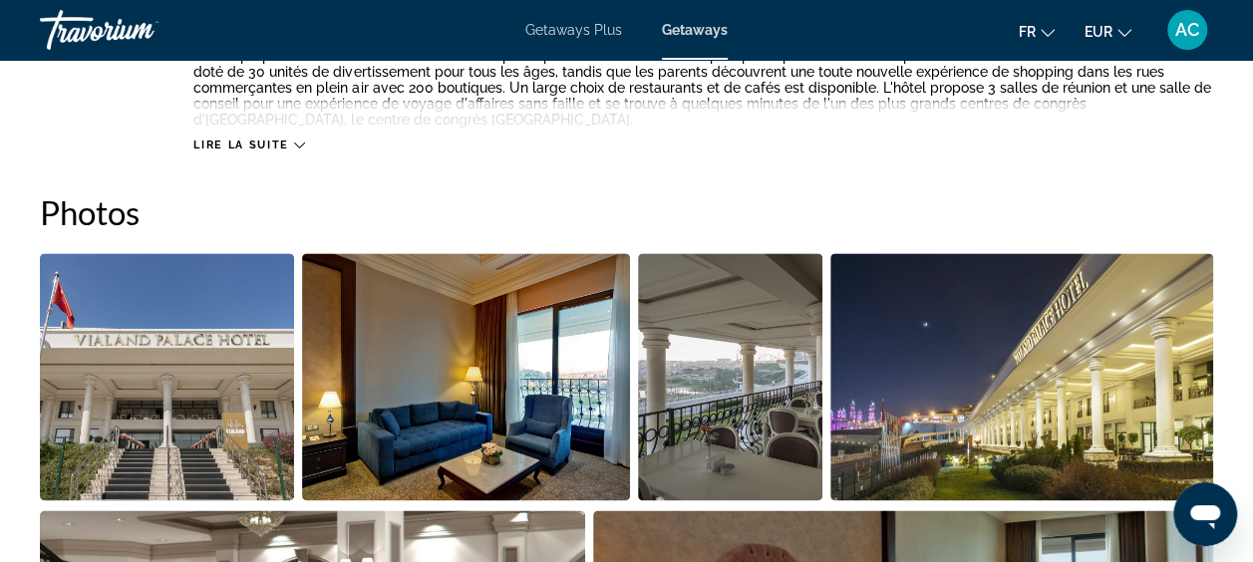
click at [271, 315] on img "Open full-screen image slider" at bounding box center [167, 376] width 254 height 247
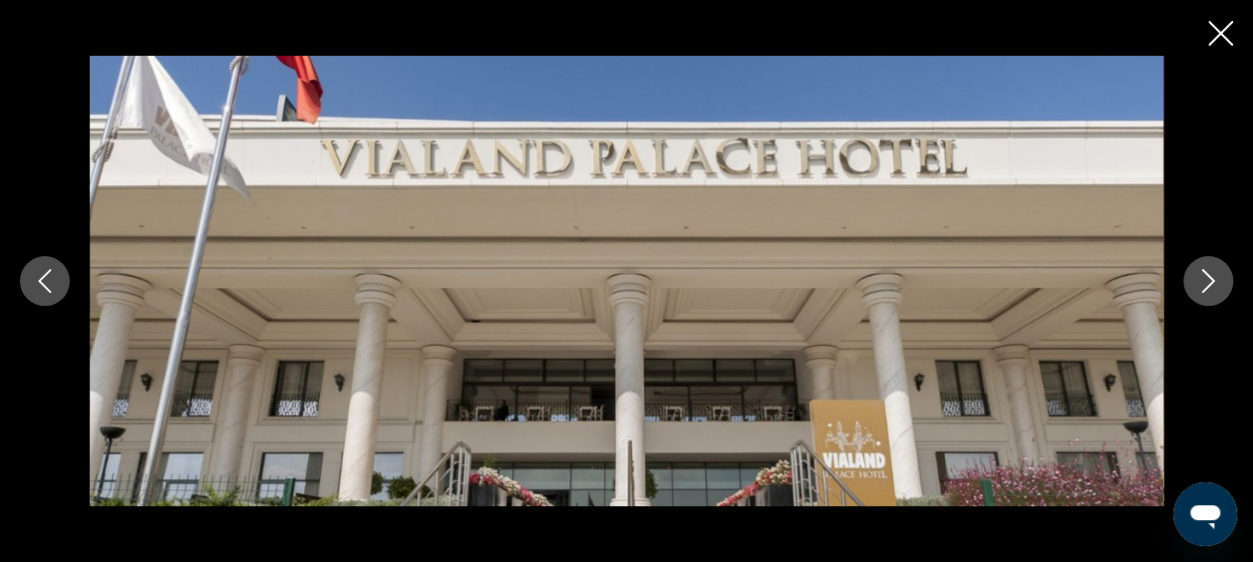
click at [1205, 292] on icon "Next image" at bounding box center [1208, 281] width 24 height 24
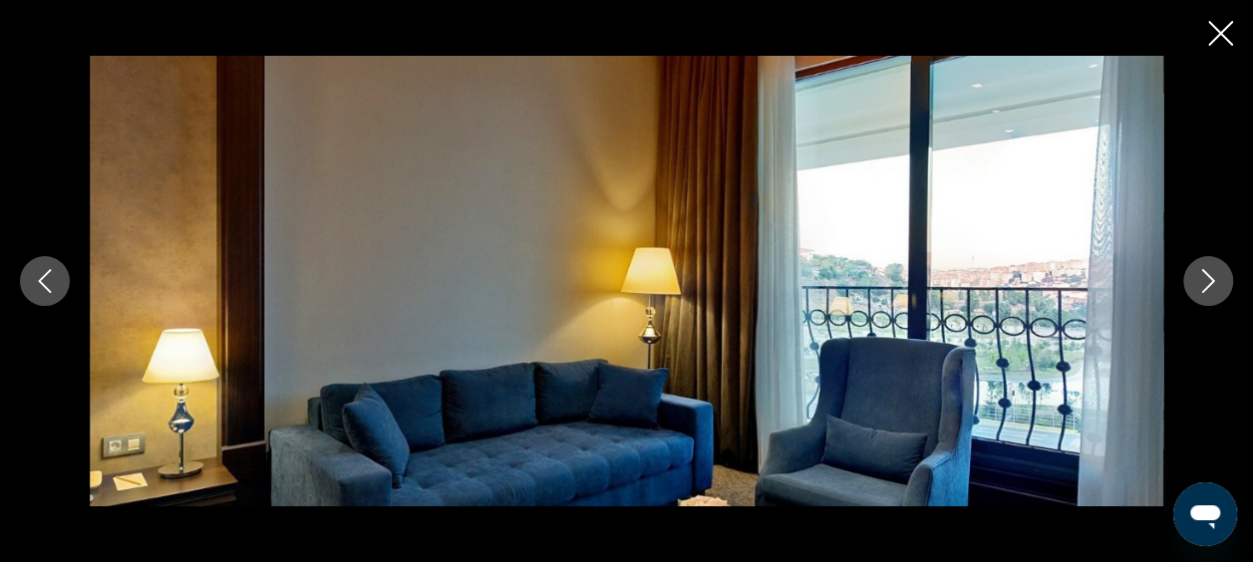
click at [1203, 292] on icon "Next image" at bounding box center [1208, 281] width 24 height 24
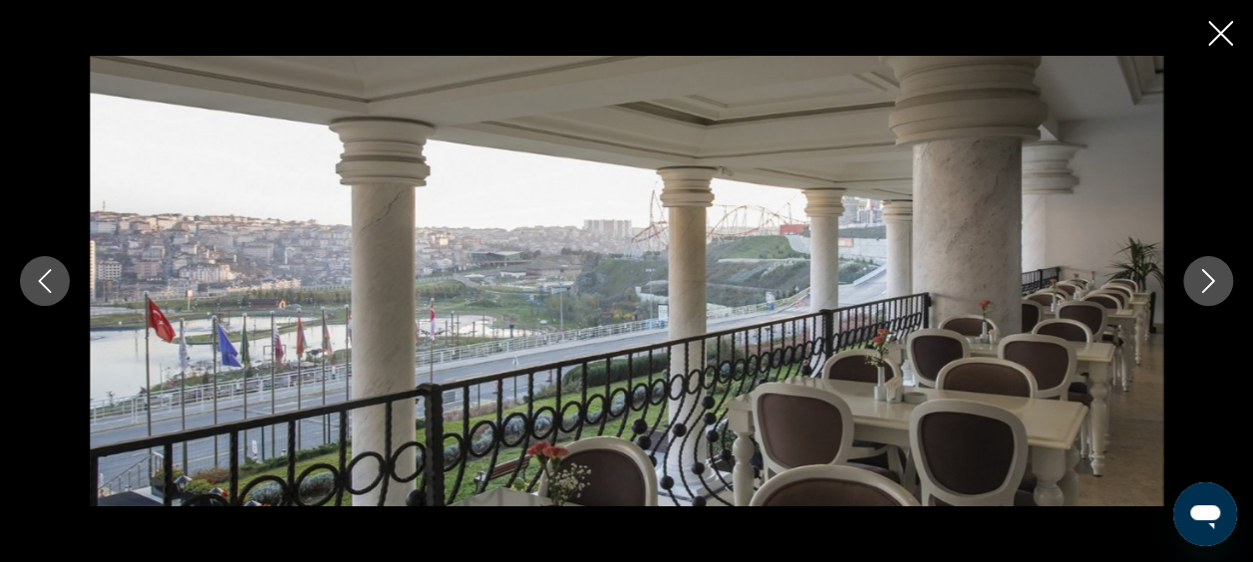
click at [1203, 292] on icon "Next image" at bounding box center [1208, 281] width 24 height 24
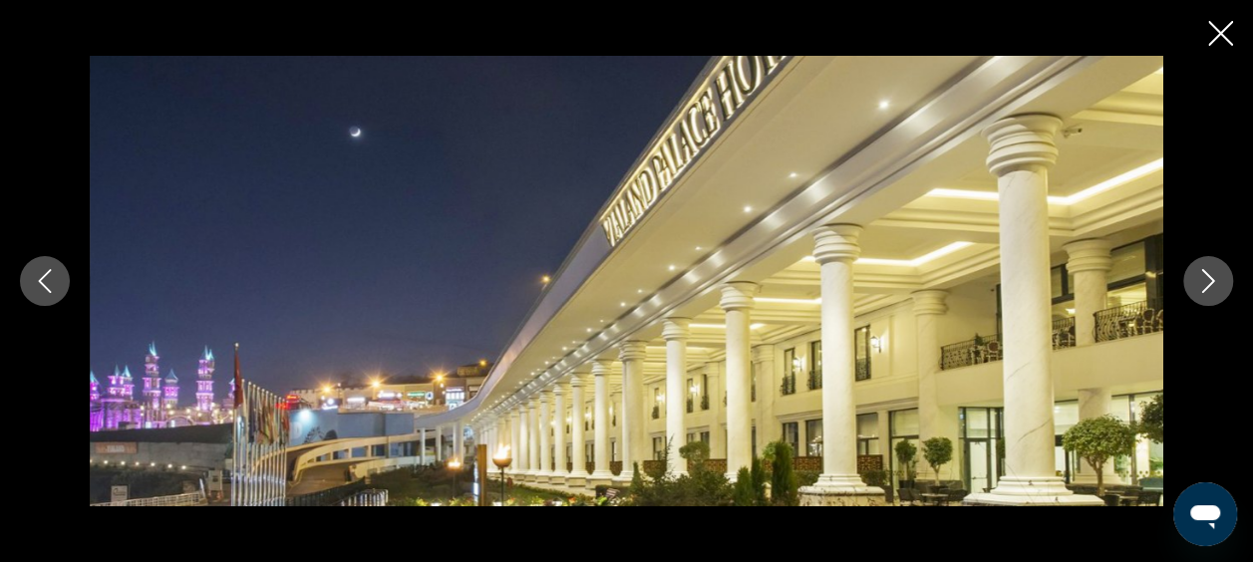
click at [1203, 292] on icon "Next image" at bounding box center [1208, 281] width 24 height 24
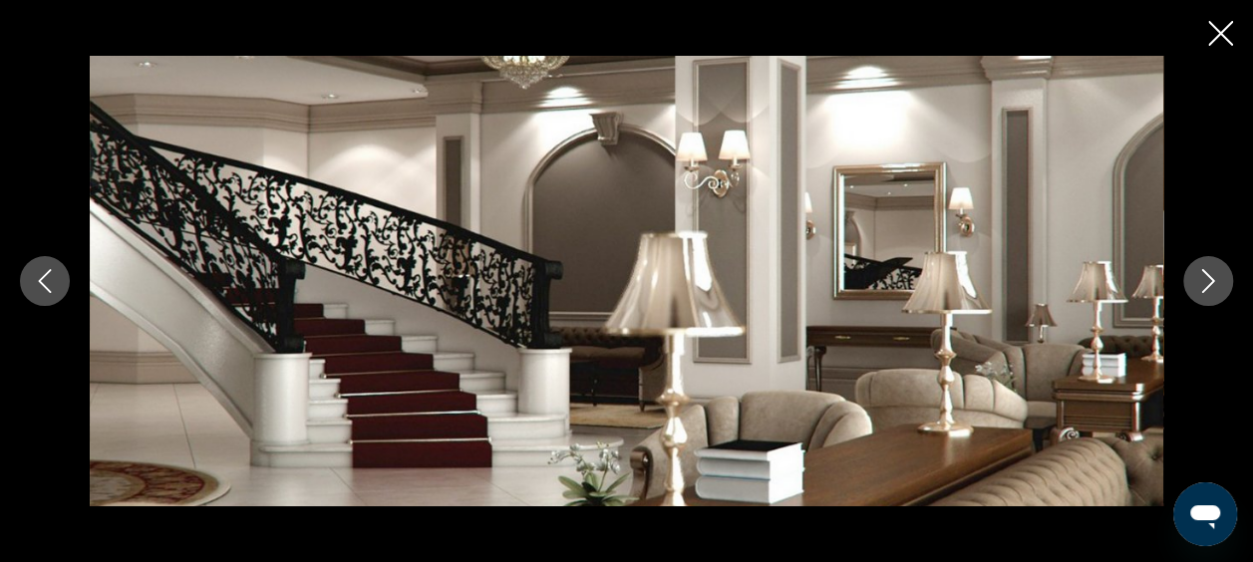
click at [1203, 292] on icon "Next image" at bounding box center [1208, 281] width 24 height 24
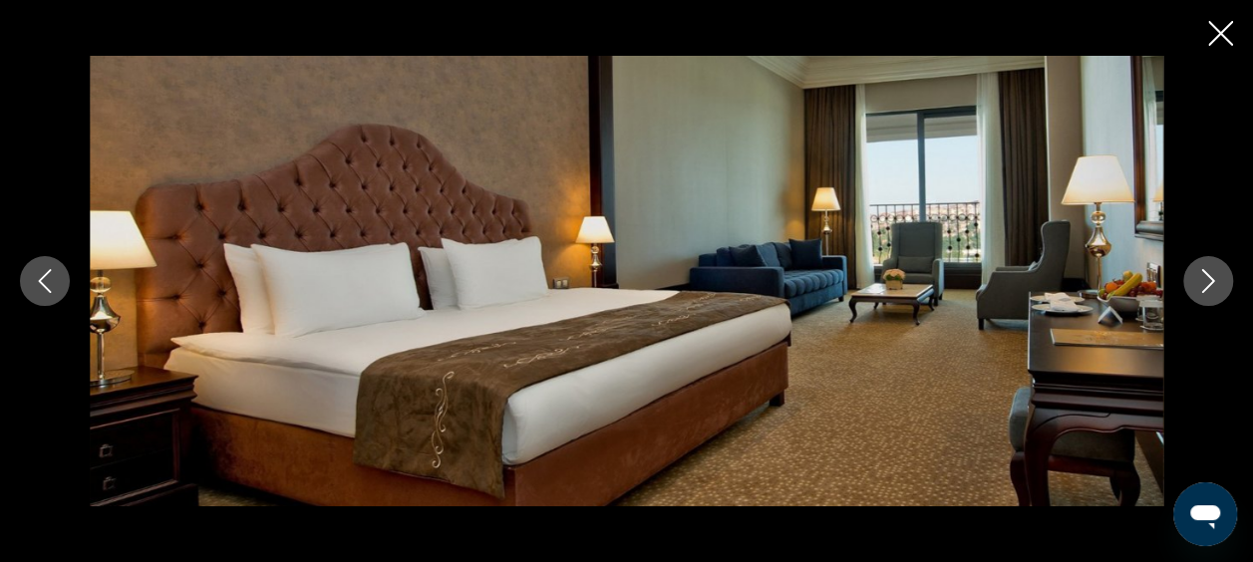
click at [1203, 292] on icon "Next image" at bounding box center [1208, 281] width 24 height 24
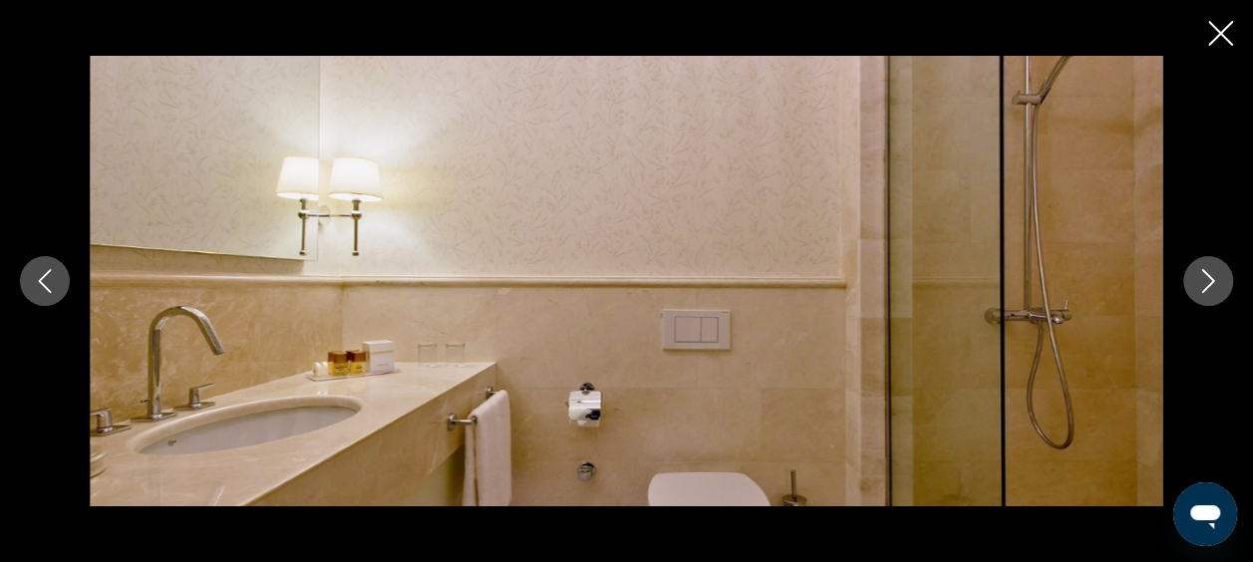
click at [1203, 292] on icon "Next image" at bounding box center [1208, 281] width 24 height 24
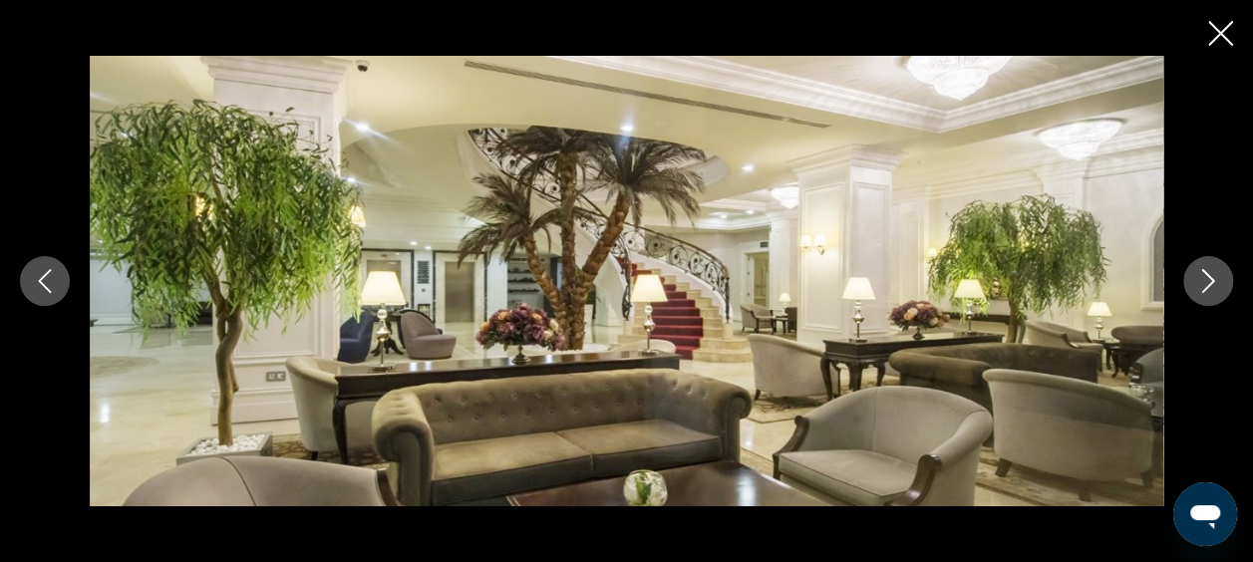
click at [1203, 292] on icon "Next image" at bounding box center [1208, 281] width 24 height 24
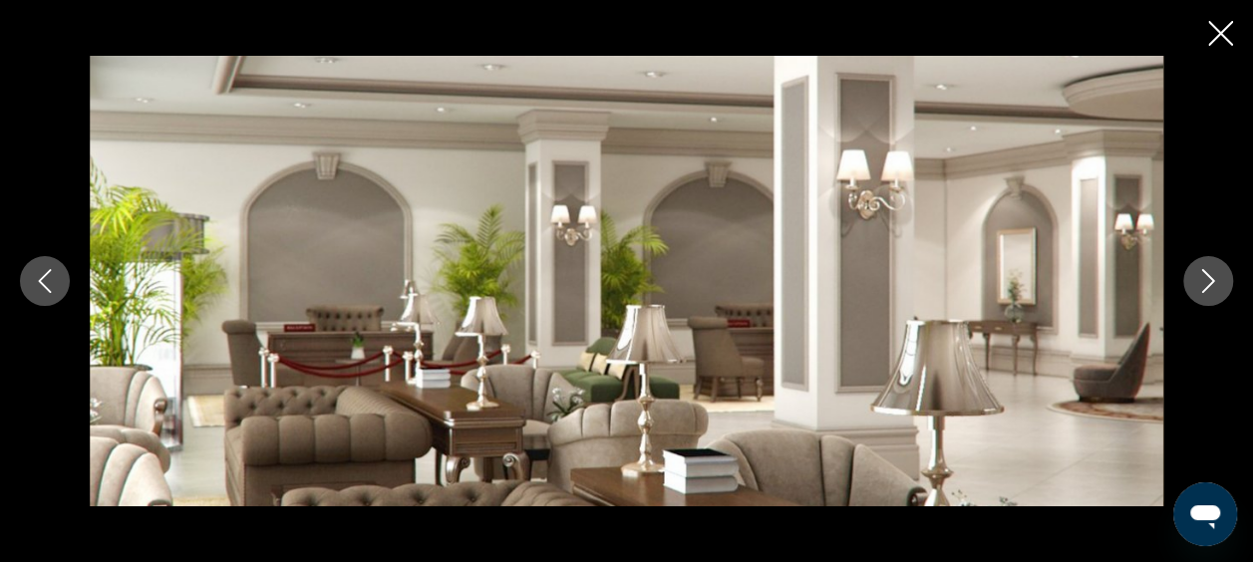
click at [1203, 292] on icon "Next image" at bounding box center [1208, 281] width 24 height 24
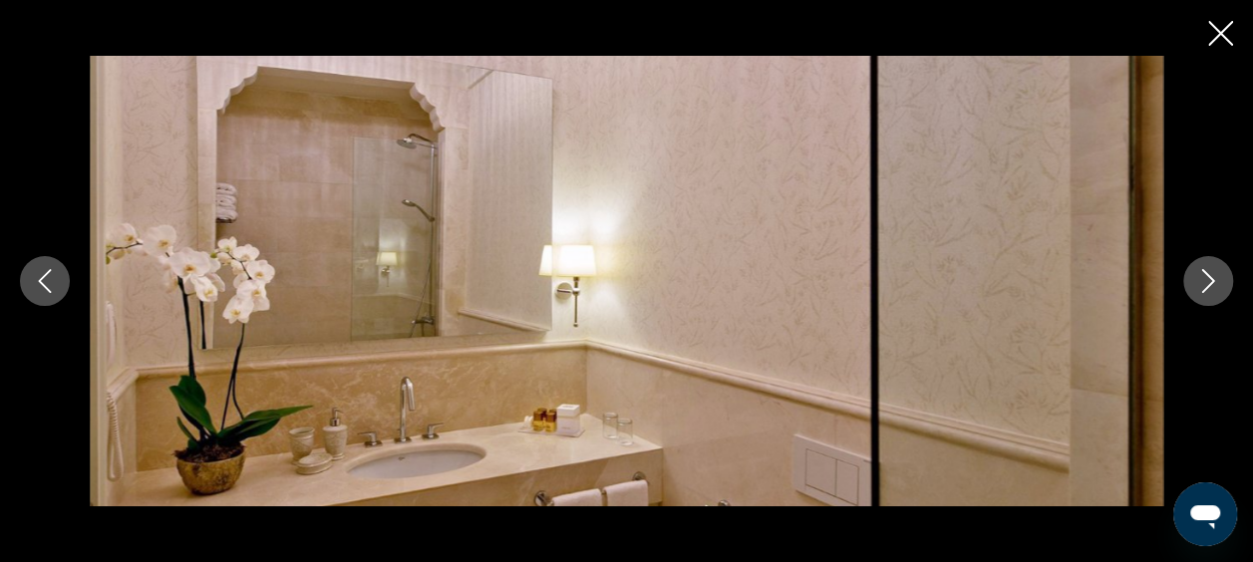
click at [1203, 292] on icon "Next image" at bounding box center [1208, 281] width 24 height 24
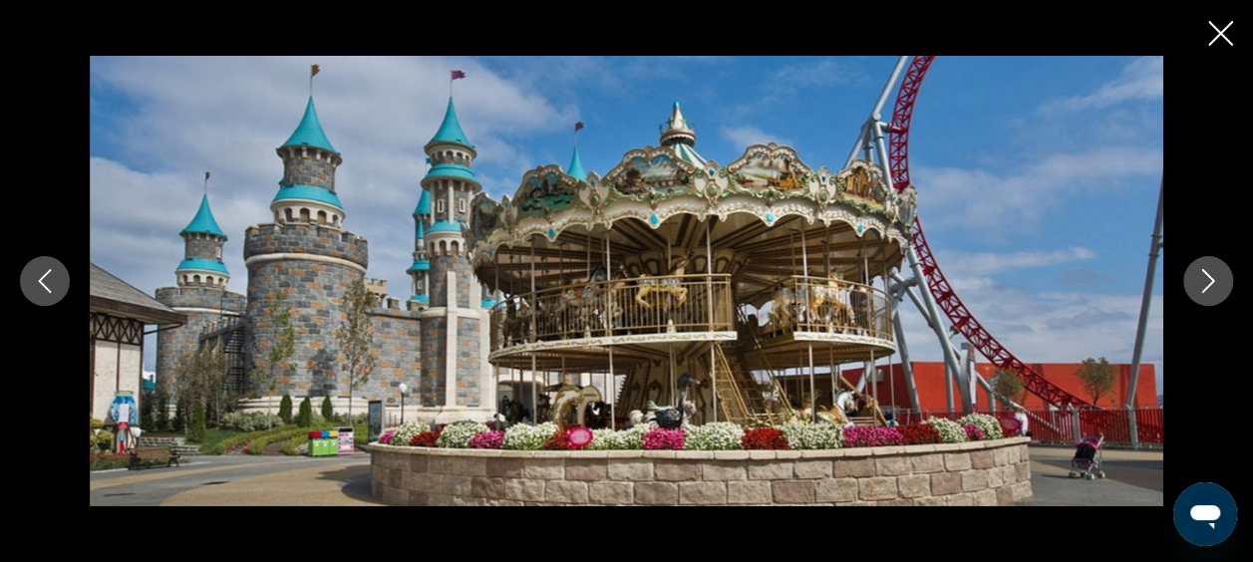
click at [1203, 292] on icon "Next image" at bounding box center [1208, 281] width 24 height 24
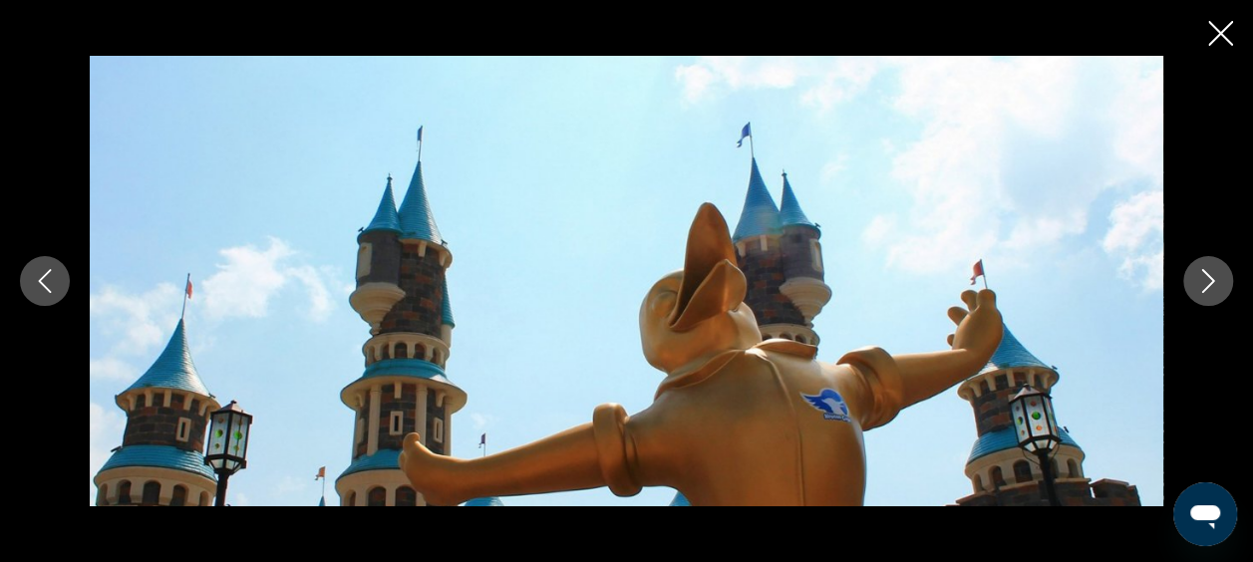
click at [1203, 292] on icon "Next image" at bounding box center [1208, 281] width 24 height 24
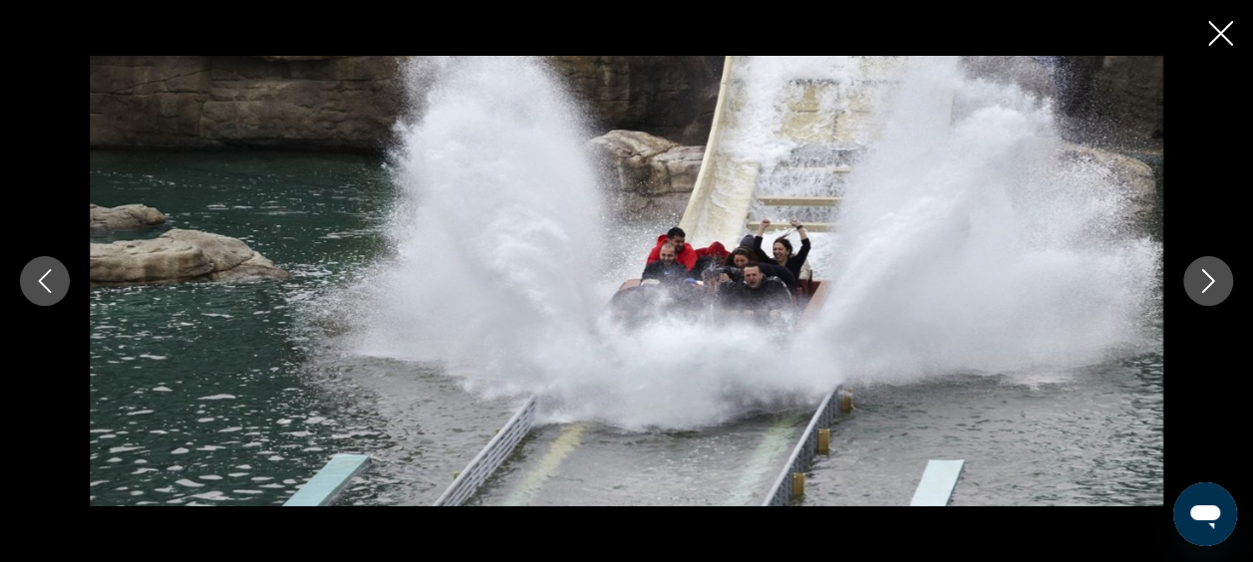
click at [1203, 292] on icon "Next image" at bounding box center [1208, 281] width 24 height 24
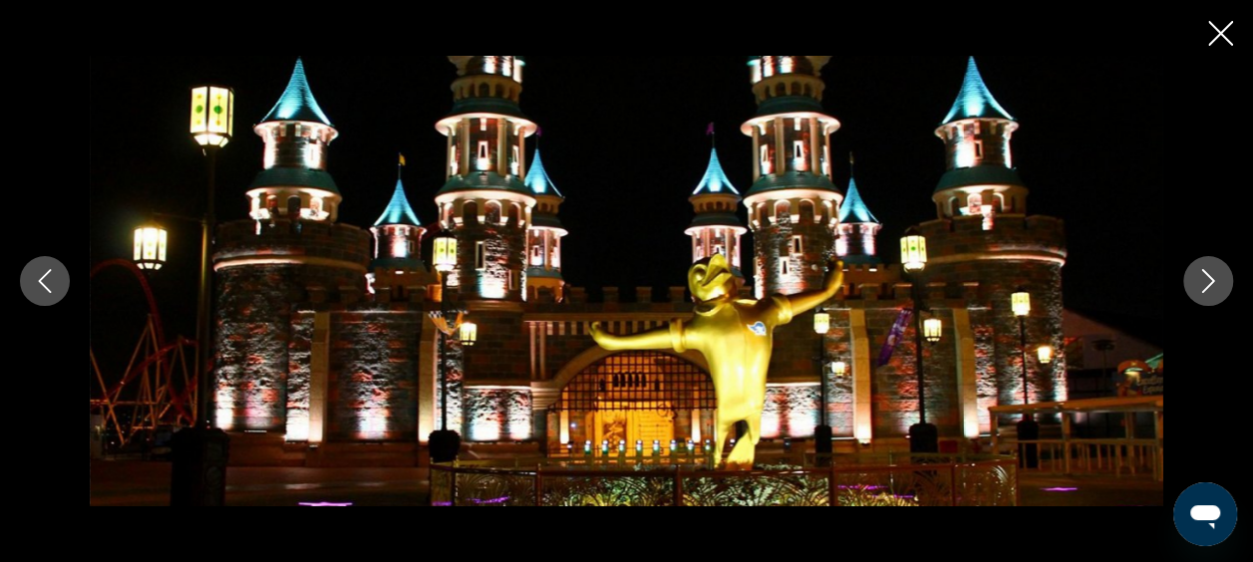
click at [1203, 292] on icon "Next image" at bounding box center [1208, 281] width 24 height 24
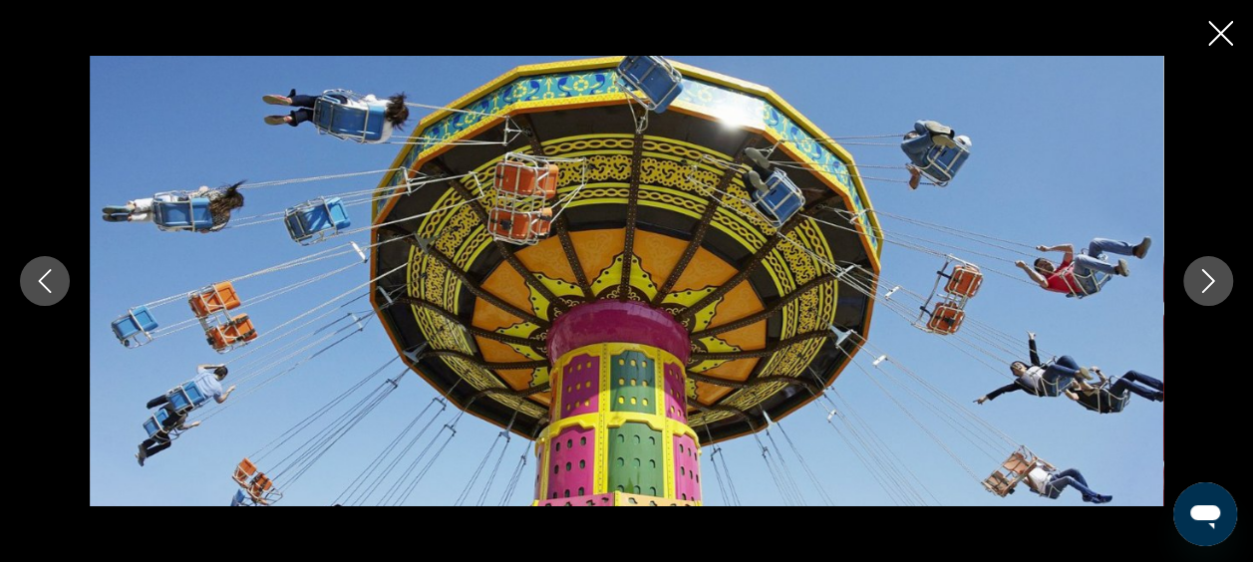
click at [1203, 292] on icon "Next image" at bounding box center [1208, 281] width 24 height 24
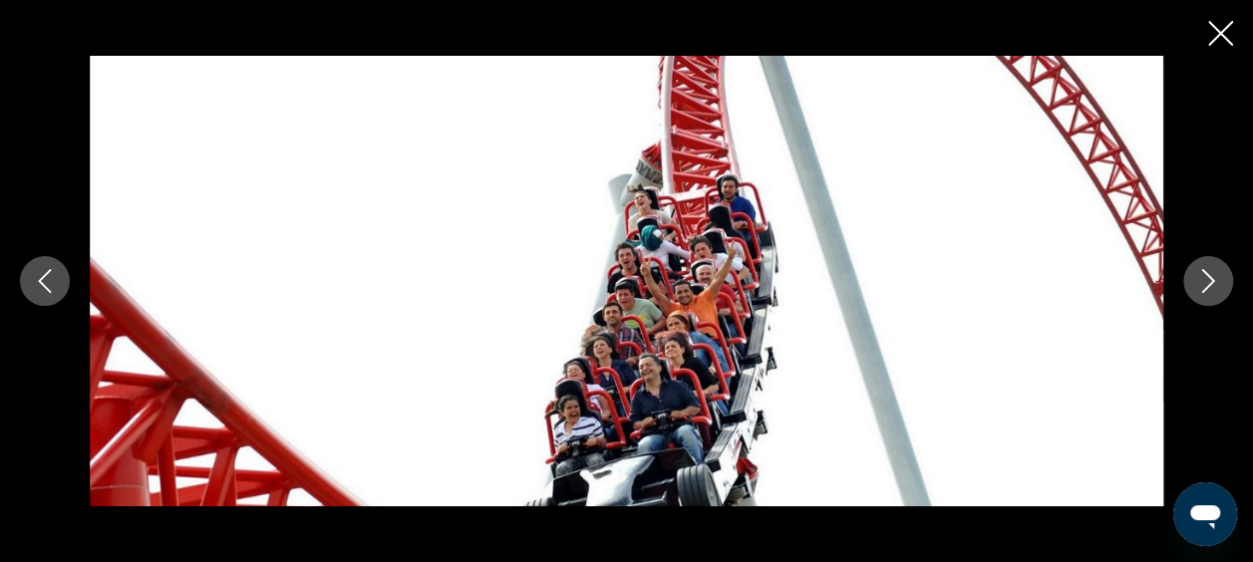
click at [1203, 292] on icon "Next image" at bounding box center [1208, 281] width 24 height 24
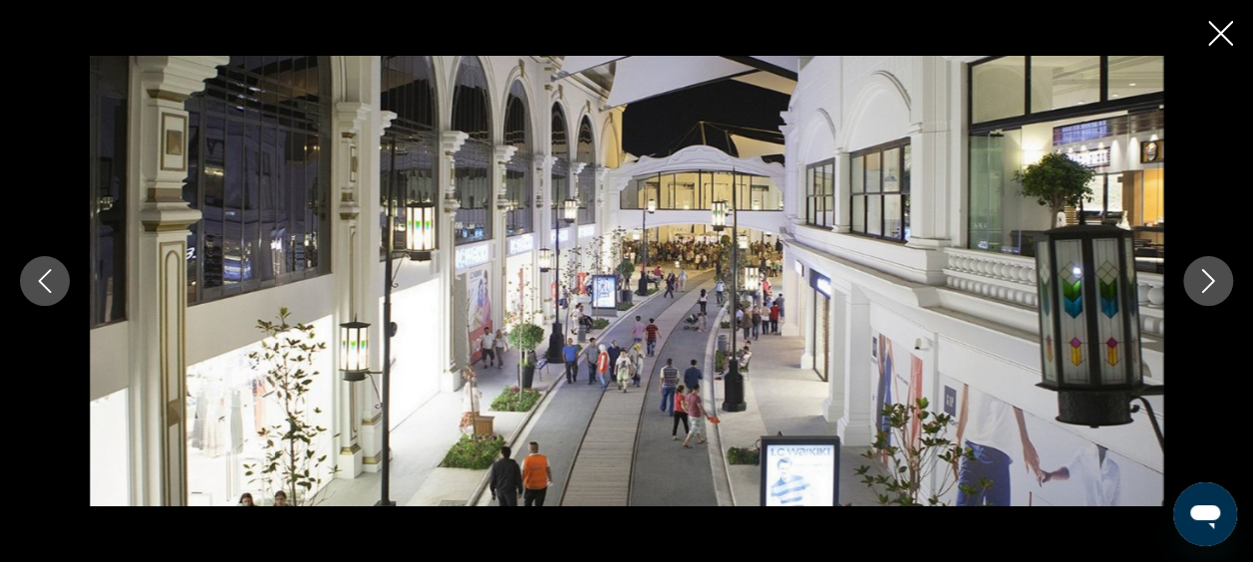
click at [1203, 292] on icon "Next image" at bounding box center [1208, 281] width 24 height 24
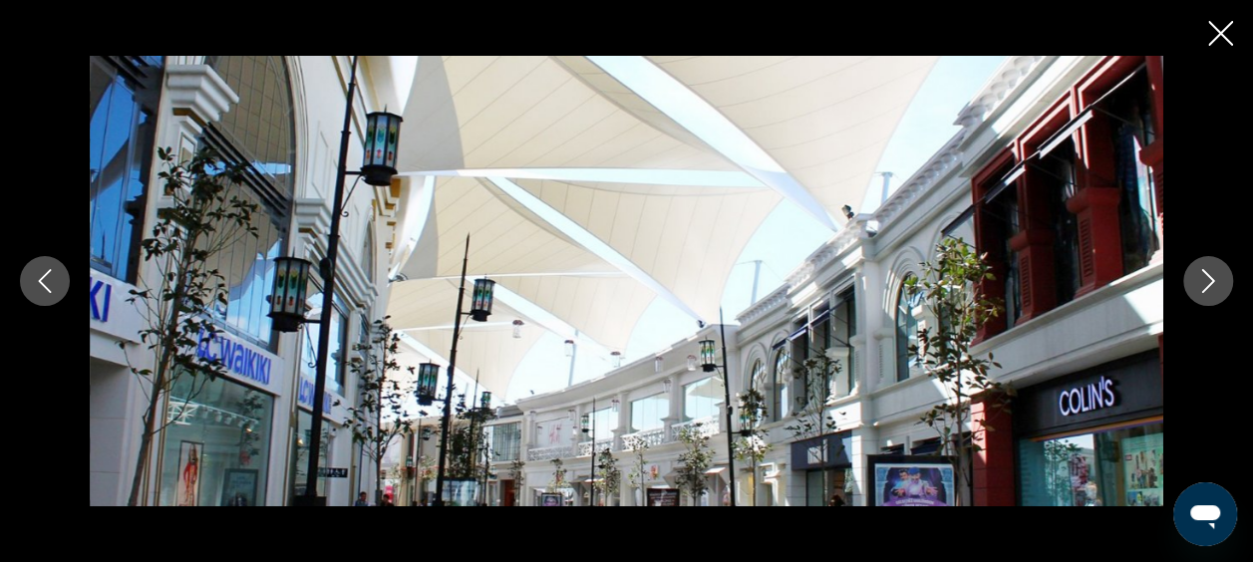
click at [1232, 31] on icon "Close slideshow" at bounding box center [1220, 33] width 25 height 25
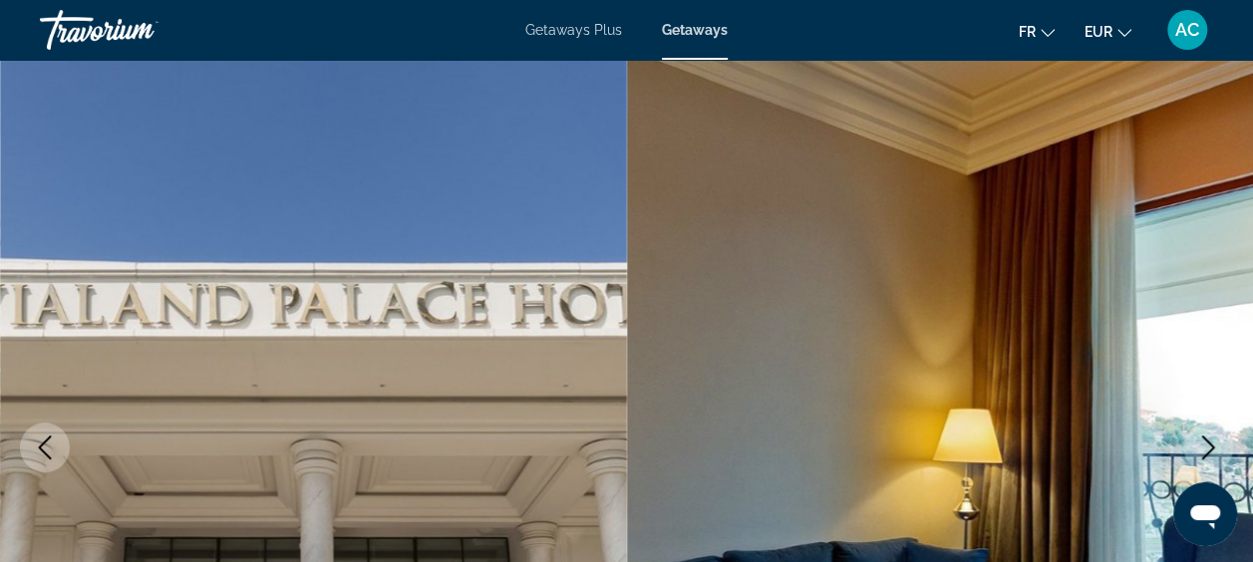
scroll to position [0, 0]
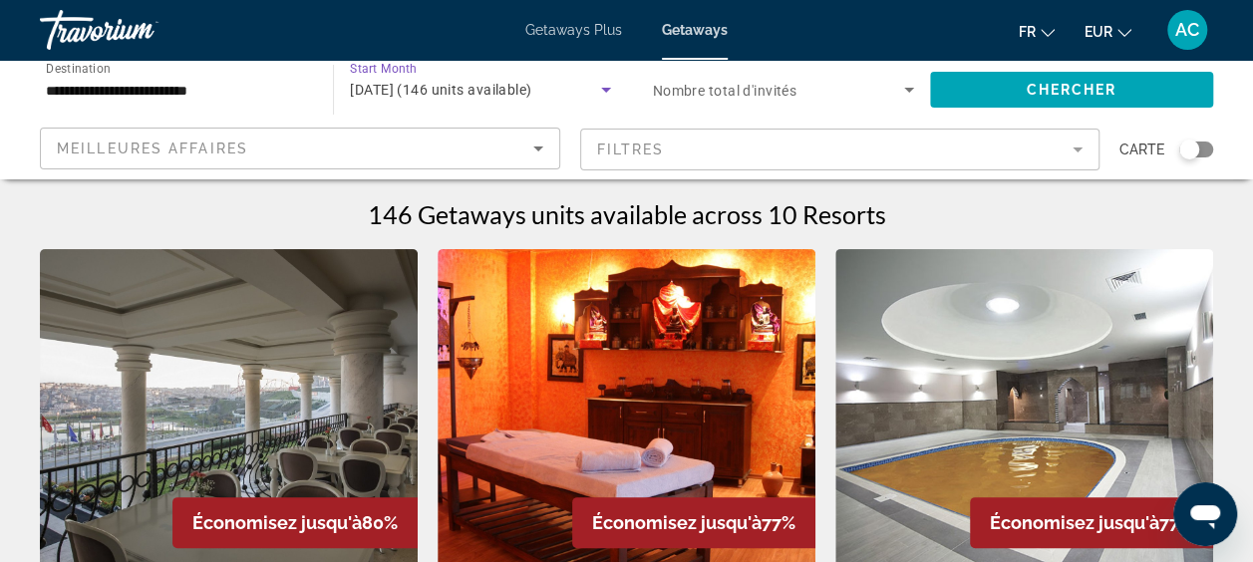
click at [474, 91] on span "[DATE] (146 units available)" at bounding box center [440, 90] width 181 height 16
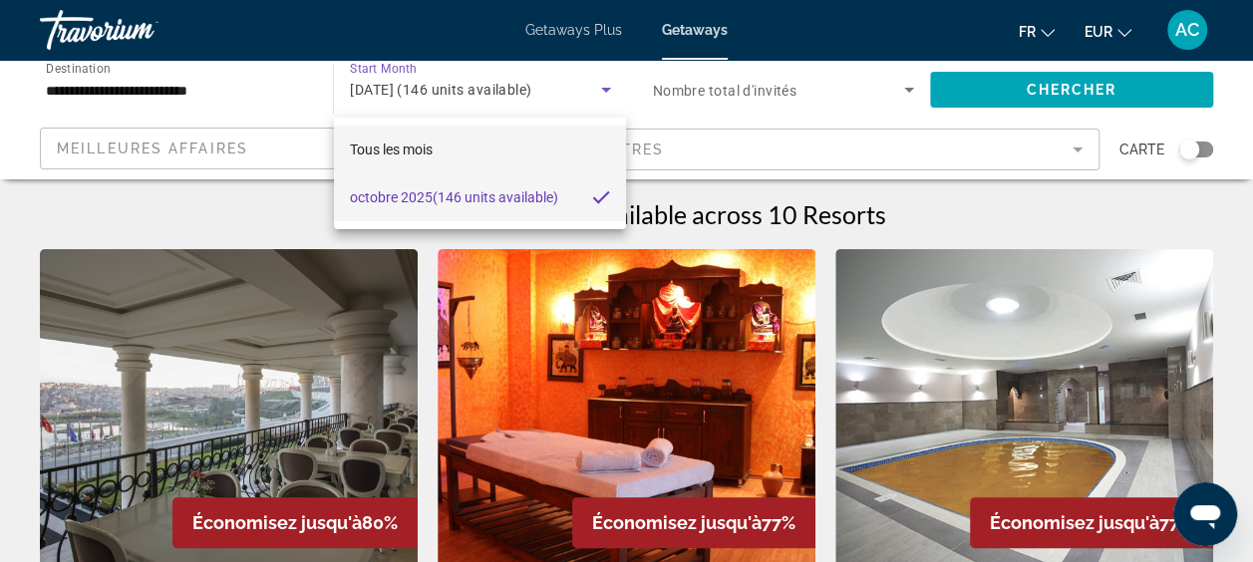
click at [474, 156] on mat-option "Tous les mois" at bounding box center [480, 150] width 293 height 48
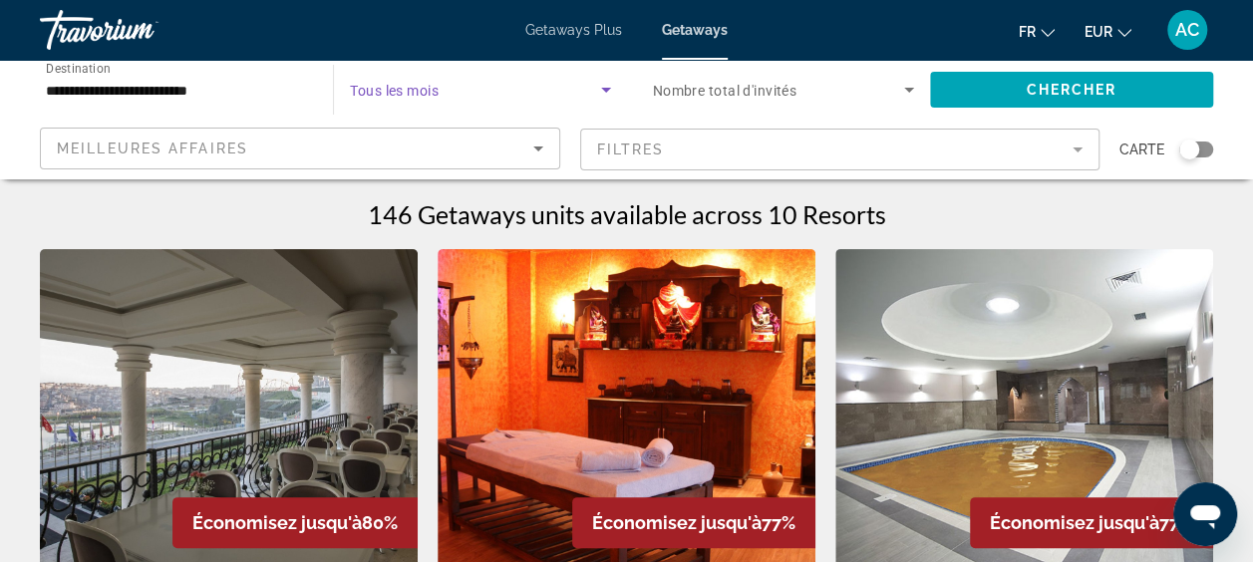
click at [494, 69] on div "Search widget" at bounding box center [480, 90] width 260 height 56
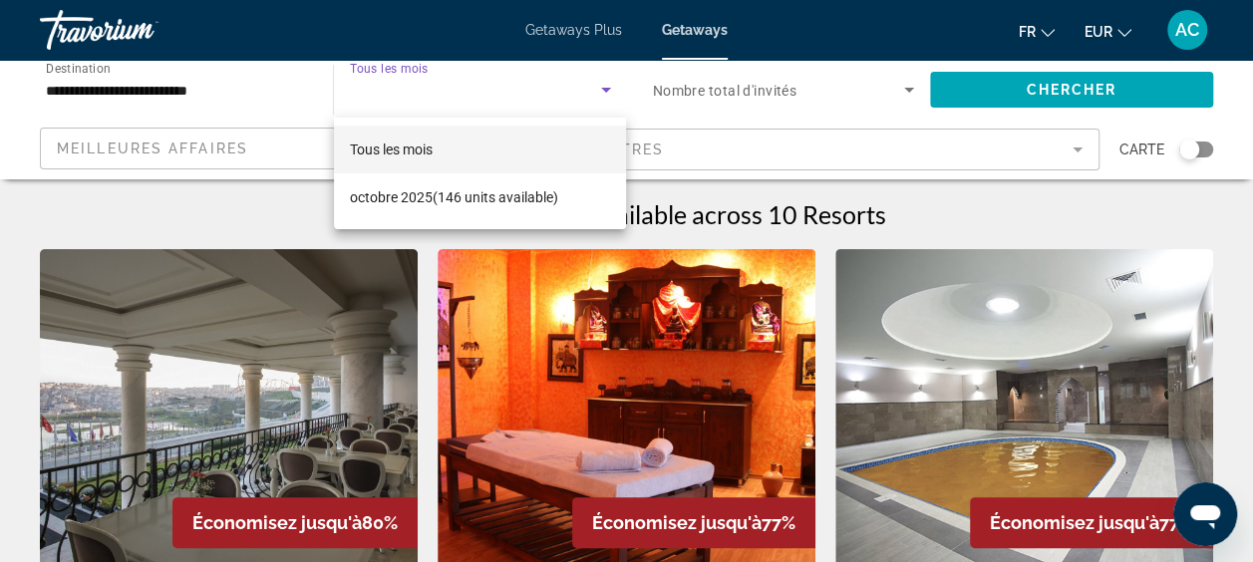
click at [494, 69] on div at bounding box center [626, 281] width 1253 height 562
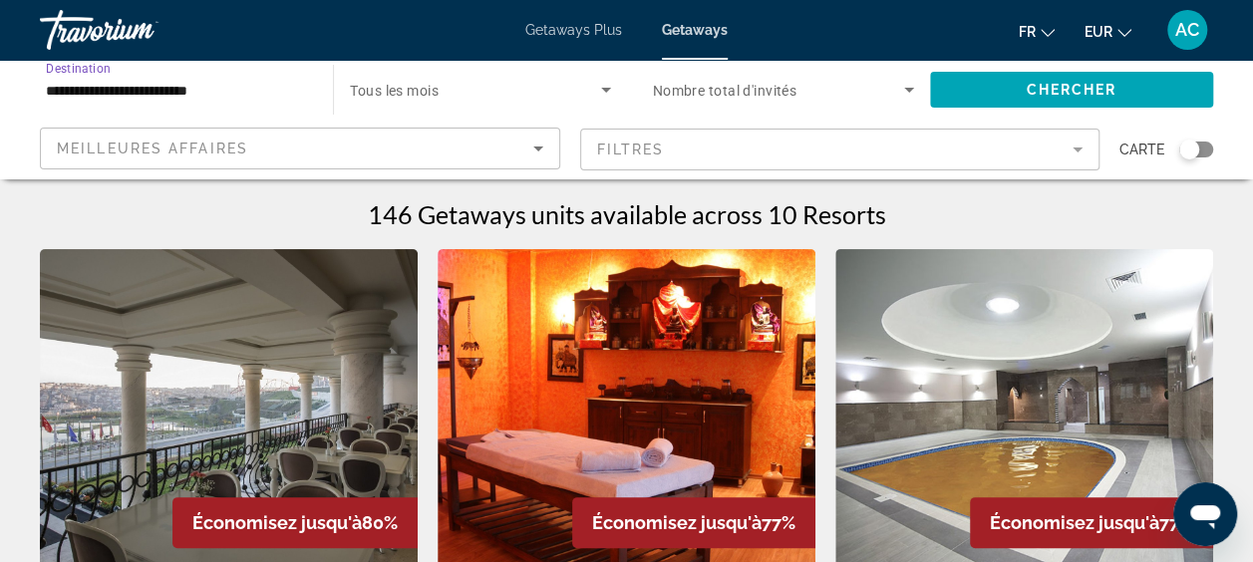
click at [159, 94] on input "**********" at bounding box center [176, 91] width 261 height 24
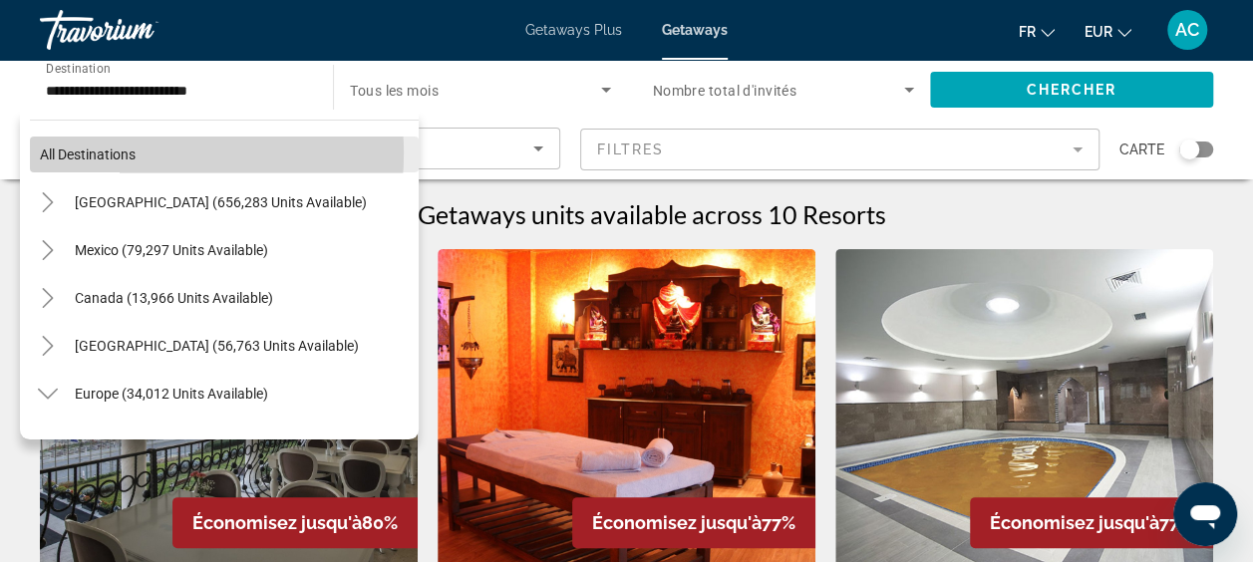
click at [135, 153] on span "All destinations" at bounding box center [88, 154] width 96 height 16
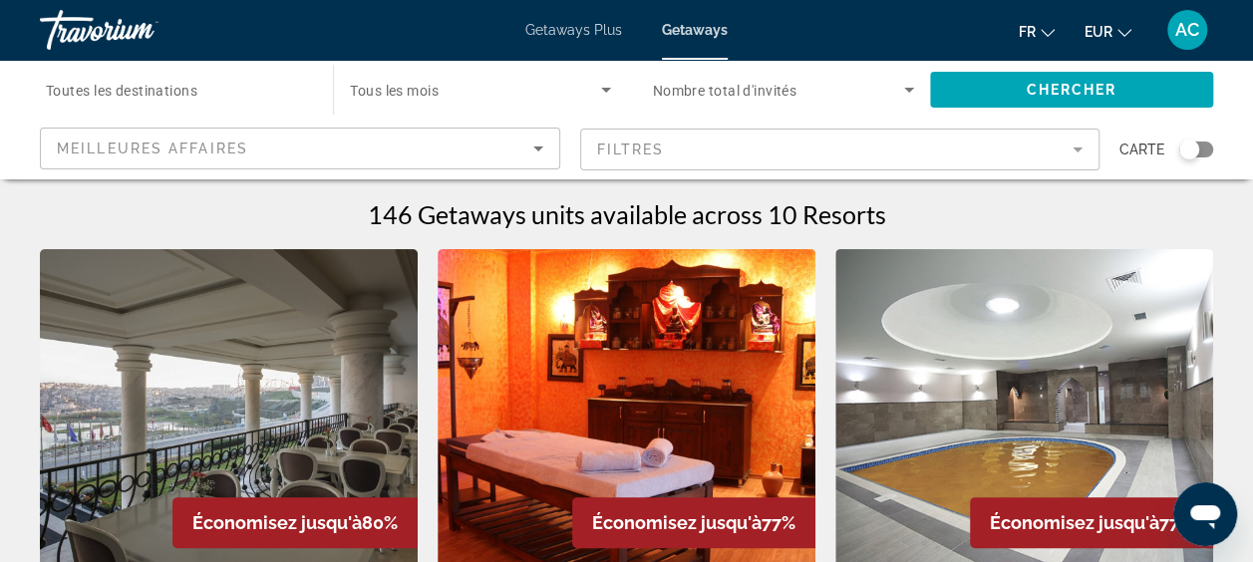
click at [514, 90] on span "Search widget" at bounding box center [475, 90] width 250 height 24
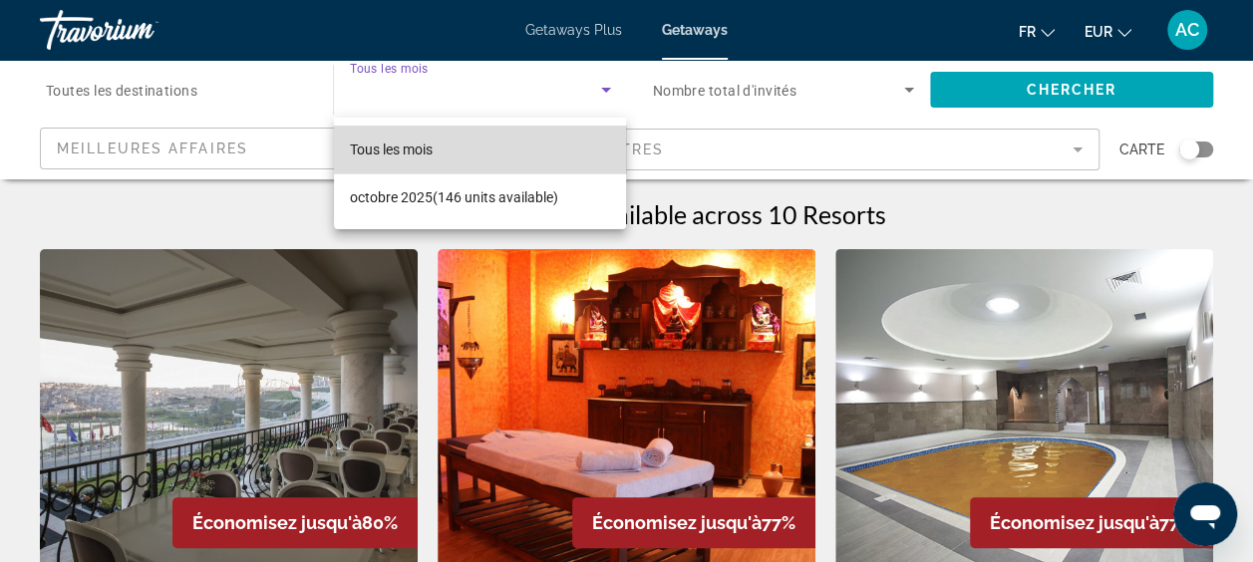
click at [465, 152] on mat-option "Tous les mois" at bounding box center [480, 150] width 293 height 48
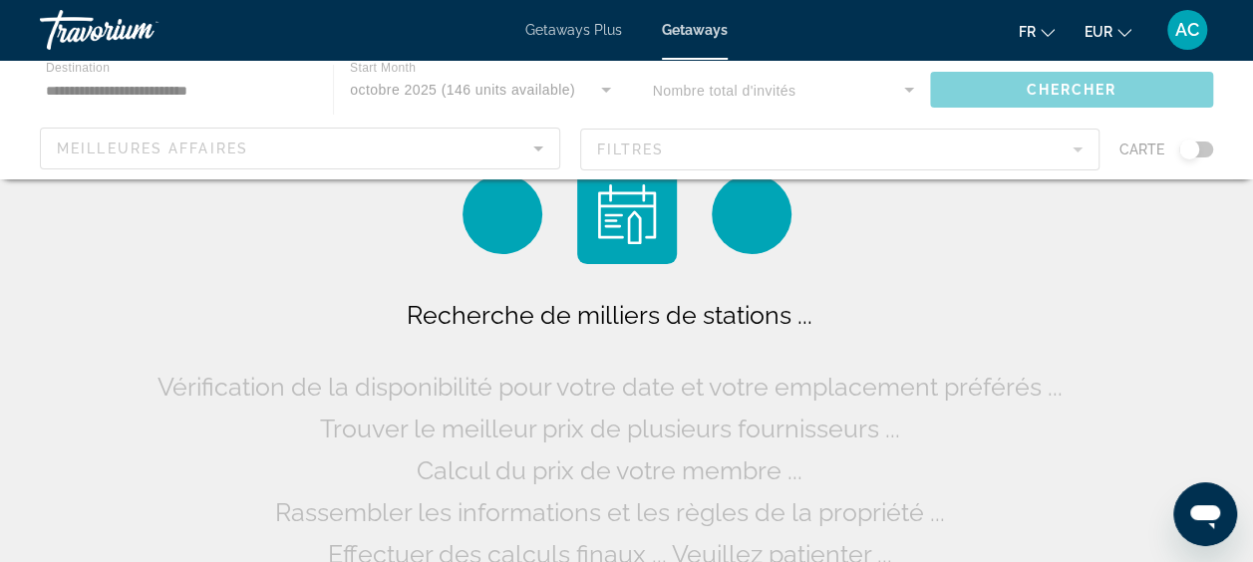
click at [465, 93] on div "Main content" at bounding box center [626, 120] width 1253 height 120
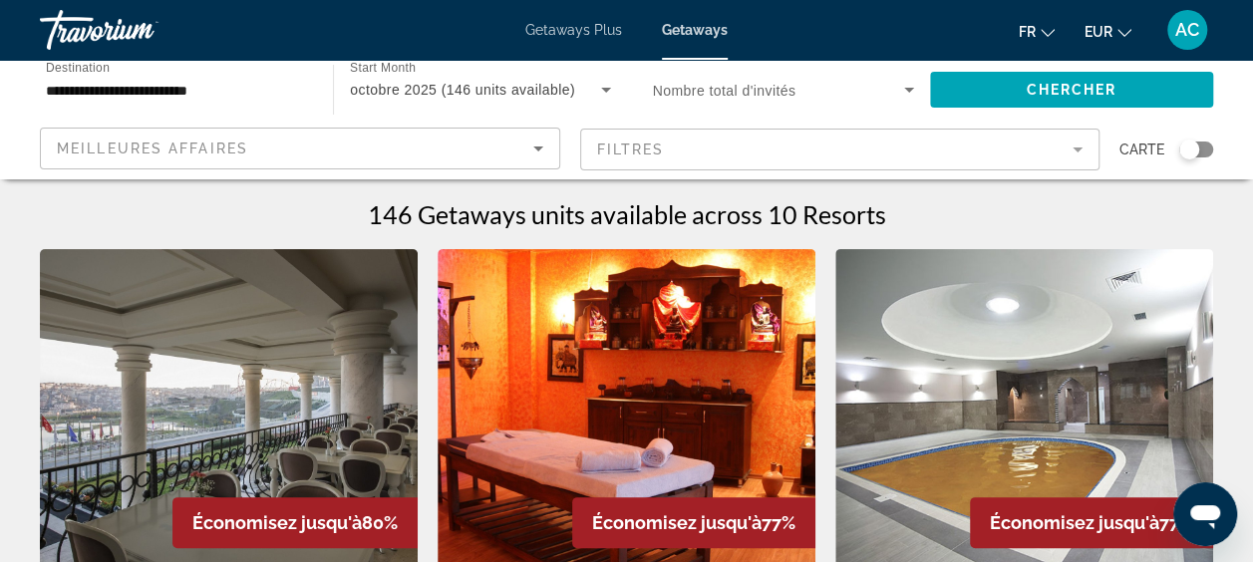
click at [384, 84] on span "[DATE] (146 units available)" at bounding box center [462, 90] width 225 height 16
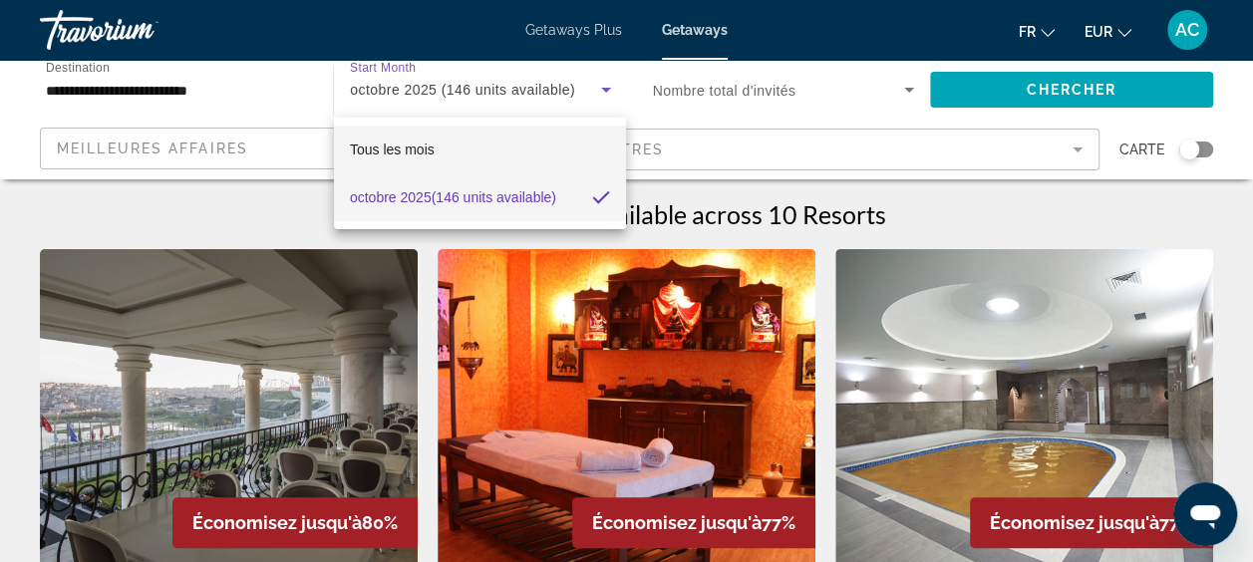
click at [410, 155] on span "Tous les mois" at bounding box center [392, 150] width 85 height 16
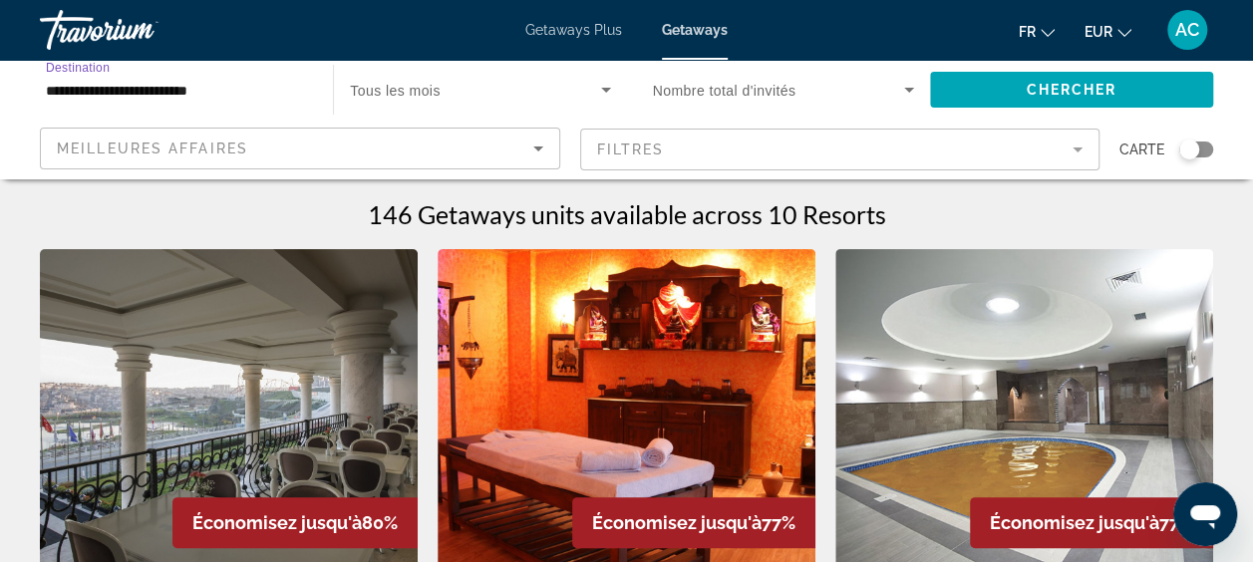
click at [273, 95] on input "**********" at bounding box center [176, 91] width 261 height 24
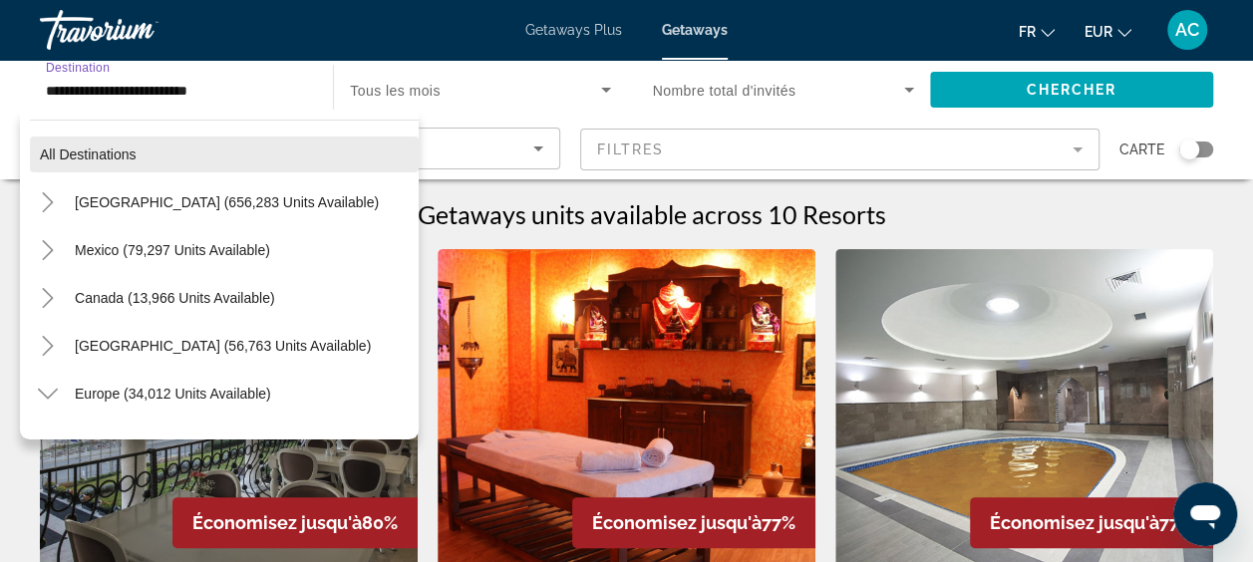
click at [148, 161] on span "Search widget" at bounding box center [224, 155] width 389 height 48
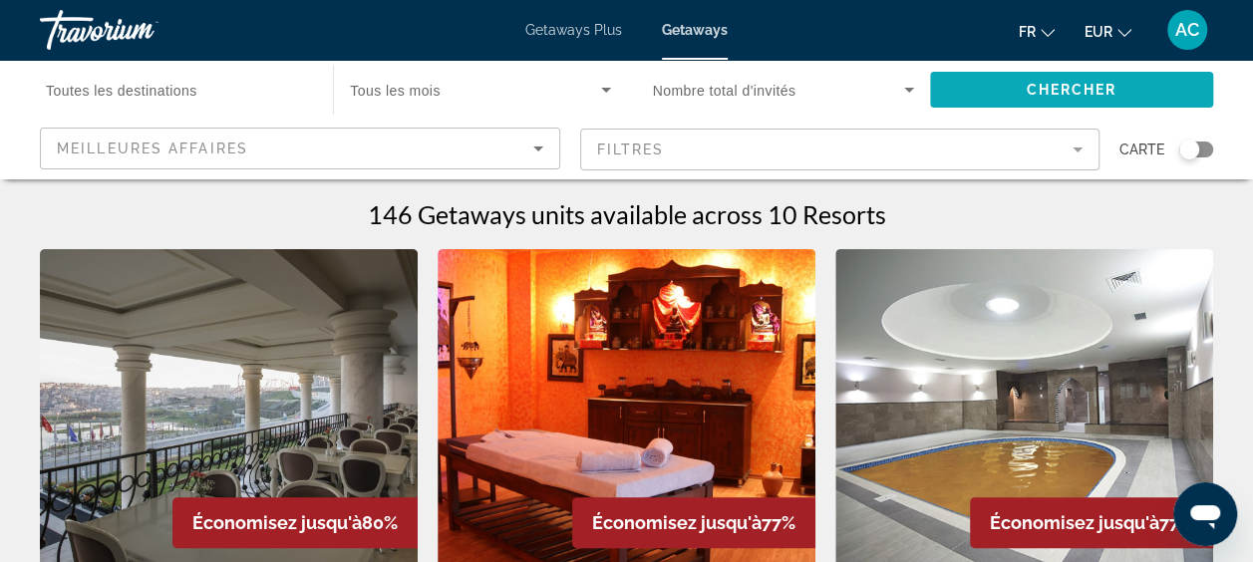
click at [1050, 92] on span "Chercher" at bounding box center [1070, 90] width 91 height 16
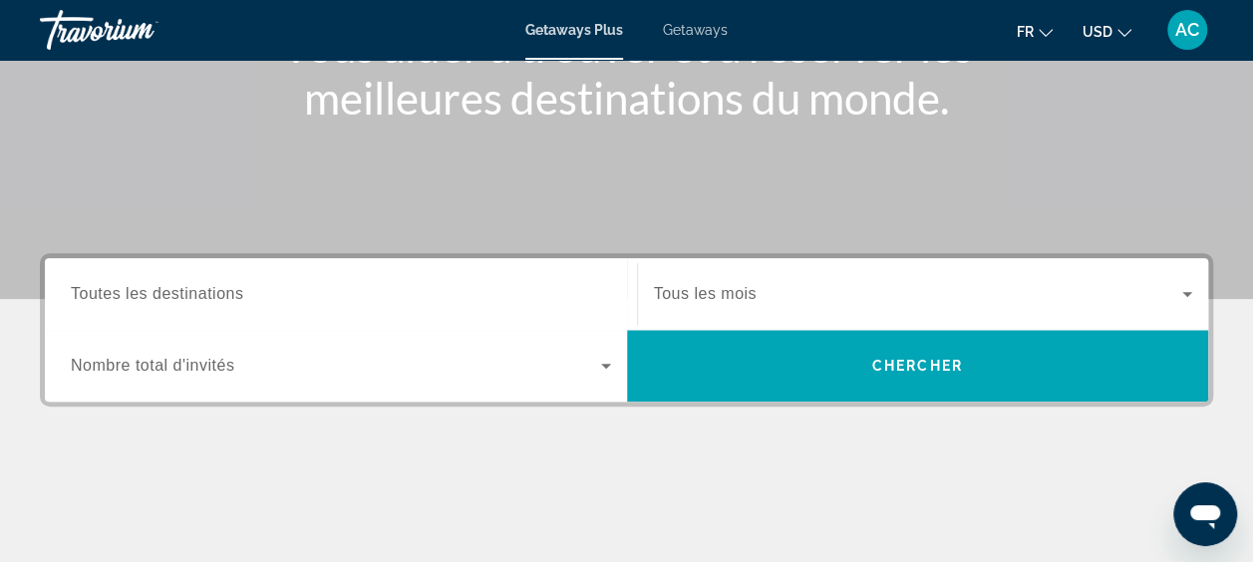
click at [303, 288] on input "Destination Toutes les destinations" at bounding box center [341, 295] width 540 height 24
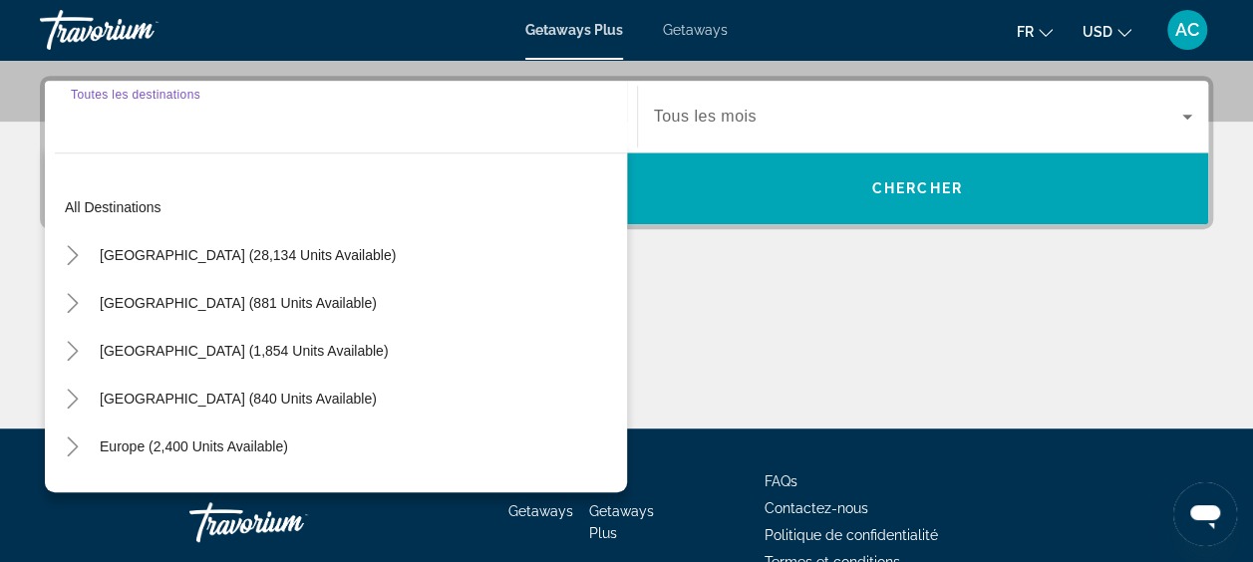
scroll to position [486, 0]
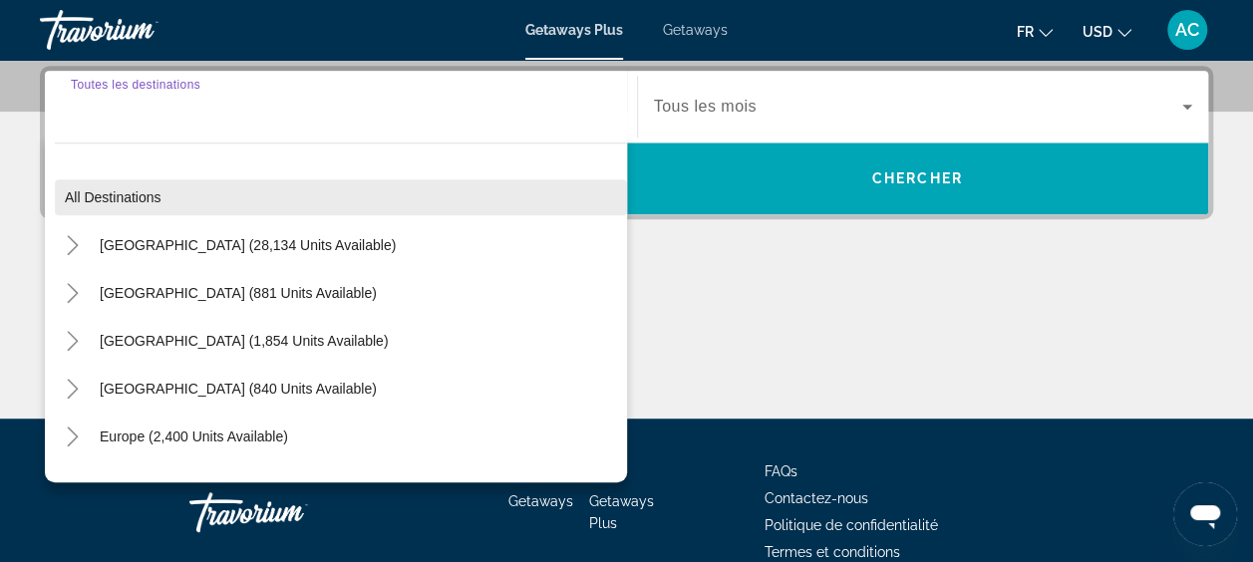
click at [242, 202] on span "Search widget" at bounding box center [341, 197] width 572 height 48
type input "**********"
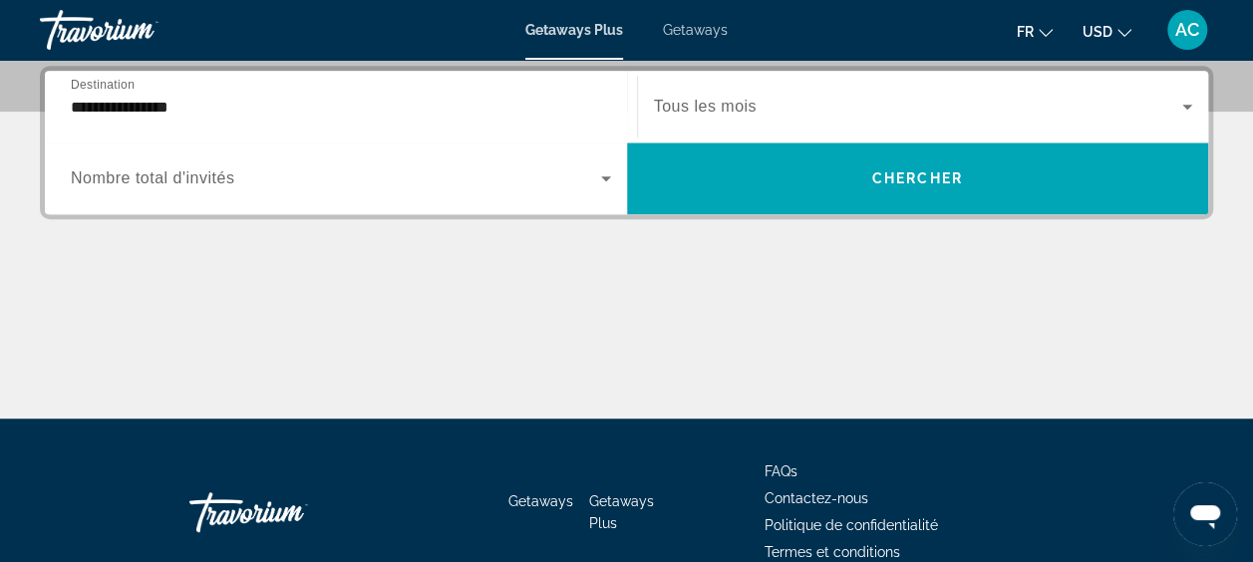
click at [761, 122] on div "Search widget" at bounding box center [923, 107] width 539 height 56
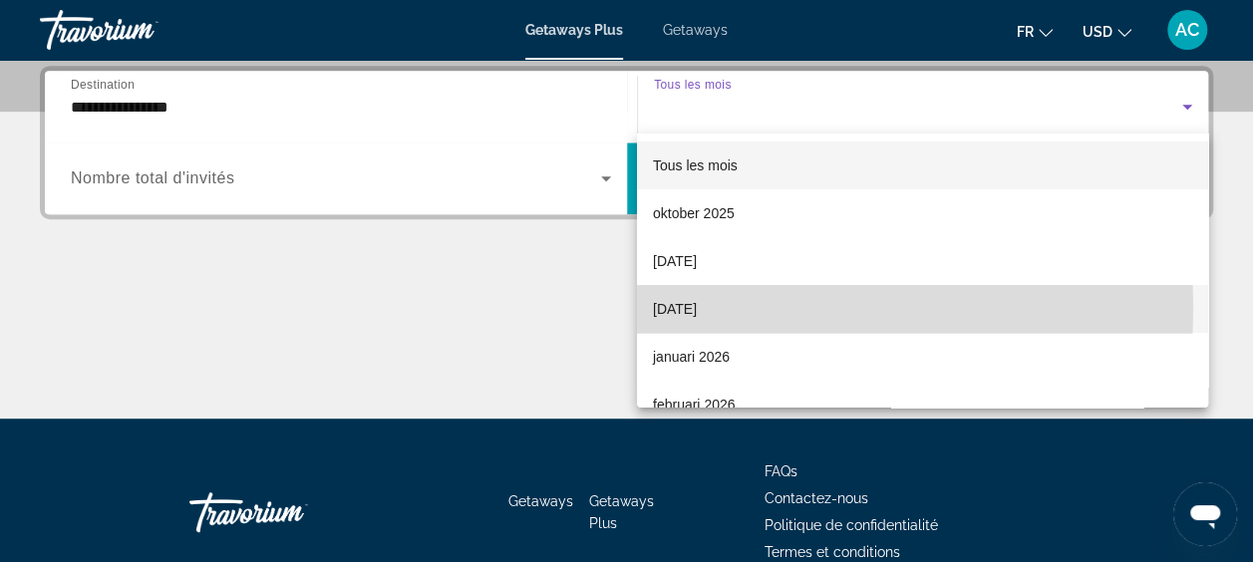
click at [697, 308] on span "[DATE]" at bounding box center [675, 309] width 44 height 24
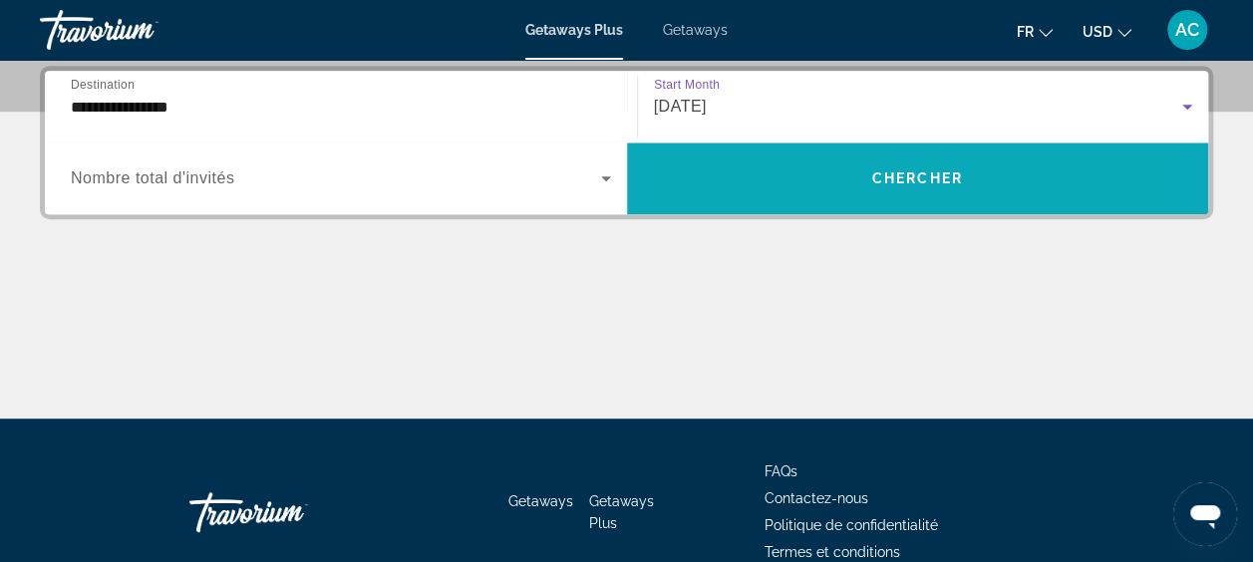
click at [865, 178] on span "Search widget" at bounding box center [918, 178] width 582 height 48
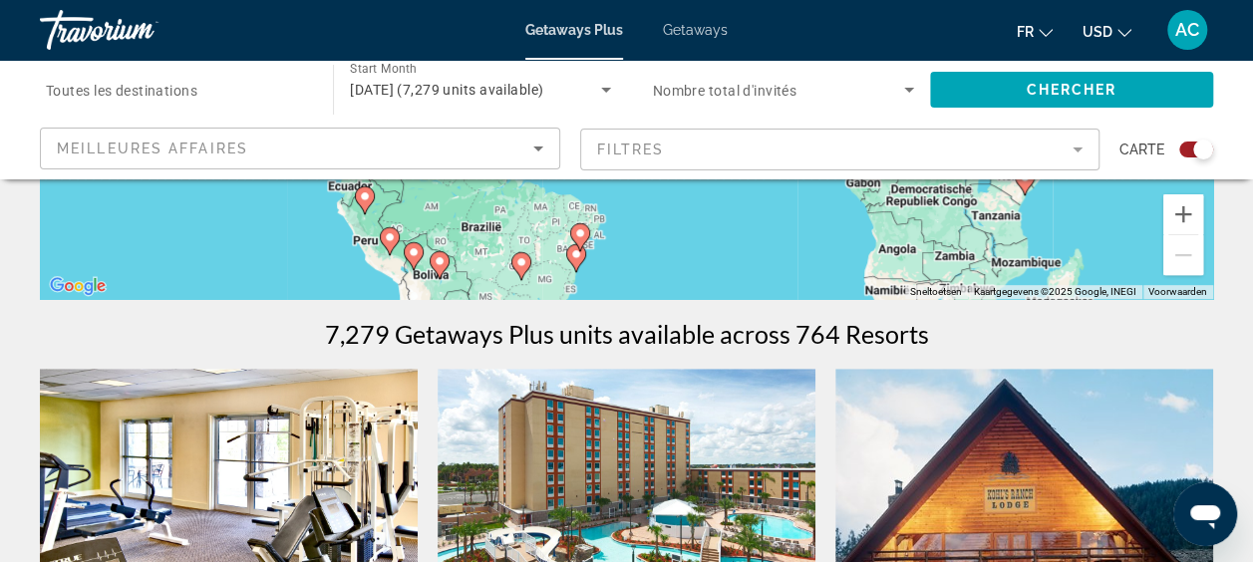
scroll to position [897, 0]
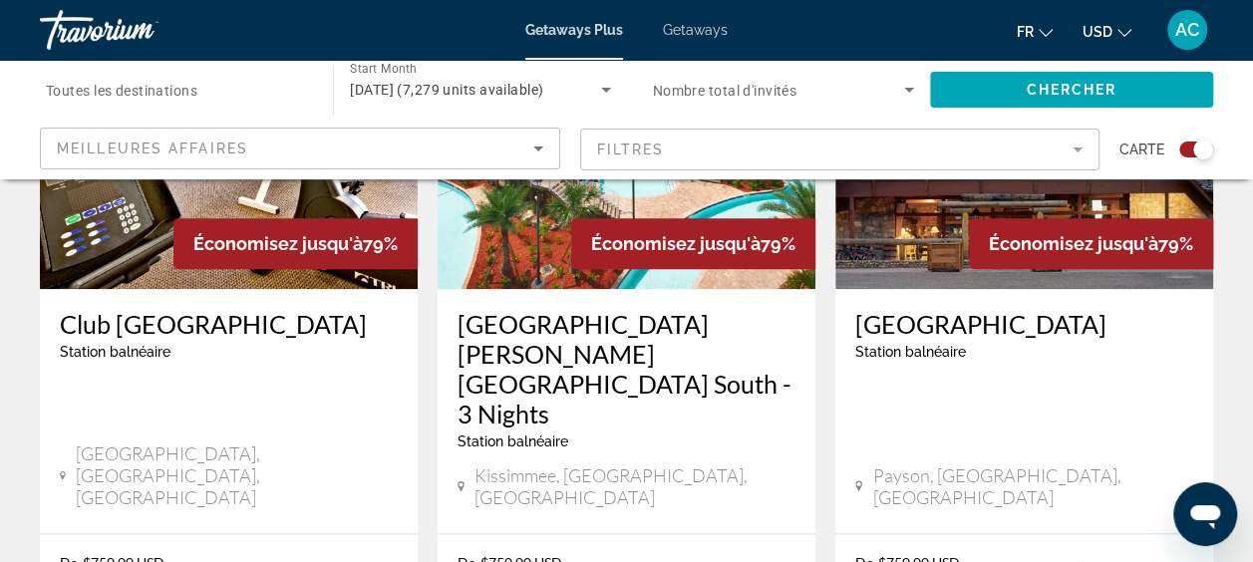
click at [1119, 32] on icon "Change currency" at bounding box center [1124, 33] width 14 height 8
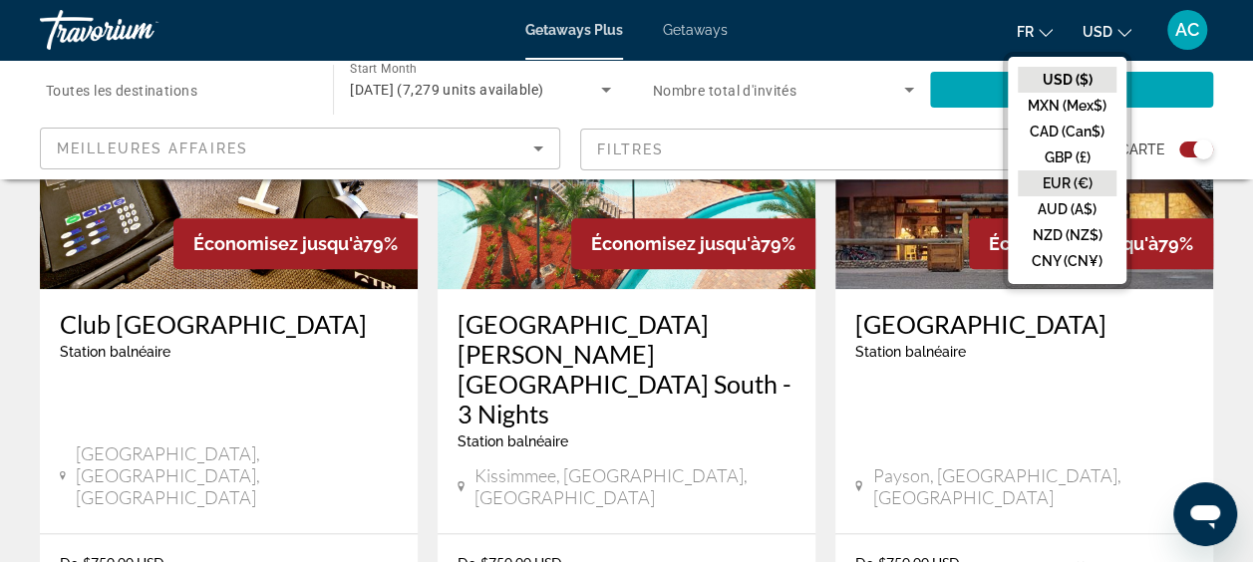
click at [1058, 178] on button "EUR (€)" at bounding box center [1066, 183] width 99 height 26
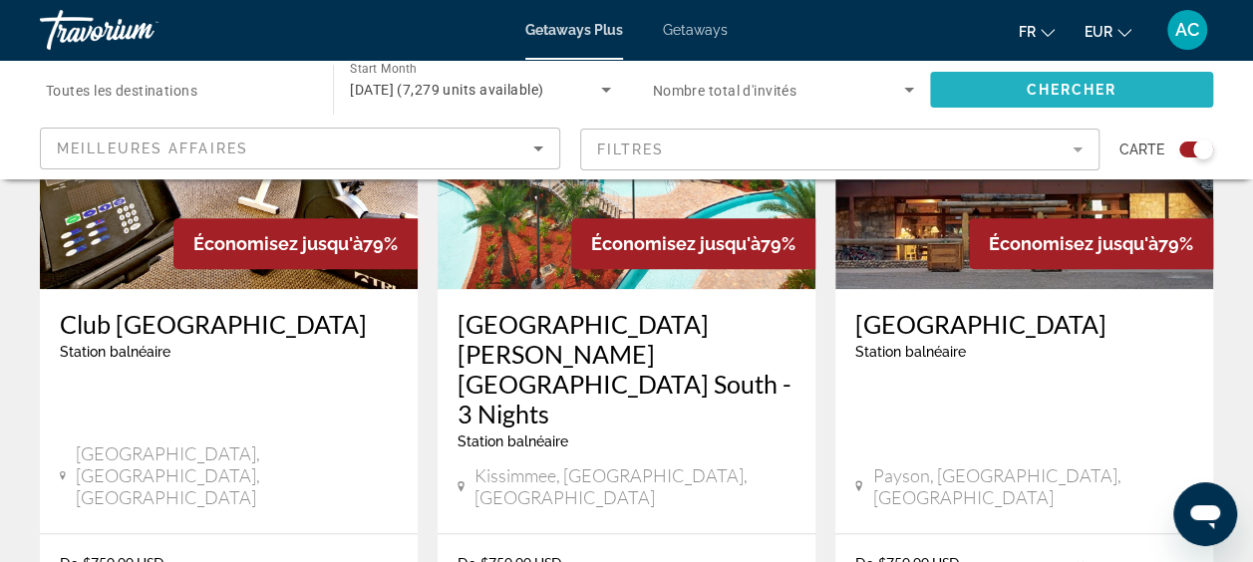
click at [1058, 92] on span "Chercher" at bounding box center [1070, 90] width 91 height 16
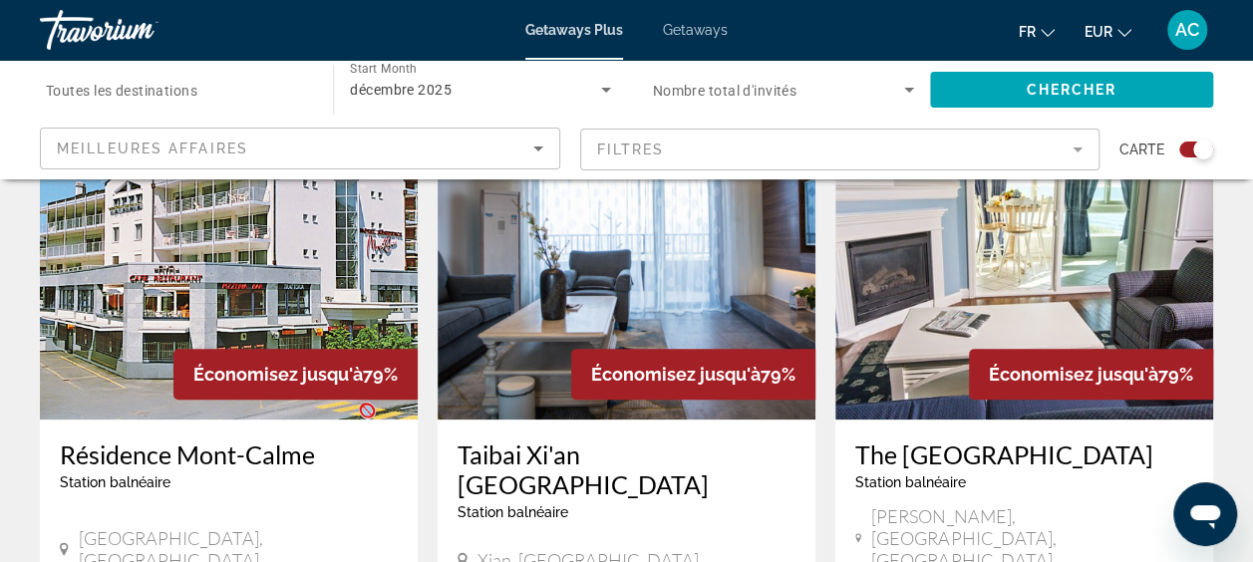
scroll to position [757, 0]
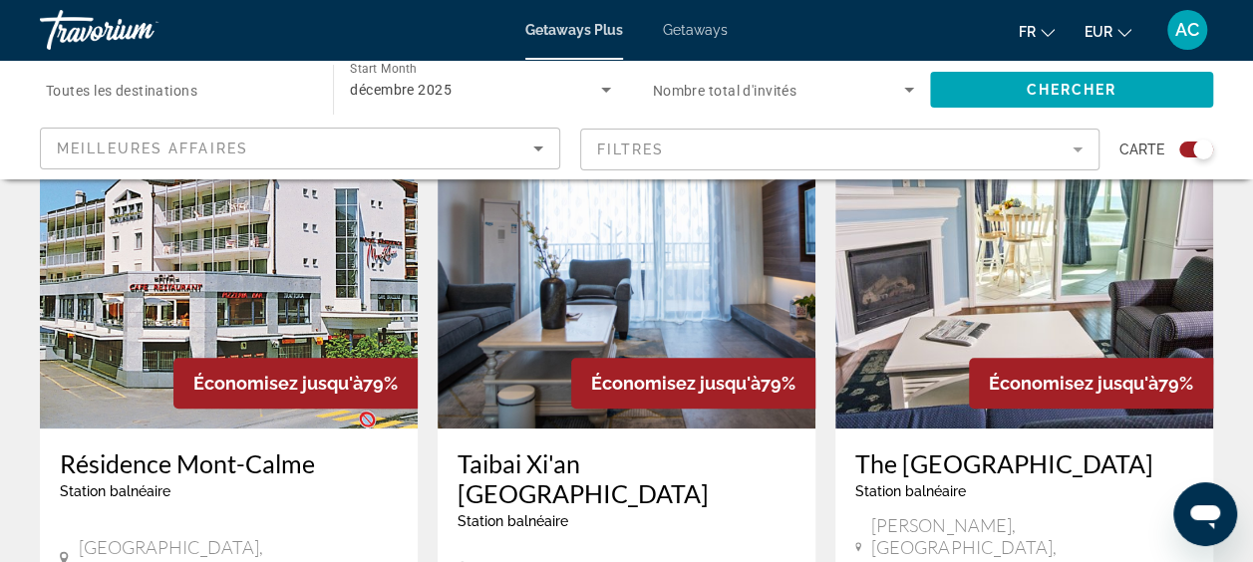
click at [217, 312] on img "Main content" at bounding box center [229, 269] width 378 height 319
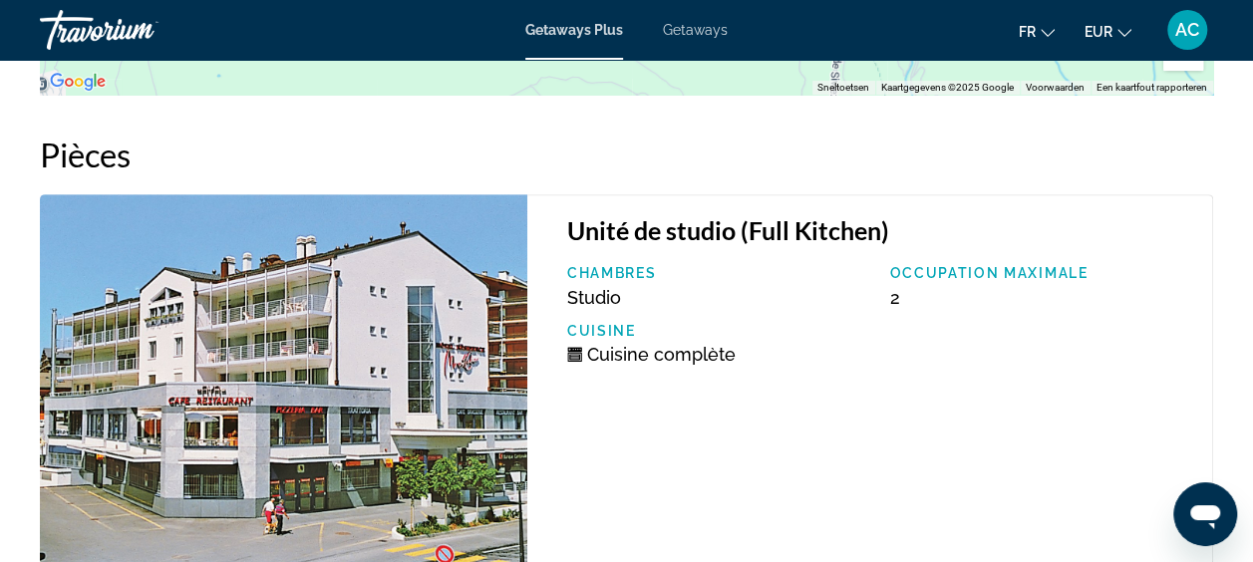
scroll to position [4036, 0]
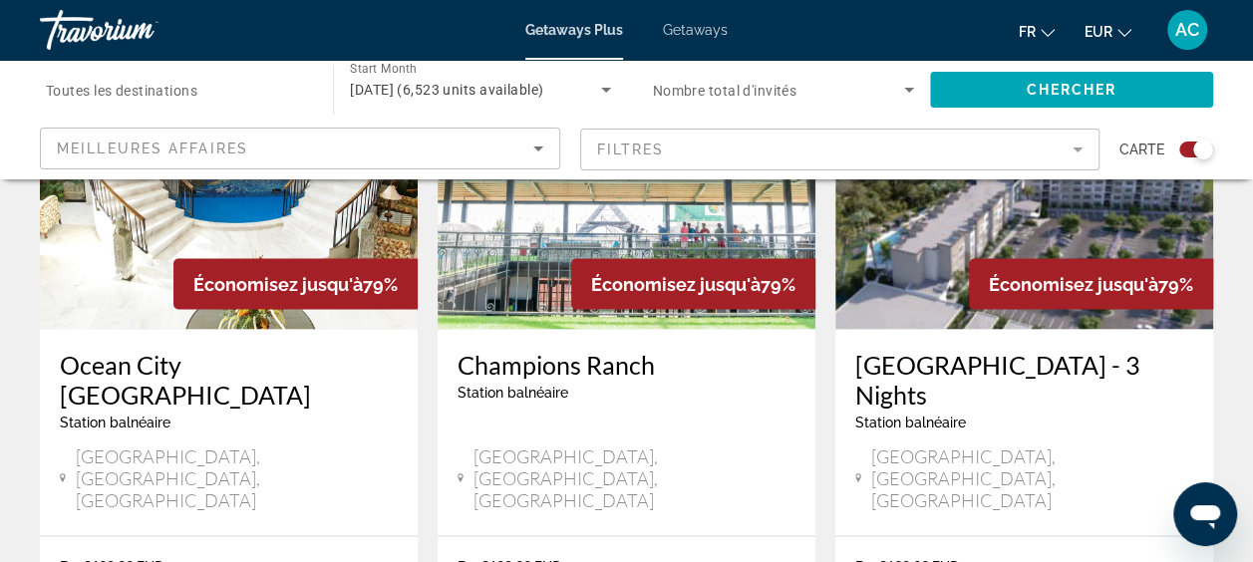
scroll to position [1196, 0]
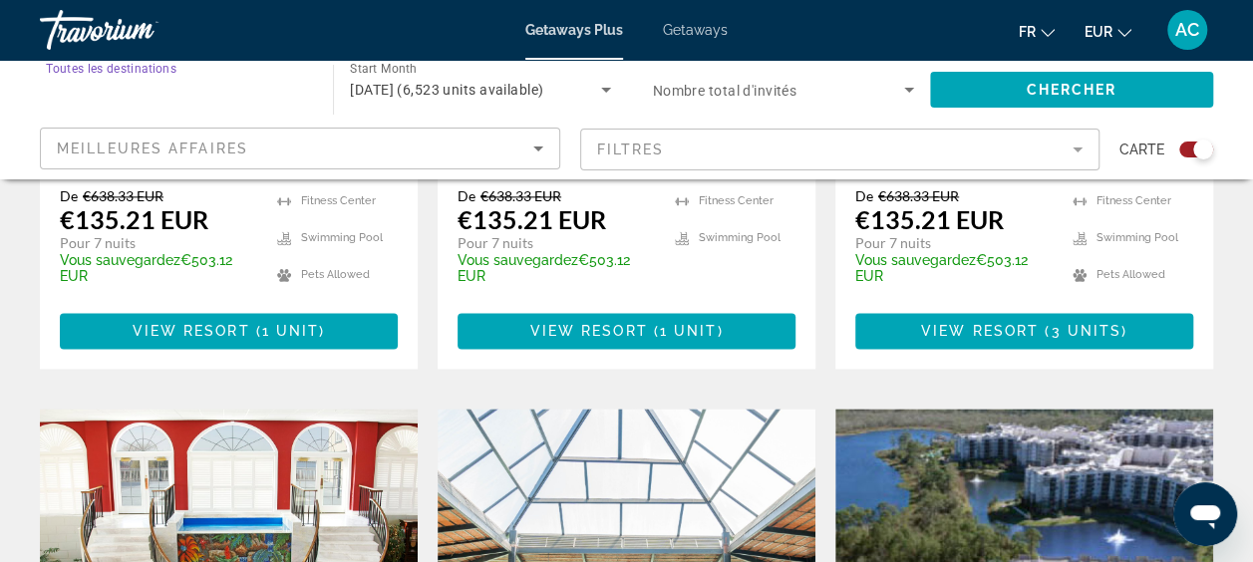
click at [207, 82] on input "Destination Toutes les destinations" at bounding box center [176, 91] width 261 height 24
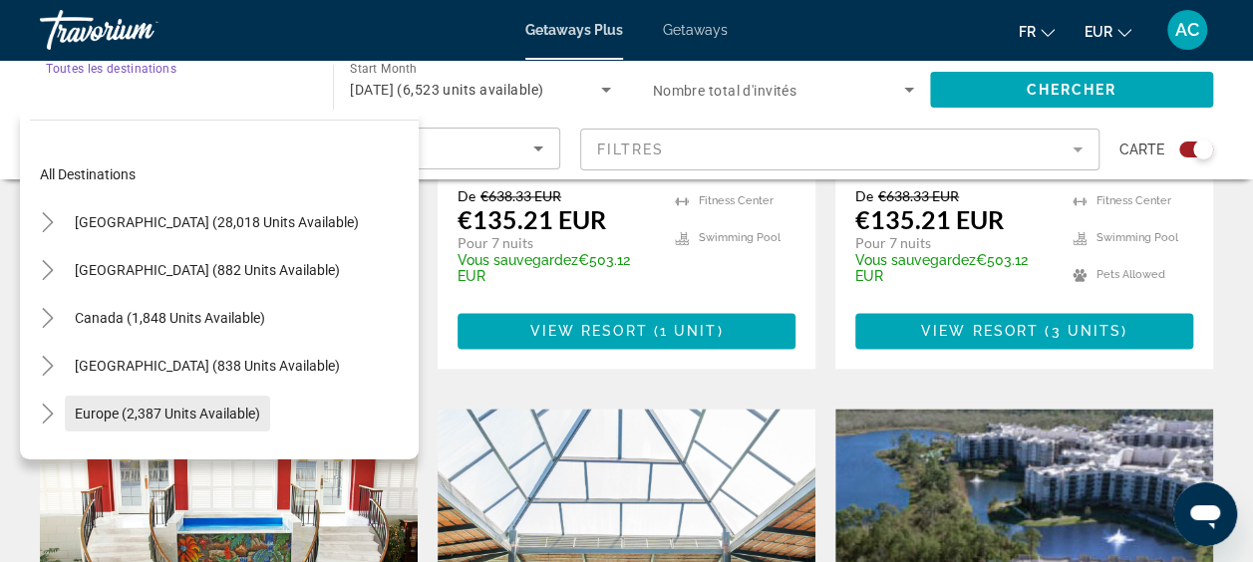
click at [104, 415] on span "Europe (2,387 units available)" at bounding box center [167, 414] width 185 height 16
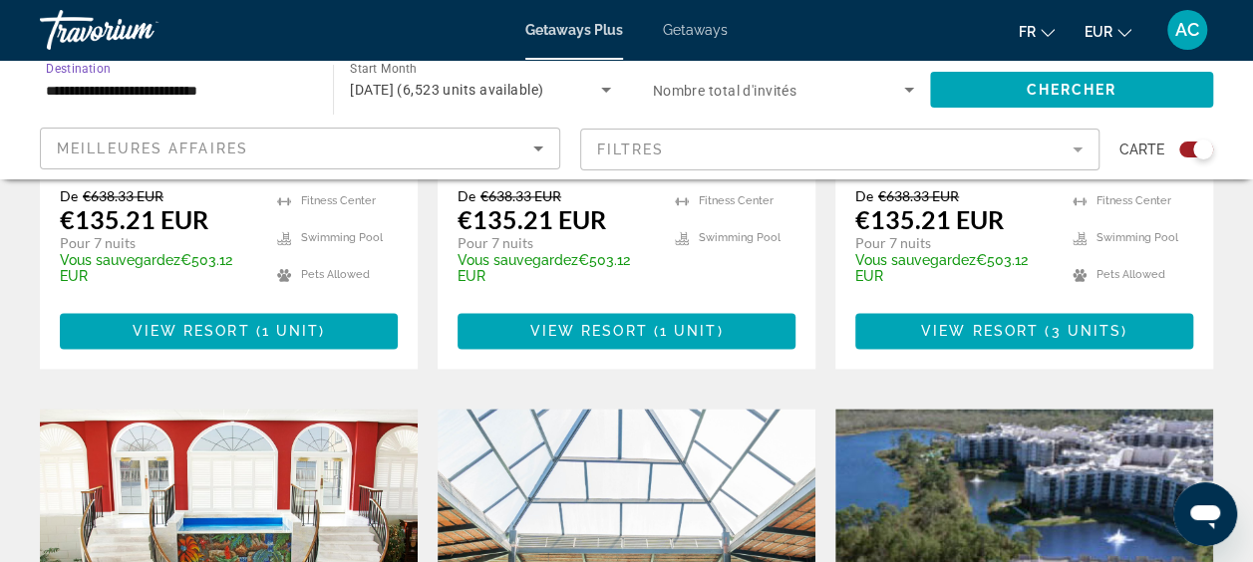
click at [203, 93] on input "**********" at bounding box center [176, 91] width 261 height 24
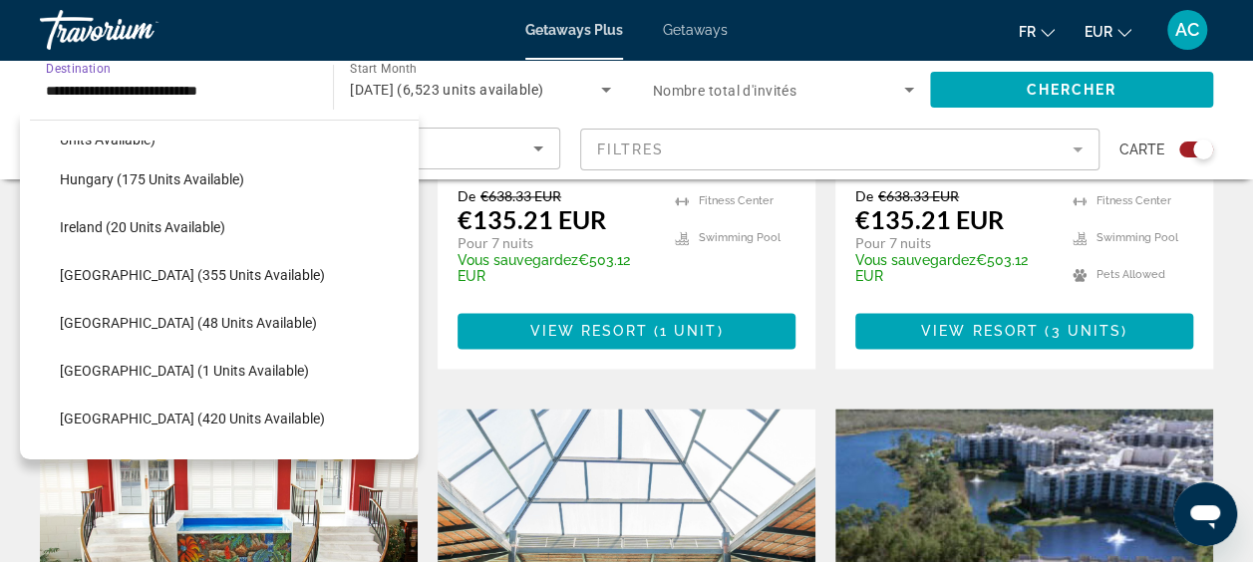
scroll to position [717, 0]
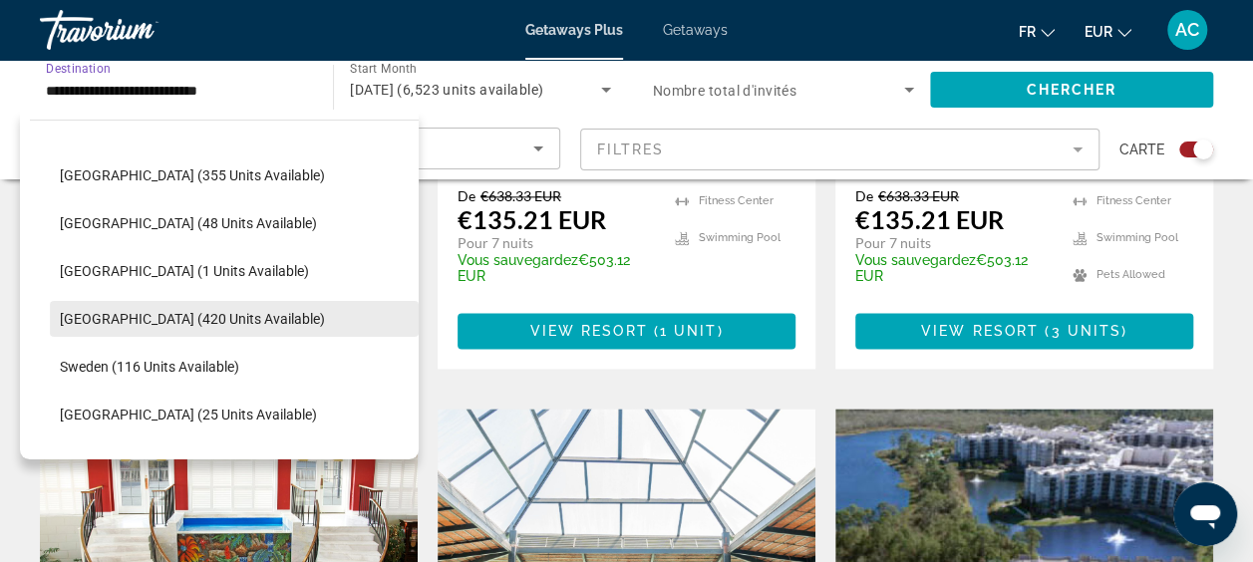
click at [136, 324] on span "Spain (420 units available)" at bounding box center [192, 319] width 265 height 16
type input "**********"
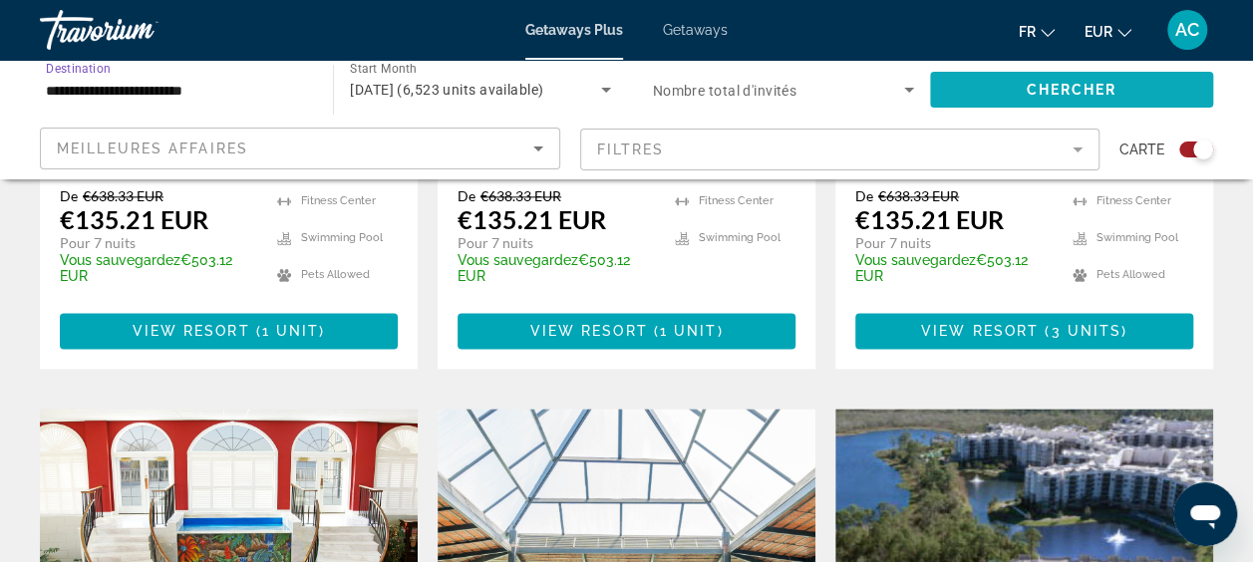
click at [1088, 92] on span "Chercher" at bounding box center [1070, 90] width 91 height 16
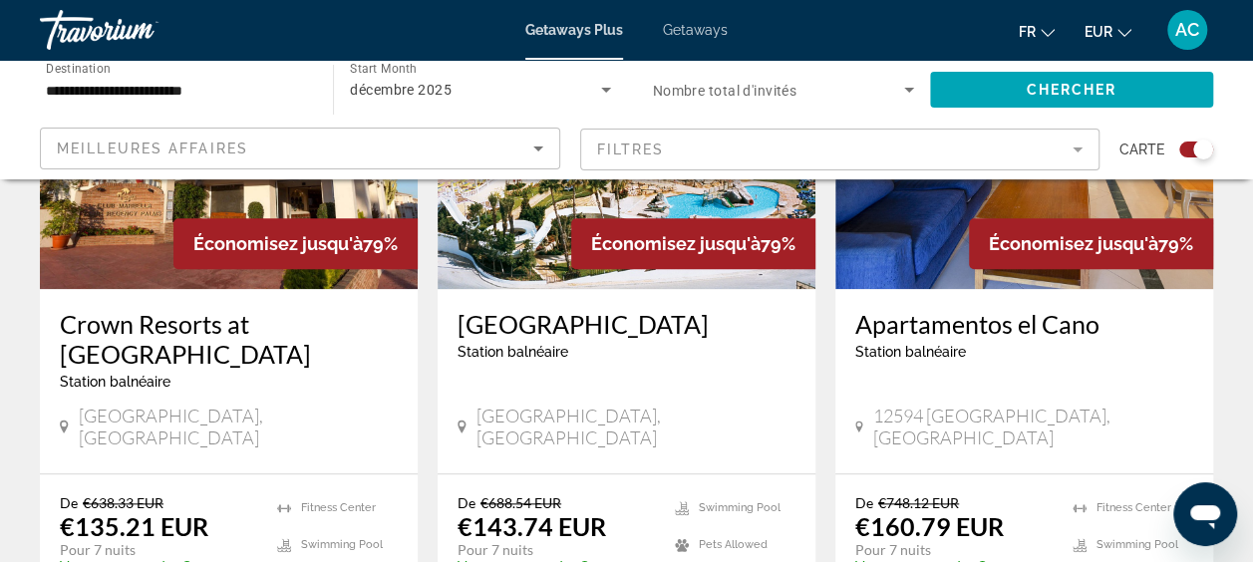
scroll to position [997, 0]
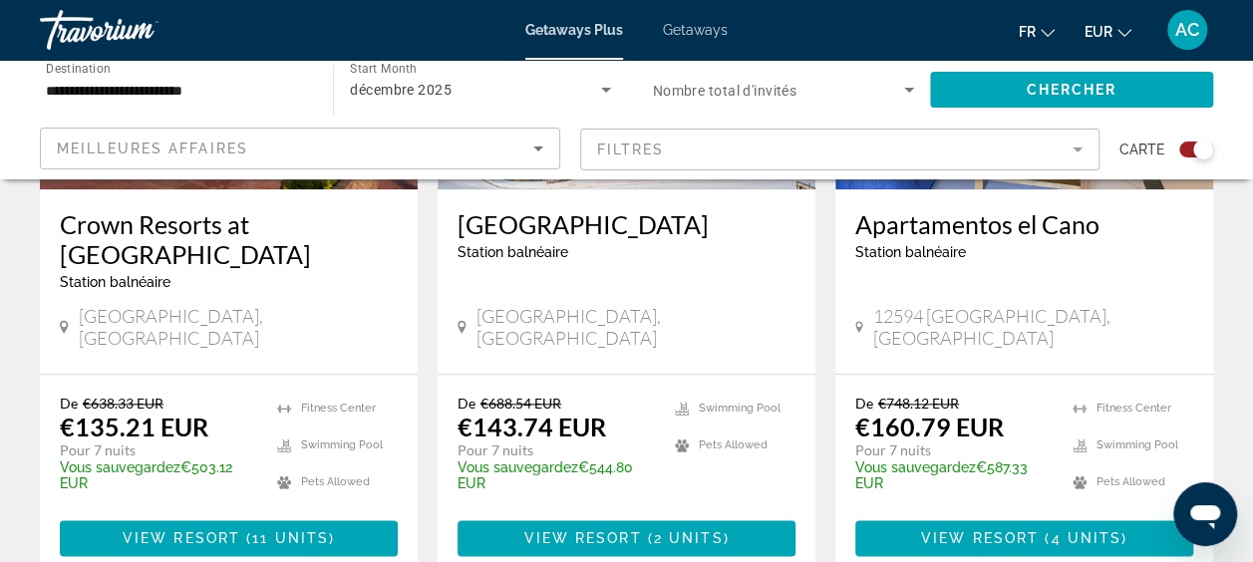
click at [164, 245] on h3 "Crown Resorts at Club Marbella" at bounding box center [229, 239] width 338 height 60
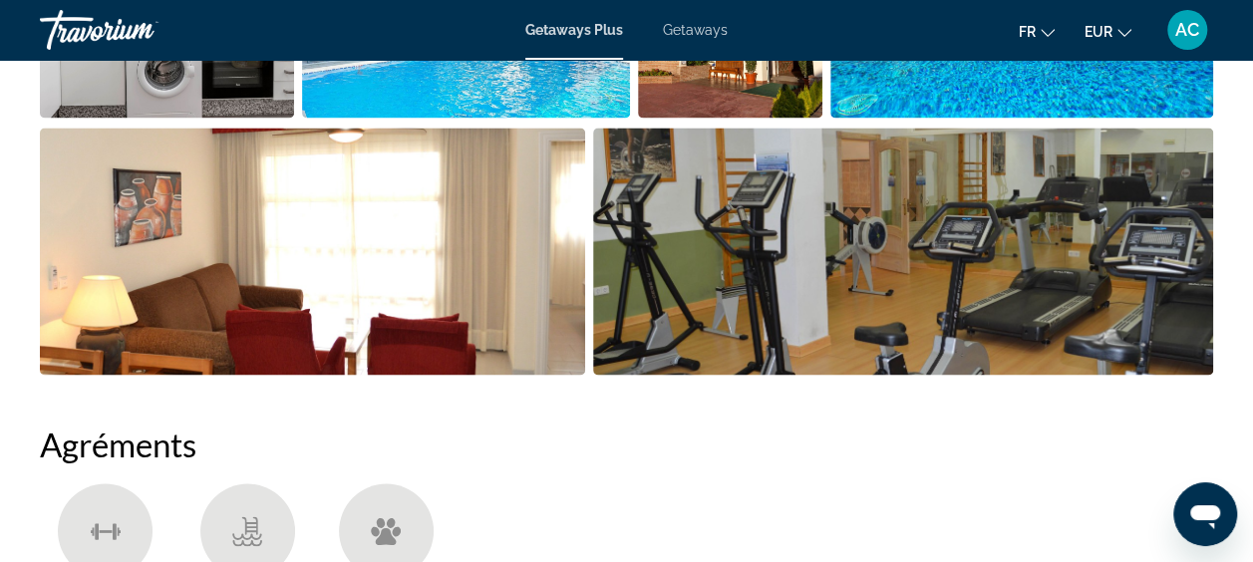
scroll to position [1594, 0]
click at [704, 28] on span "Getaways" at bounding box center [695, 30] width 65 height 16
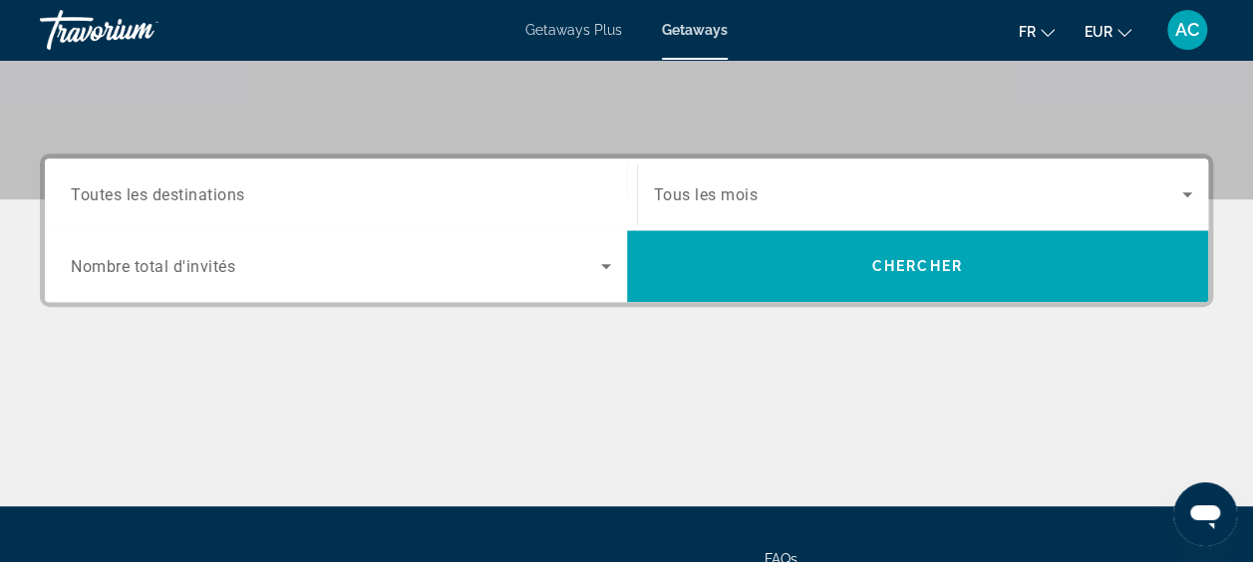
click at [269, 194] on input "Destination Toutes les destinations" at bounding box center [341, 195] width 540 height 24
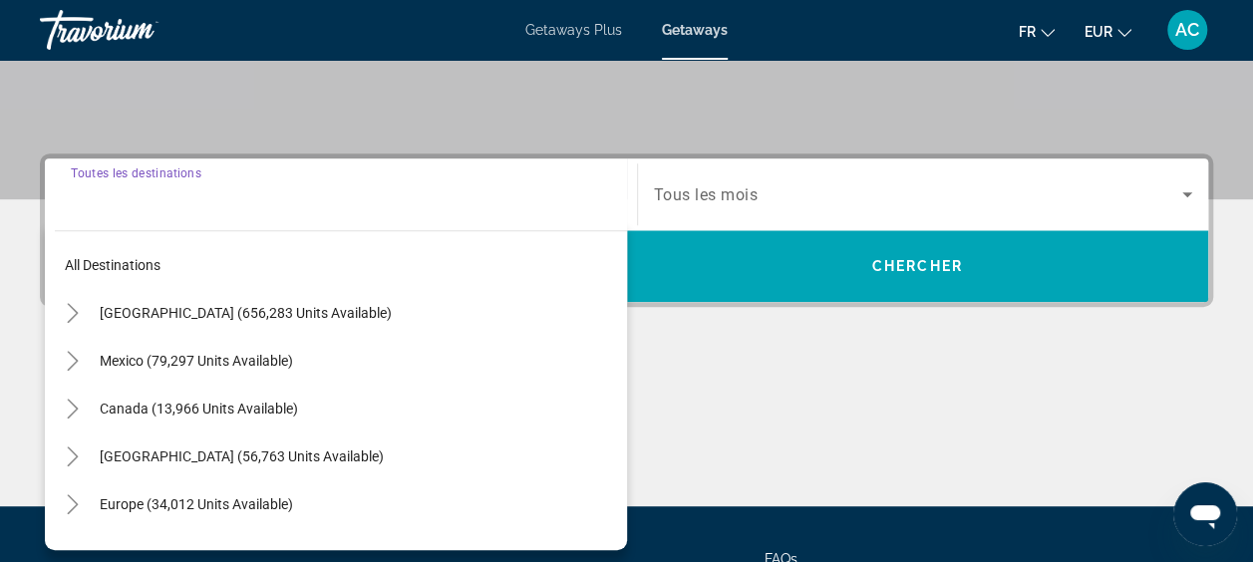
scroll to position [486, 0]
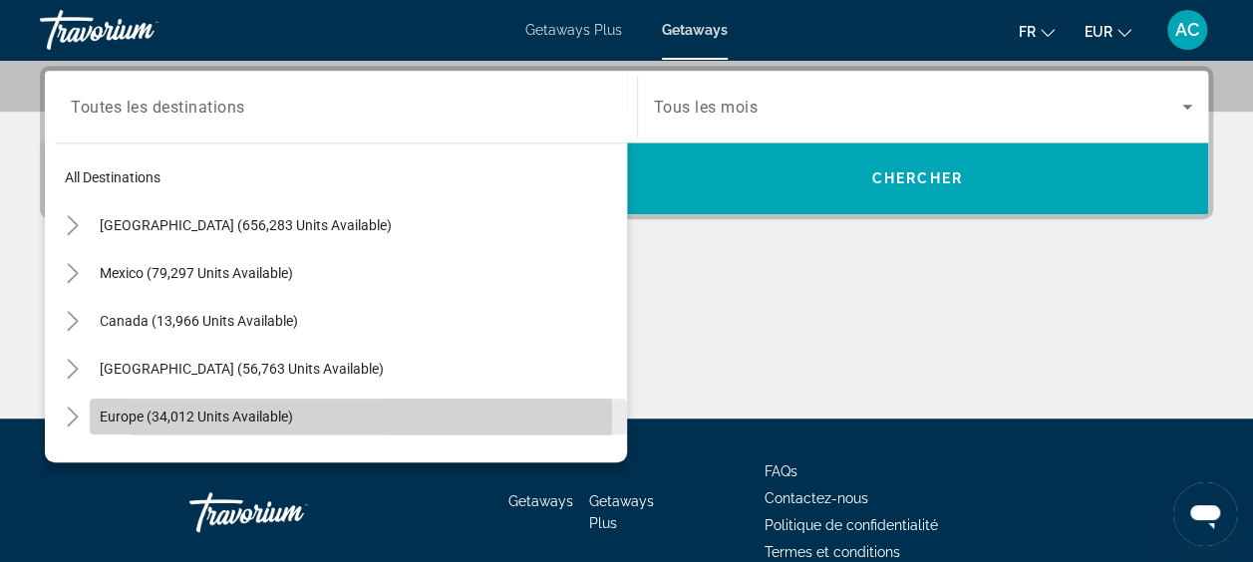
click at [244, 414] on span "Europe (34,012 units available)" at bounding box center [196, 417] width 193 height 16
type input "**********"
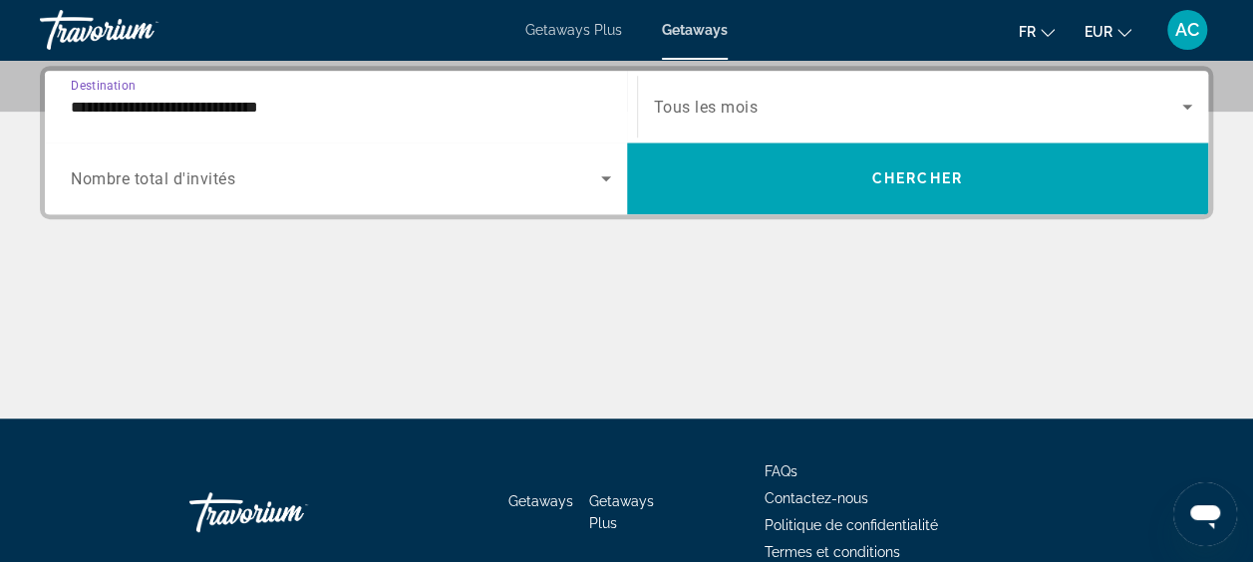
click at [779, 104] on span "Search widget" at bounding box center [918, 107] width 529 height 24
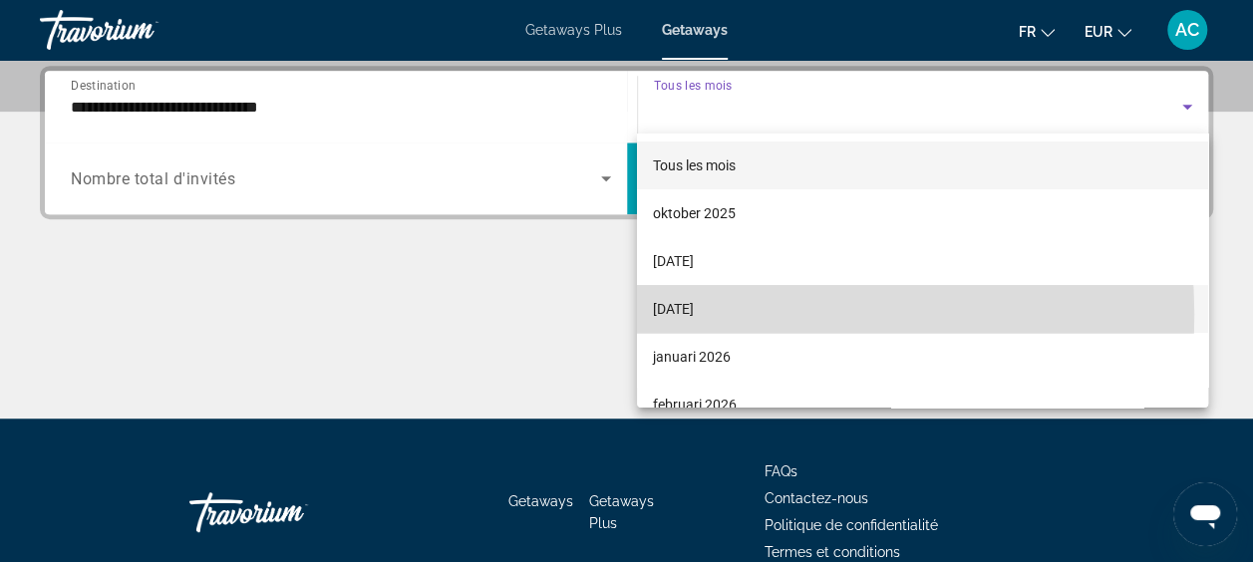
click at [694, 314] on span "[DATE]" at bounding box center [673, 309] width 41 height 24
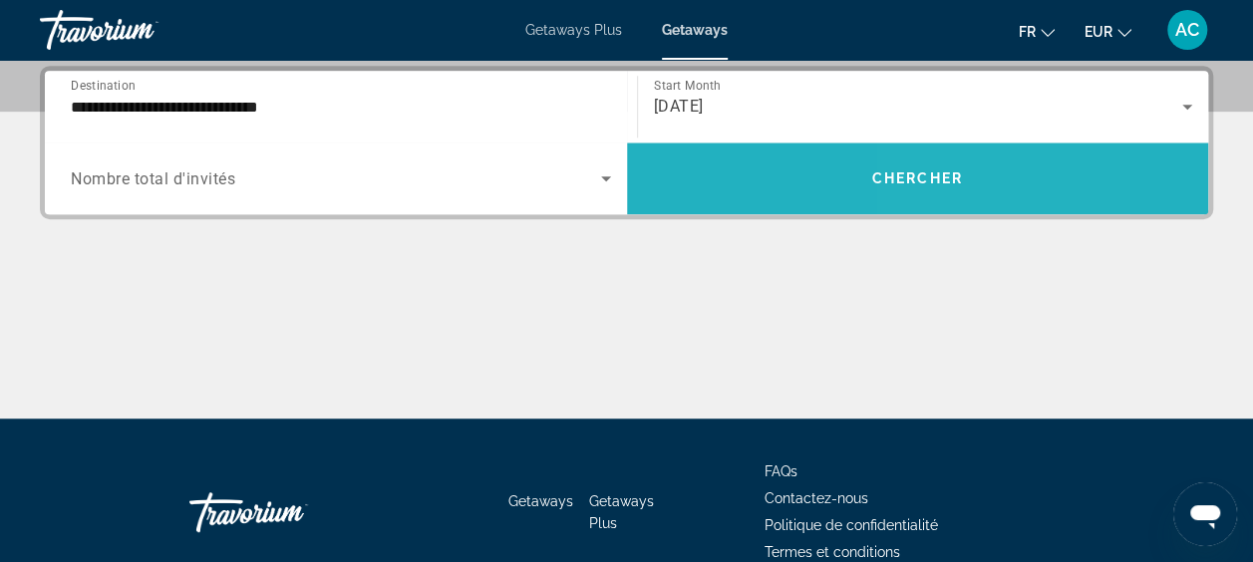
click at [928, 167] on span "Search widget" at bounding box center [918, 178] width 582 height 48
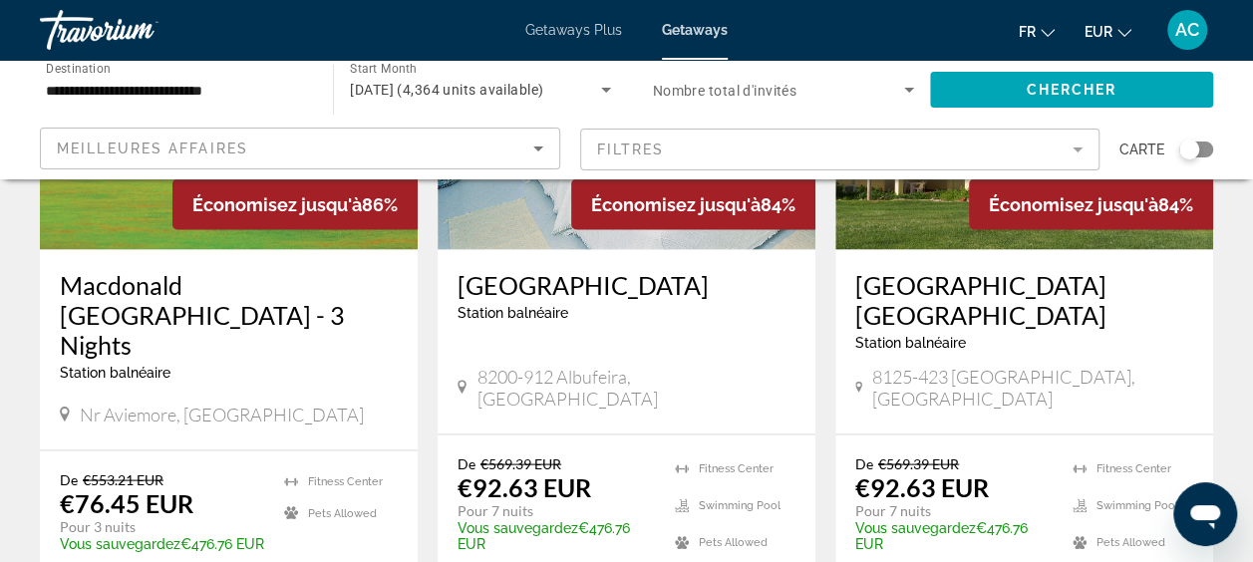
scroll to position [1694, 0]
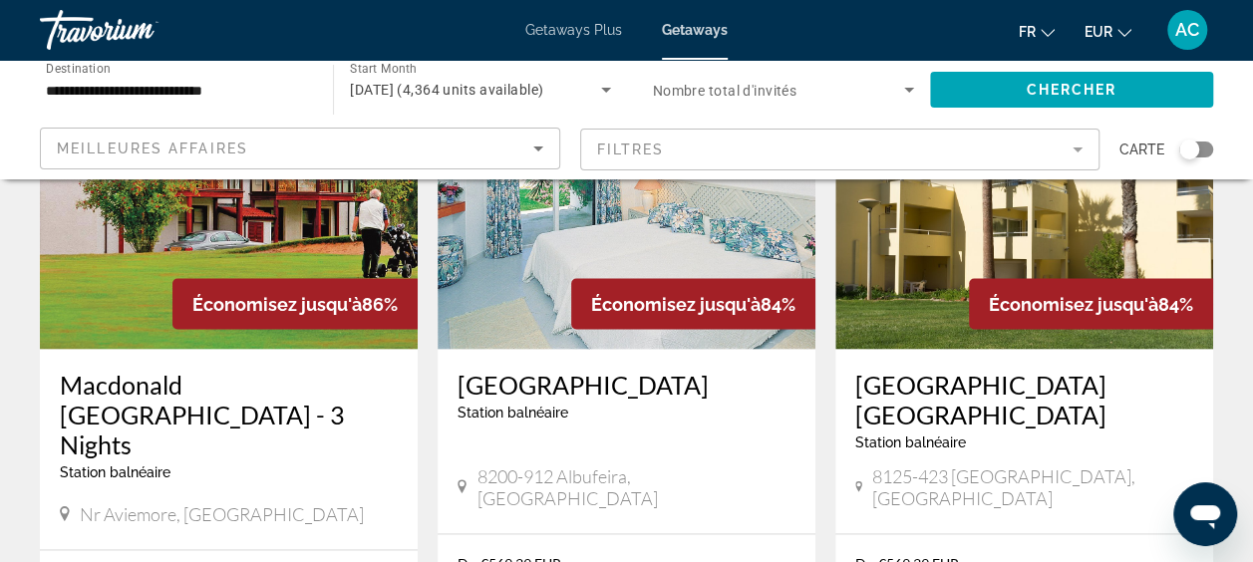
click at [540, 300] on img "Main content" at bounding box center [626, 189] width 378 height 319
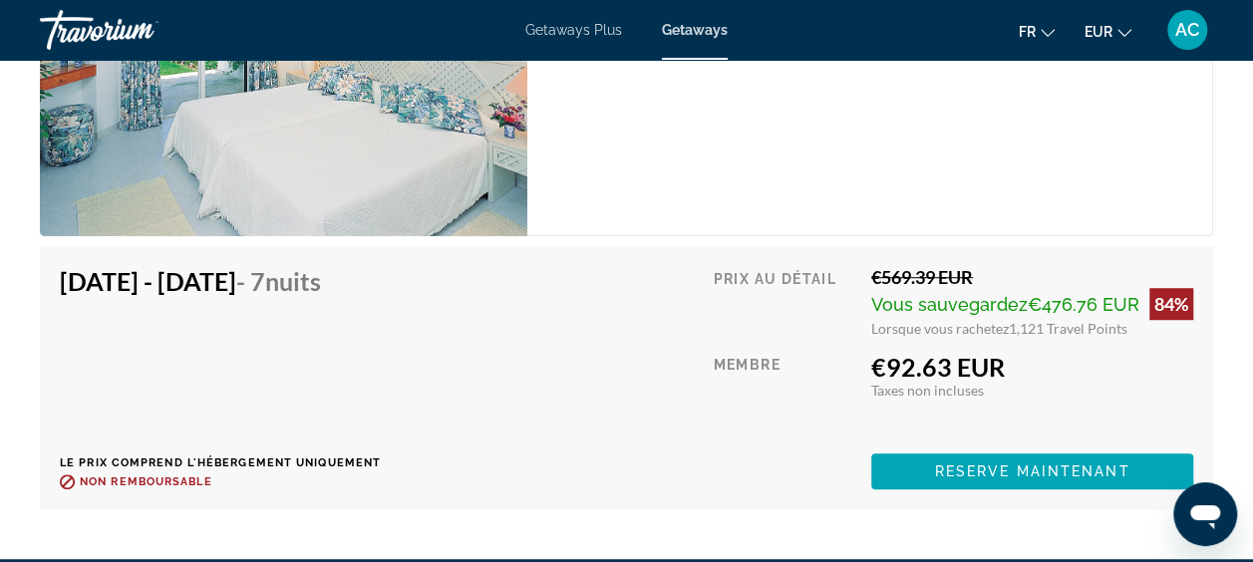
scroll to position [4285, 0]
